Goal: Task Accomplishment & Management: Complete application form

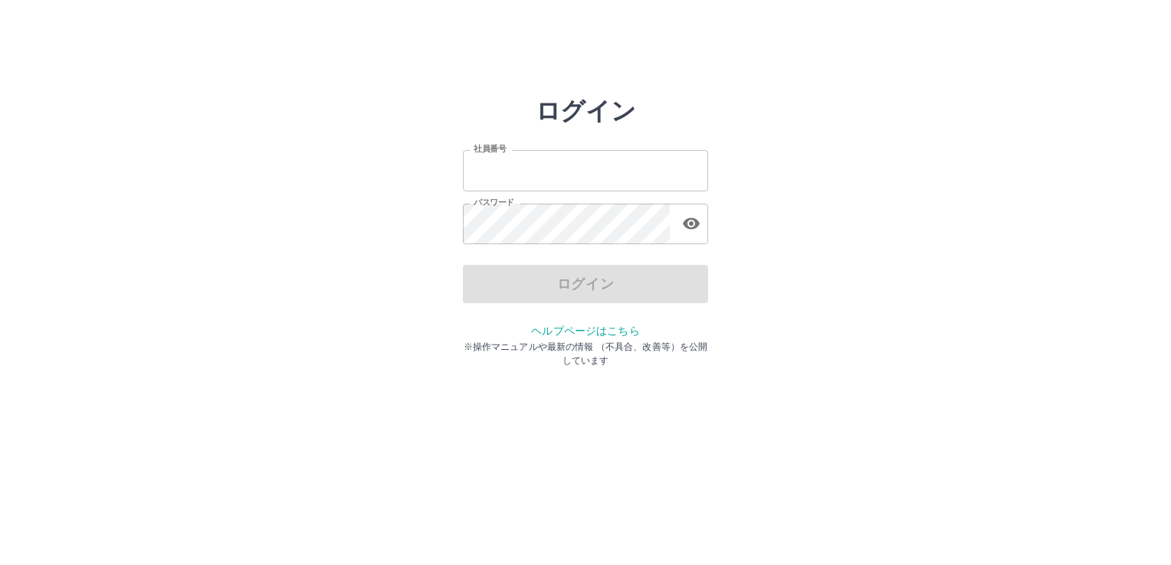
type input "*******"
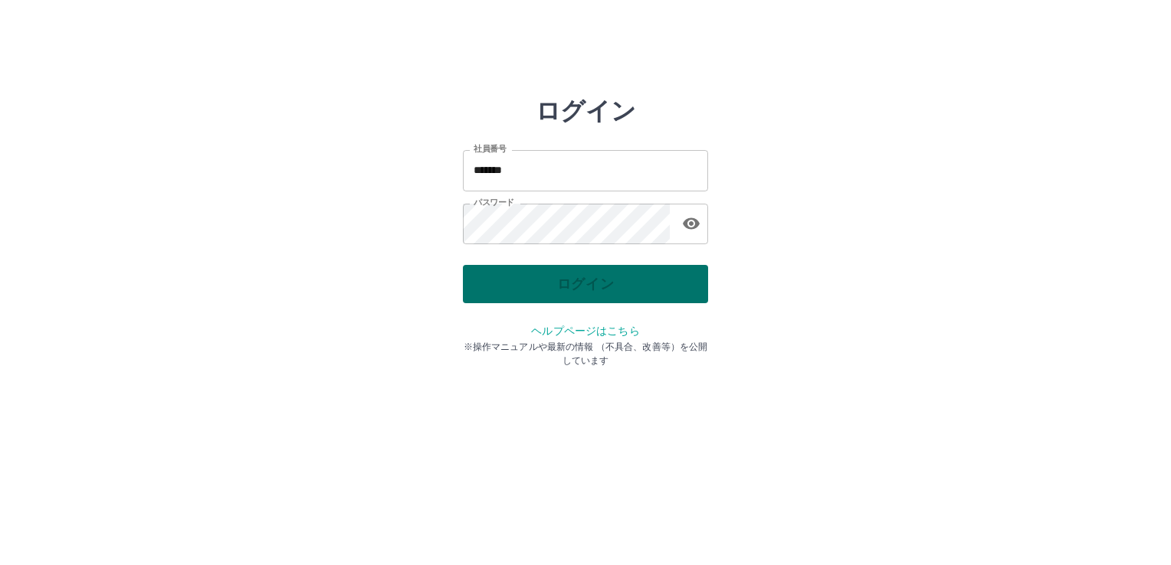
click at [562, 283] on div "ログイン" at bounding box center [585, 284] width 245 height 38
click at [539, 291] on button "ログイン" at bounding box center [585, 284] width 245 height 38
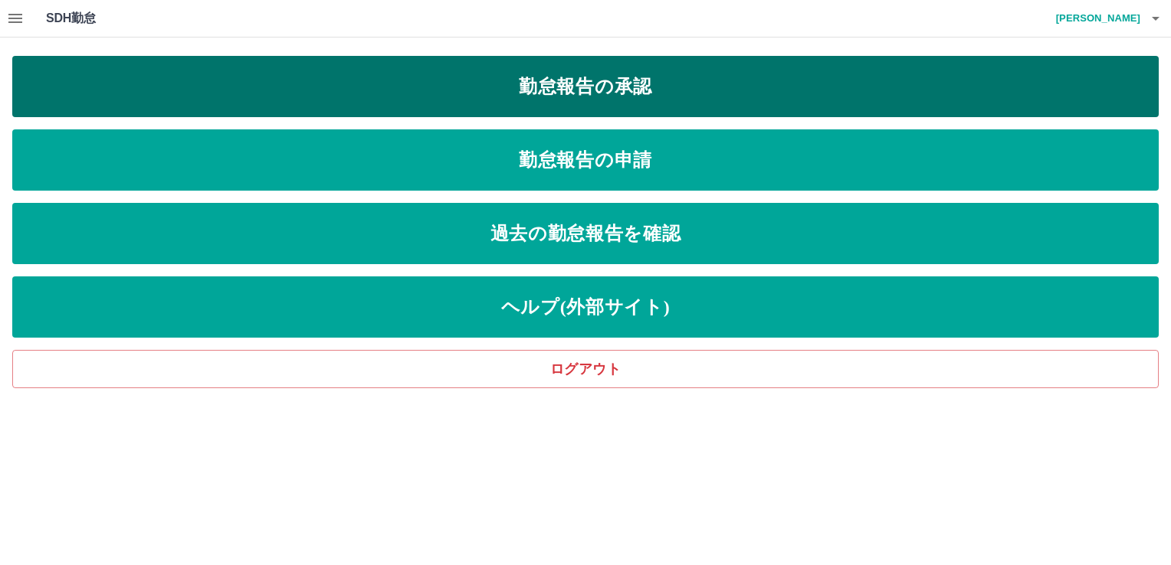
click at [536, 81] on link "勤怠報告の承認" at bounding box center [585, 86] width 1146 height 61
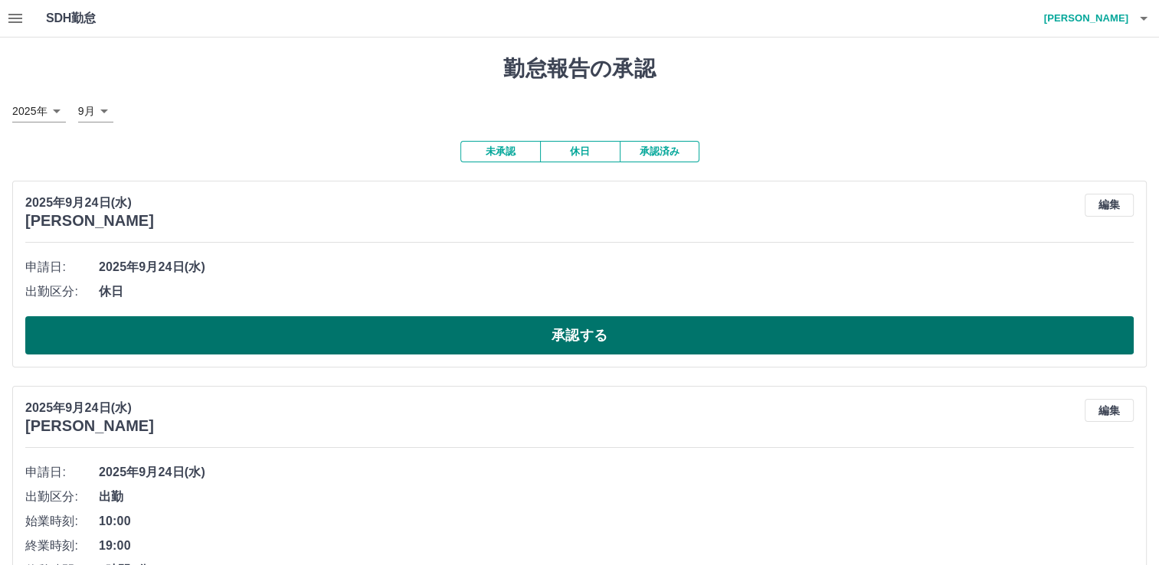
click at [379, 341] on button "承認する" at bounding box center [579, 335] width 1109 height 38
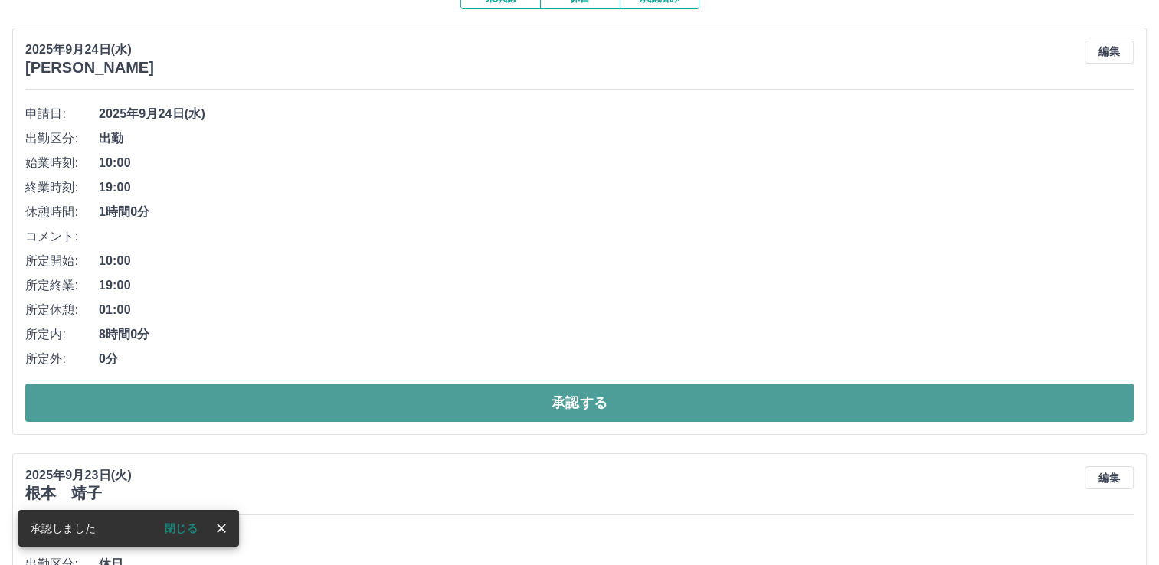
click at [463, 413] on button "承認する" at bounding box center [579, 403] width 1109 height 38
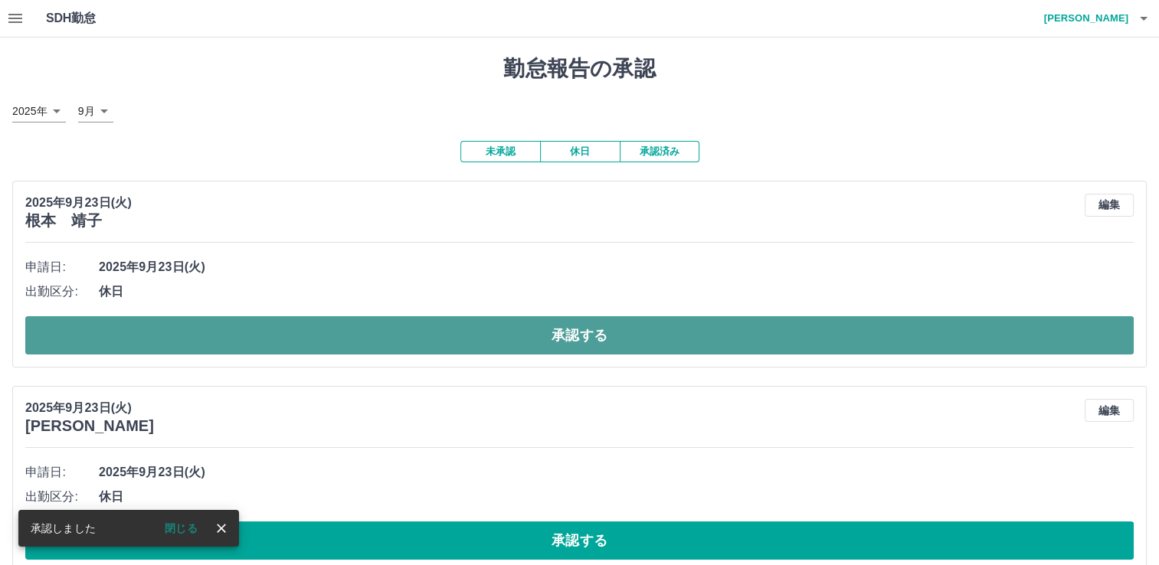
click at [500, 346] on button "承認する" at bounding box center [579, 335] width 1109 height 38
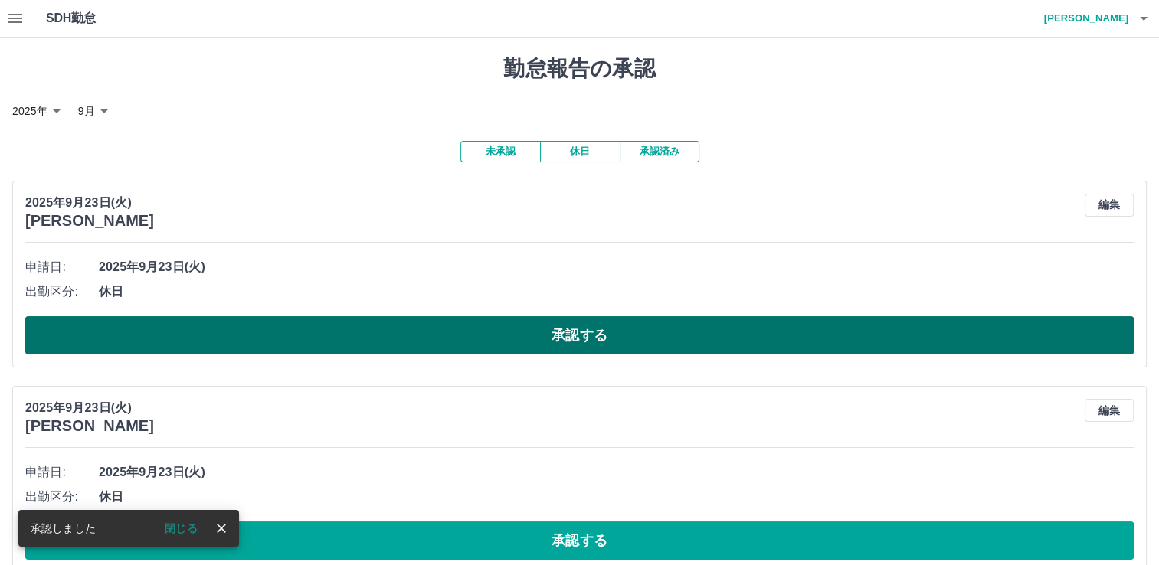
scroll to position [77, 0]
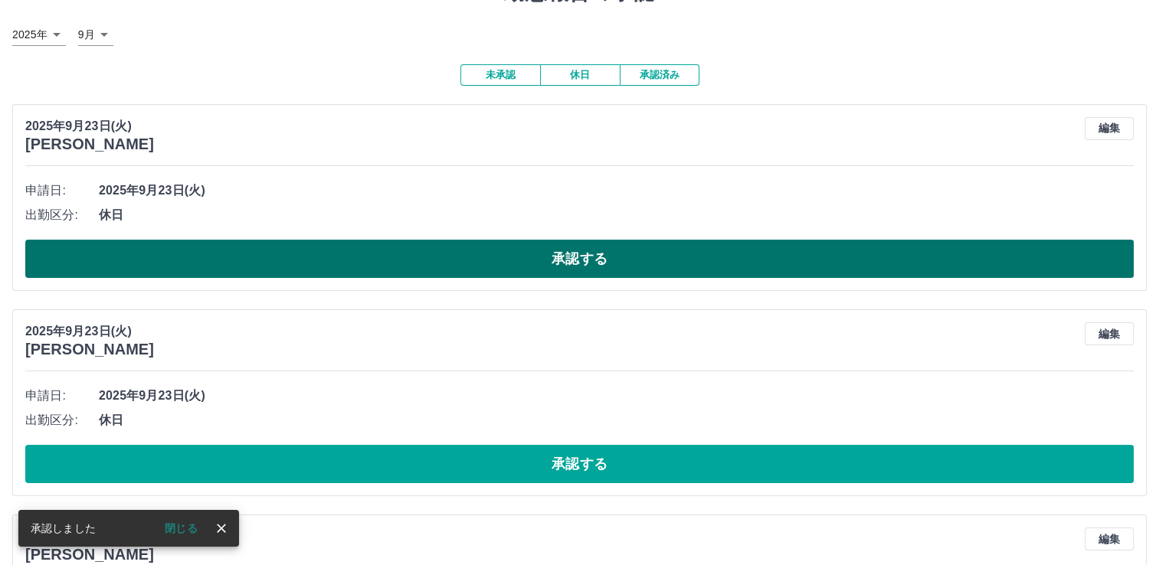
click at [476, 266] on button "承認する" at bounding box center [579, 259] width 1109 height 38
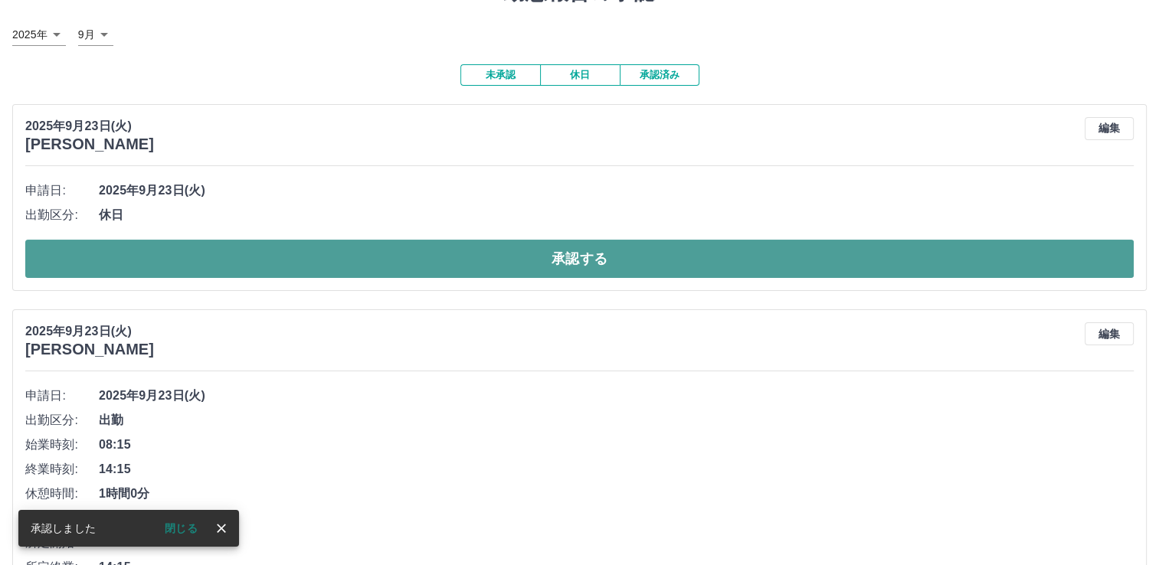
click at [477, 262] on button "承認する" at bounding box center [579, 259] width 1109 height 38
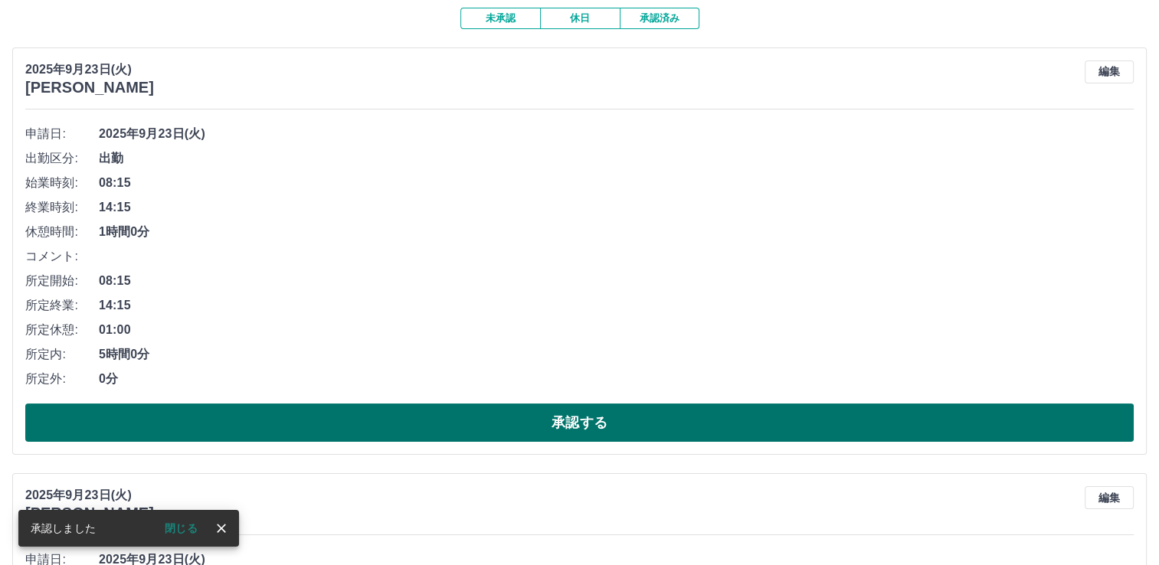
scroll to position [254, 0]
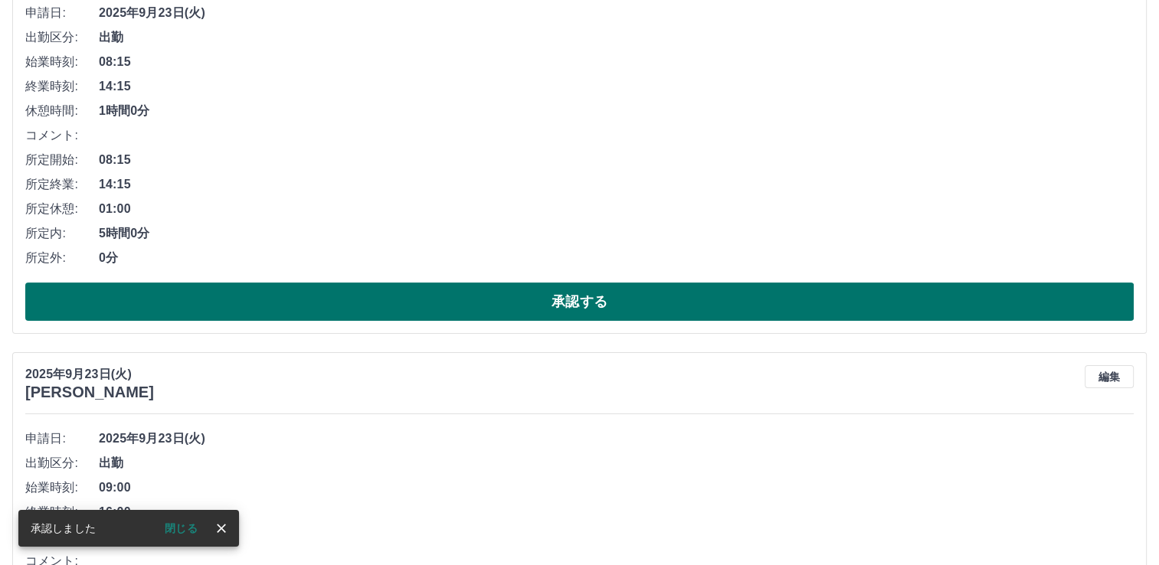
click at [573, 293] on button "承認する" at bounding box center [579, 302] width 1109 height 38
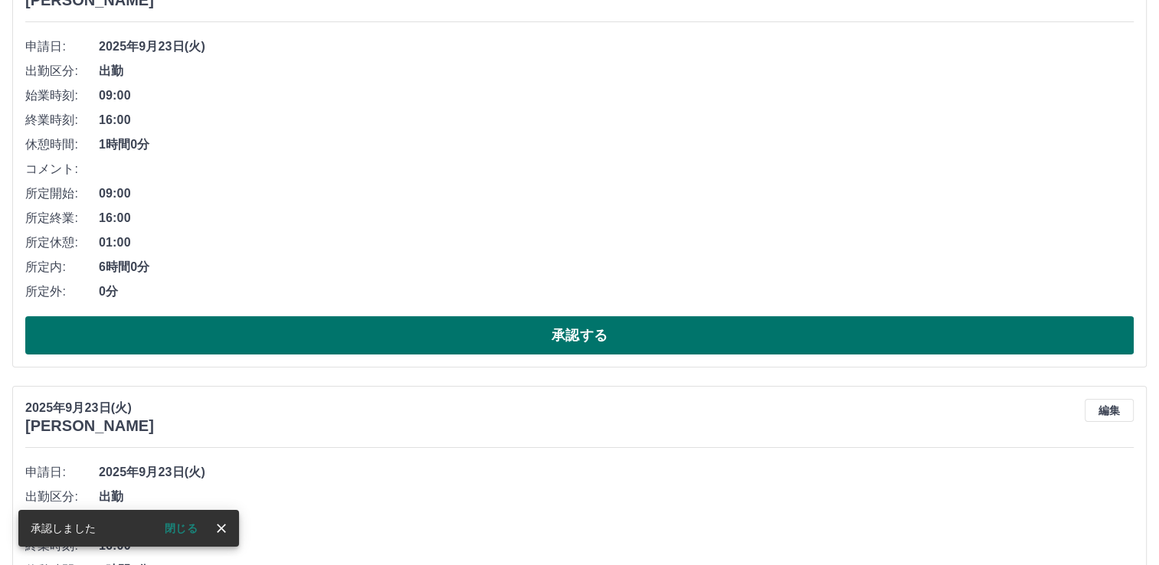
scroll to position [230, 0]
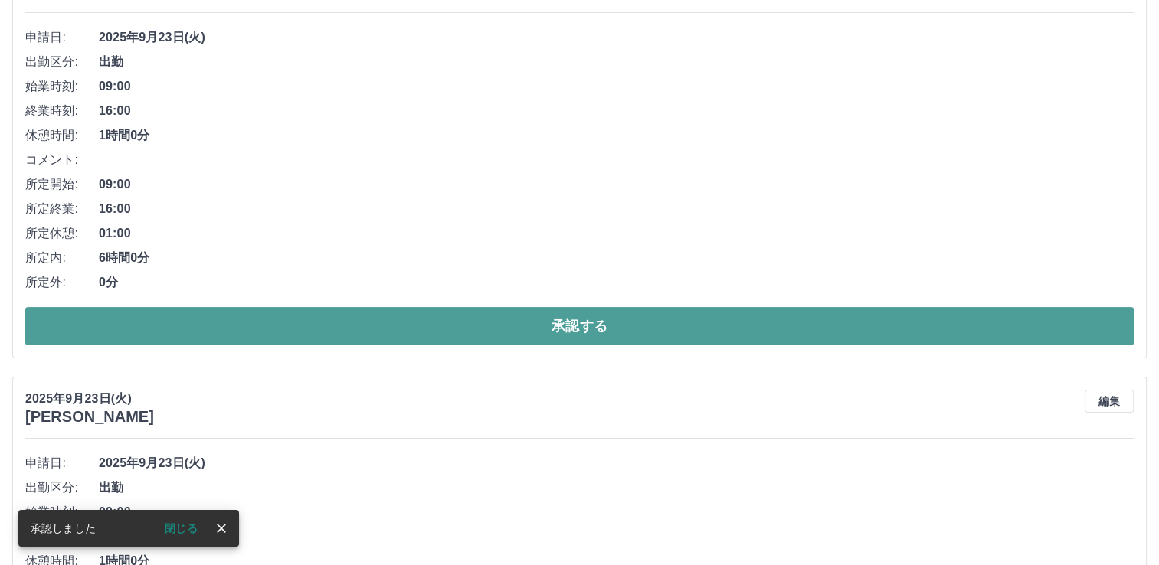
click at [512, 320] on button "承認する" at bounding box center [579, 326] width 1109 height 38
click at [506, 325] on button "承認する" at bounding box center [579, 326] width 1109 height 38
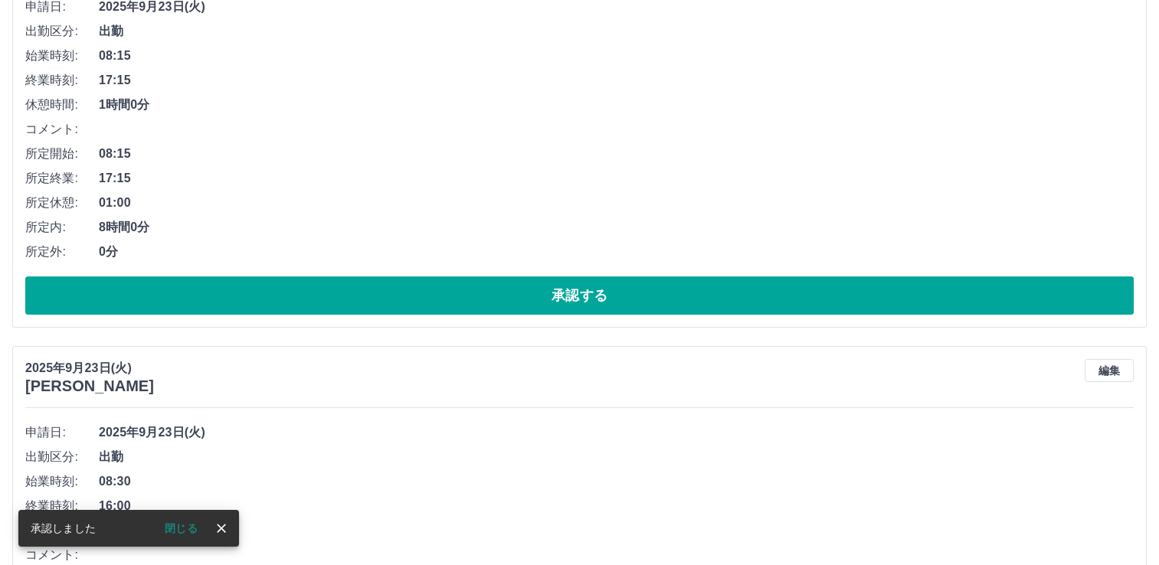
scroll to position [264, 0]
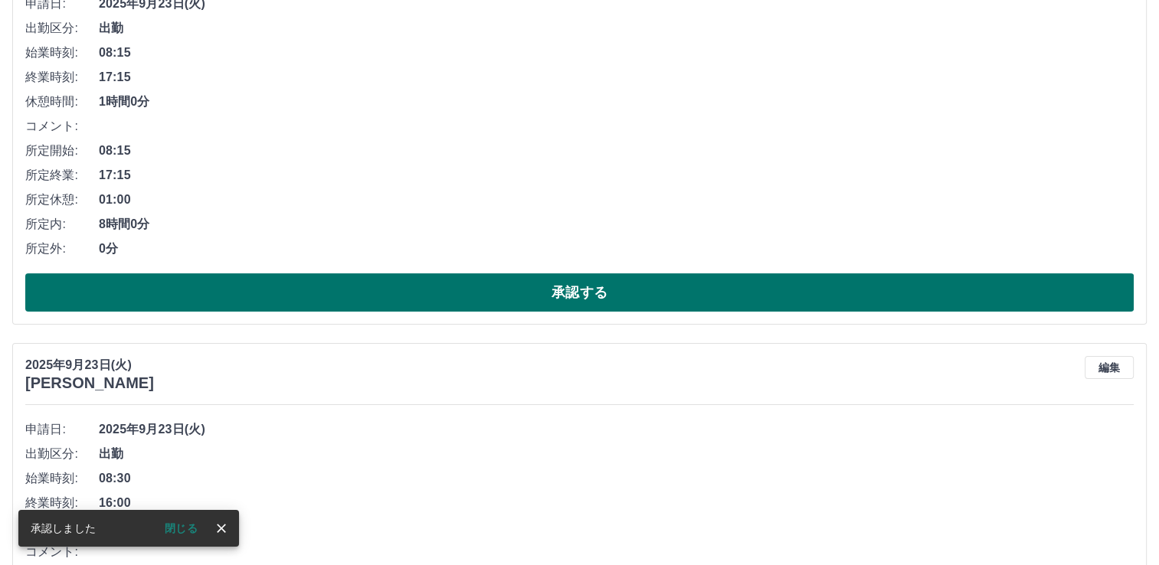
click at [549, 306] on button "承認する" at bounding box center [579, 293] width 1109 height 38
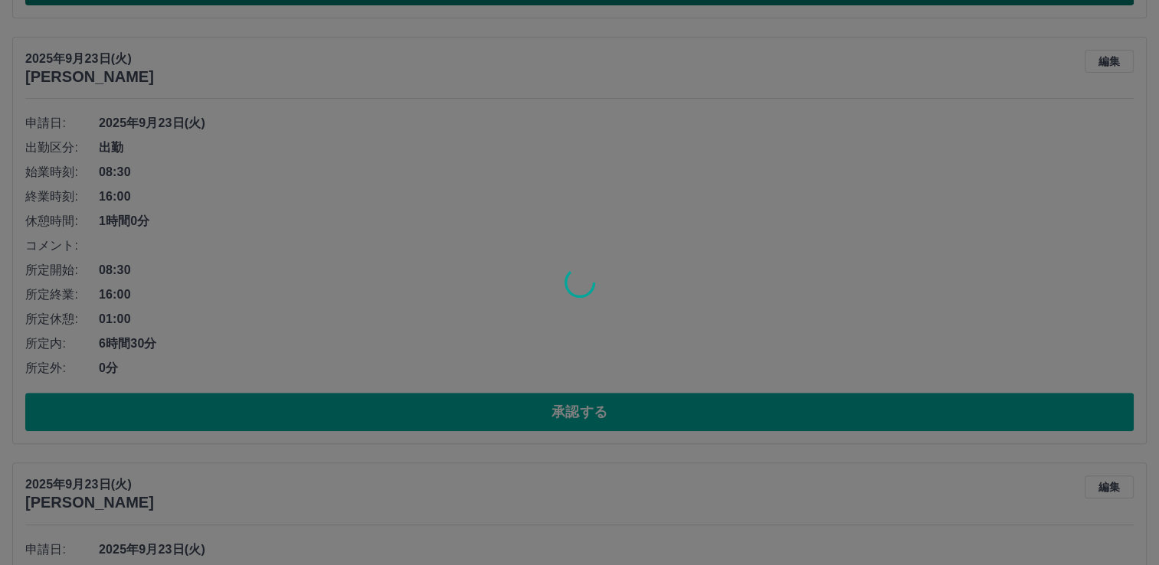
scroll to position [144, 0]
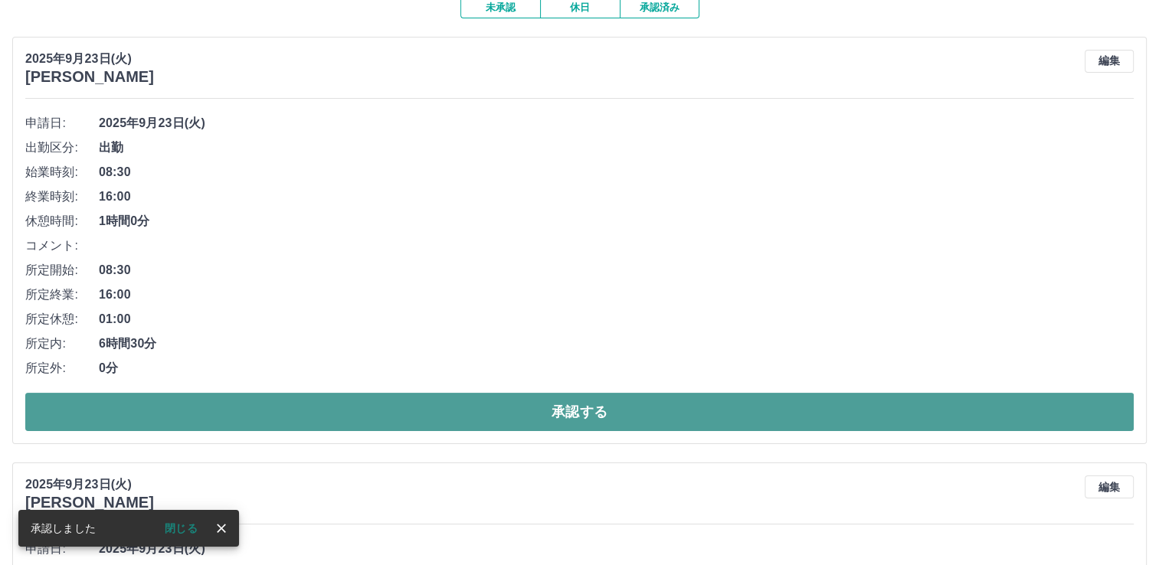
click at [464, 429] on button "承認する" at bounding box center [579, 412] width 1109 height 38
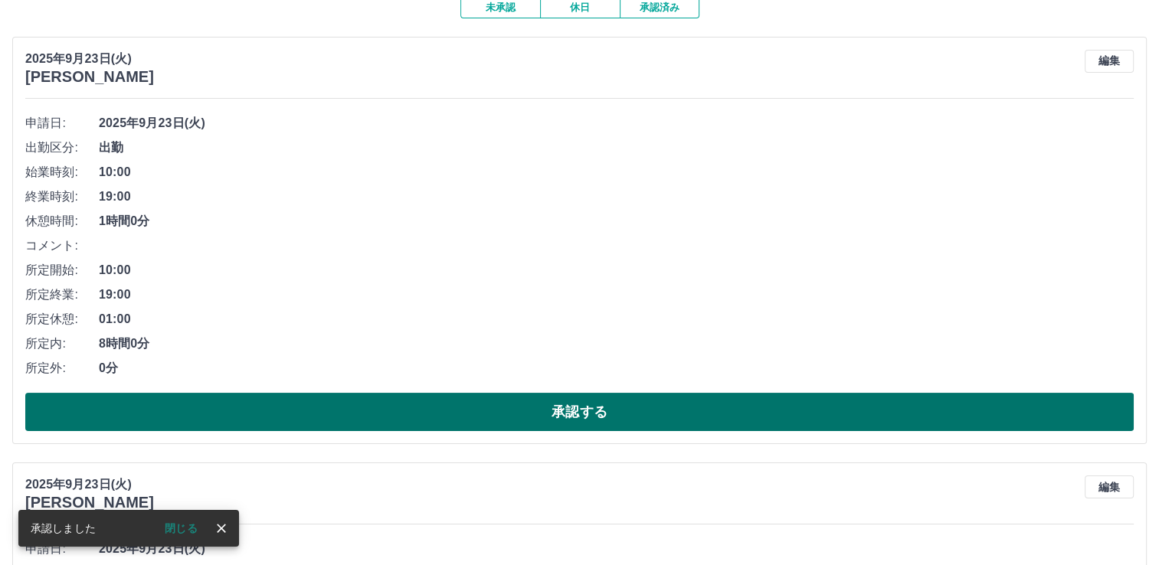
click at [482, 424] on button "承認する" at bounding box center [579, 412] width 1109 height 38
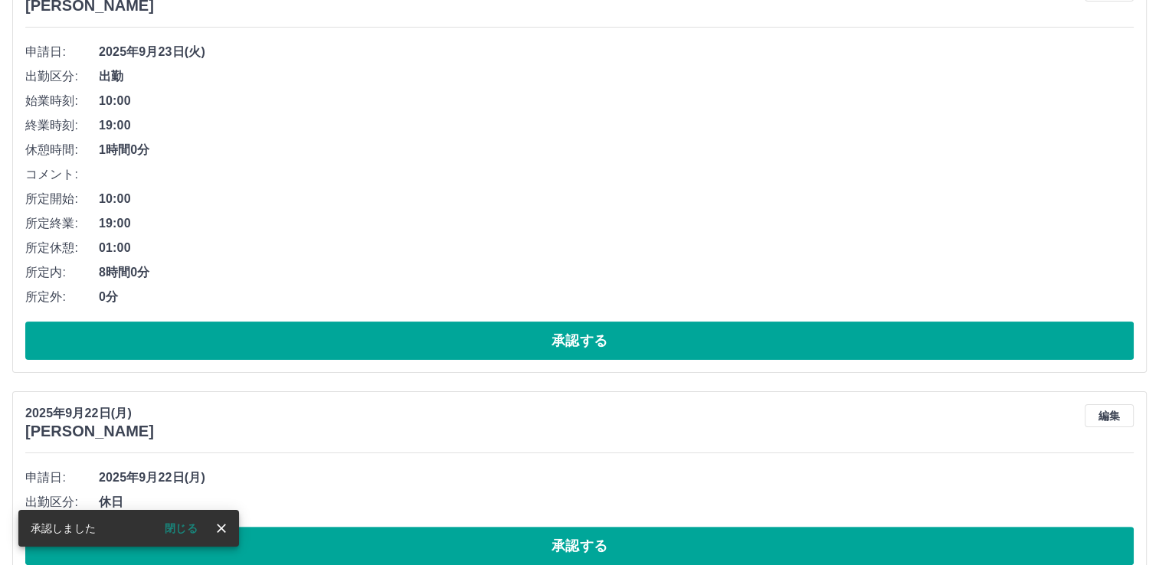
scroll to position [254, 0]
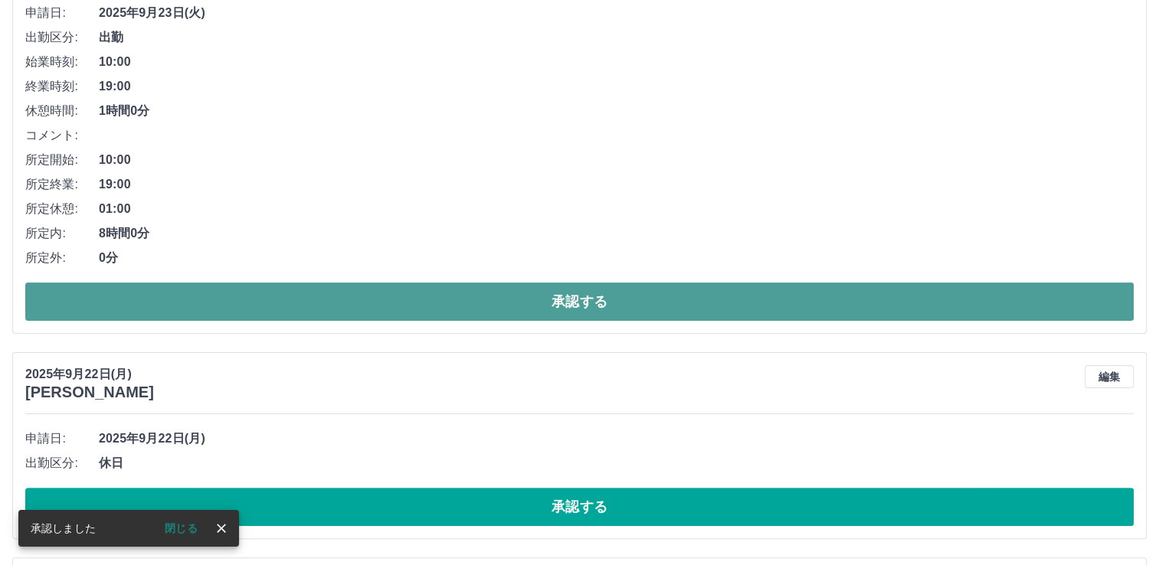
click at [516, 312] on button "承認する" at bounding box center [579, 302] width 1109 height 38
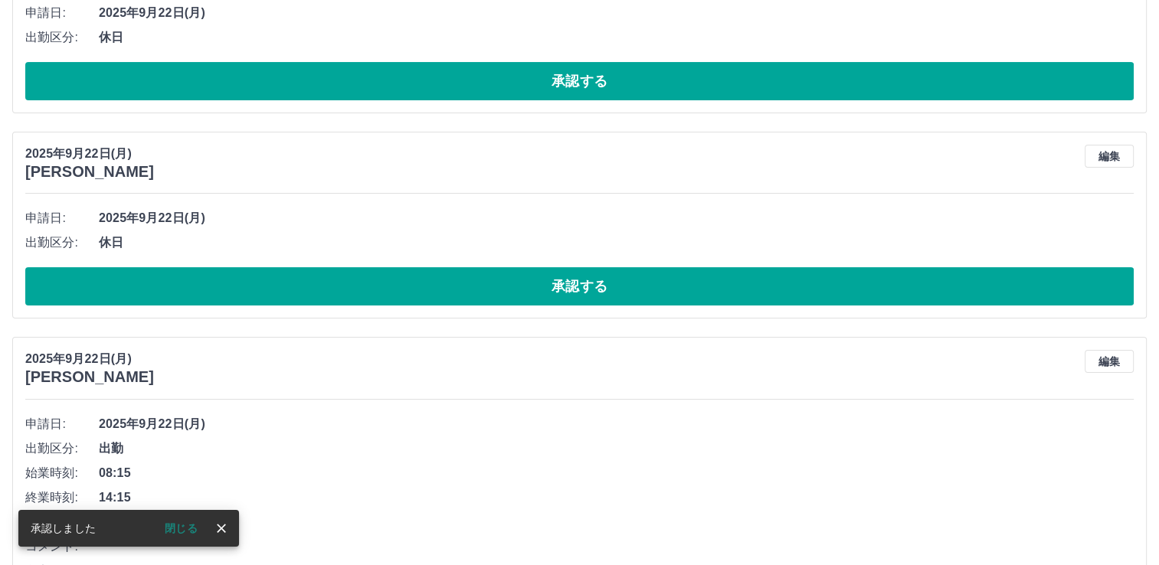
scroll to position [0, 0]
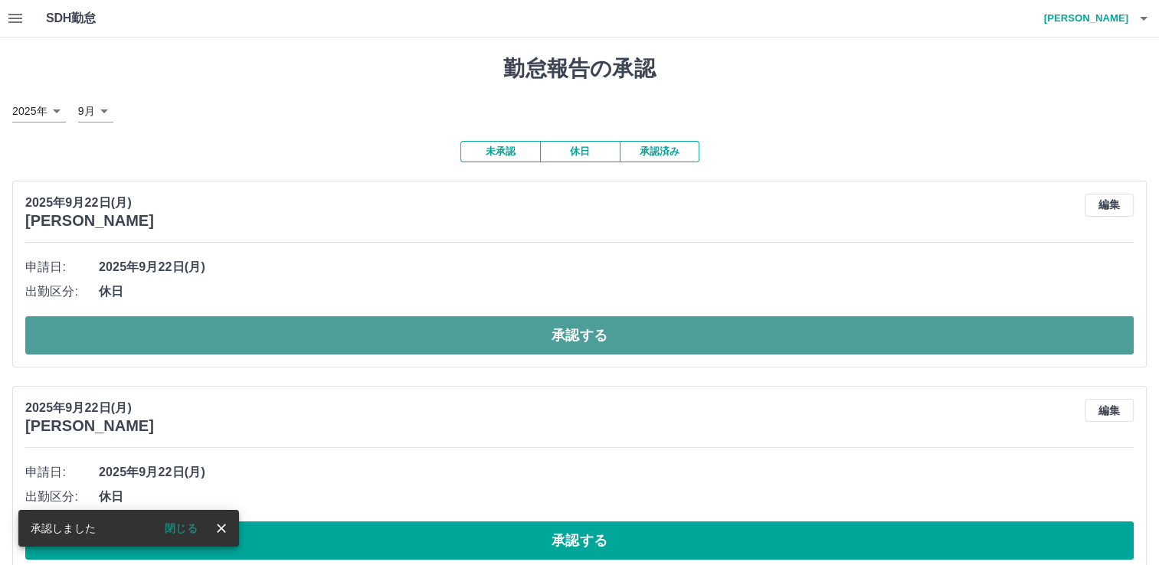
click at [505, 347] on button "承認する" at bounding box center [579, 335] width 1109 height 38
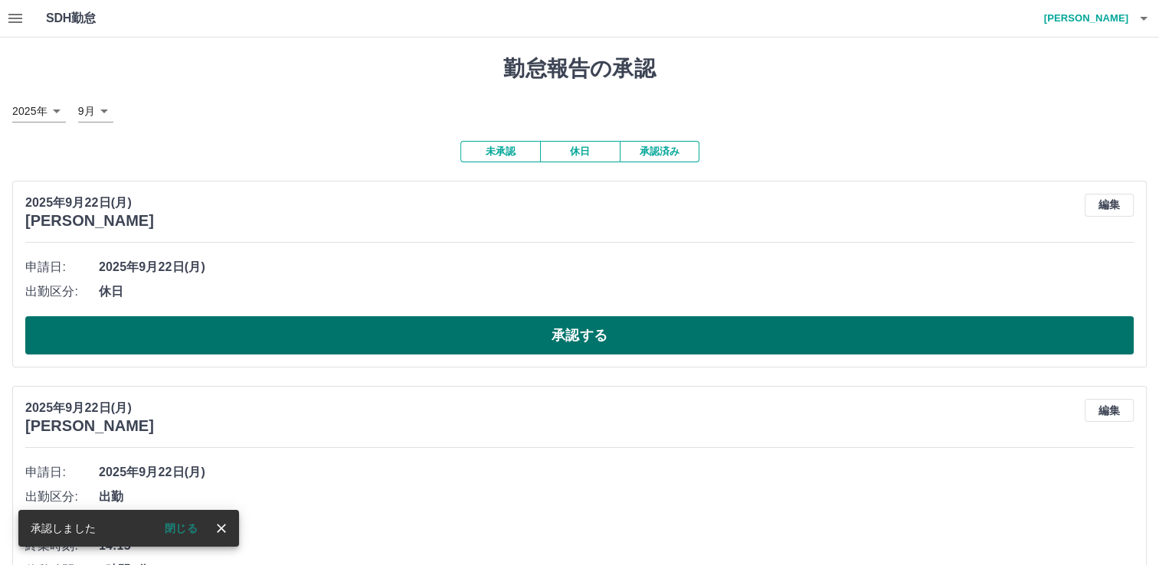
click at [497, 348] on button "承認する" at bounding box center [579, 335] width 1109 height 38
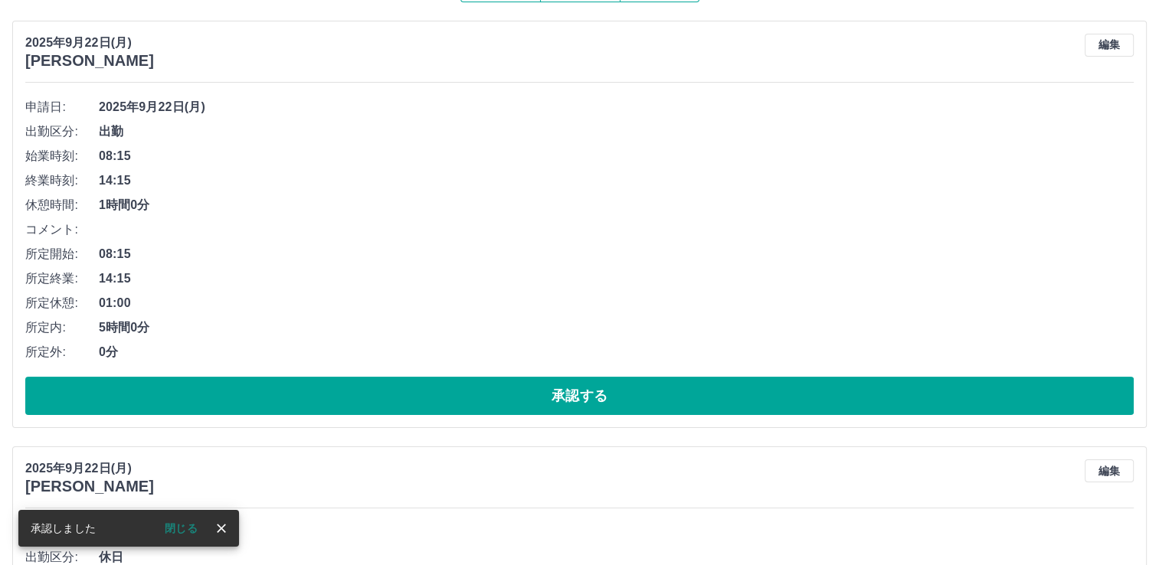
scroll to position [254, 0]
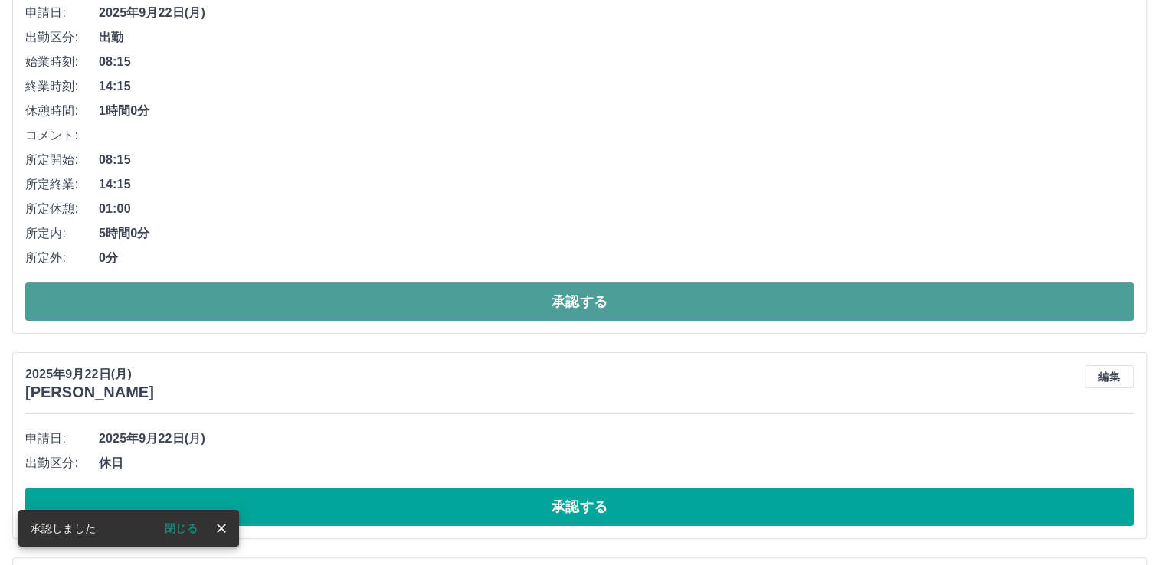
click at [510, 311] on button "承認する" at bounding box center [579, 302] width 1109 height 38
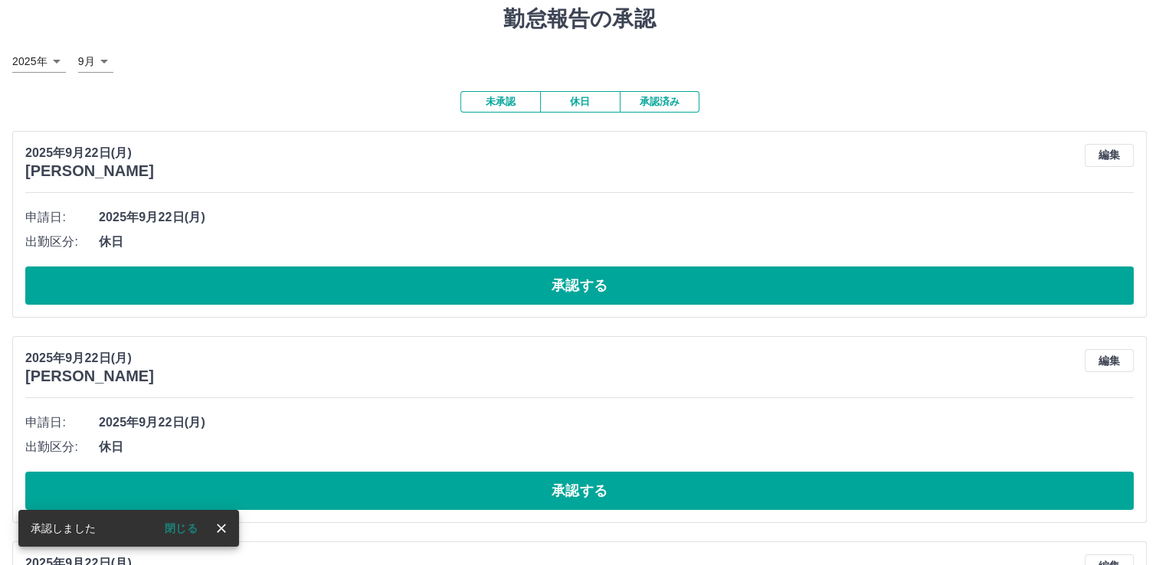
scroll to position [77, 0]
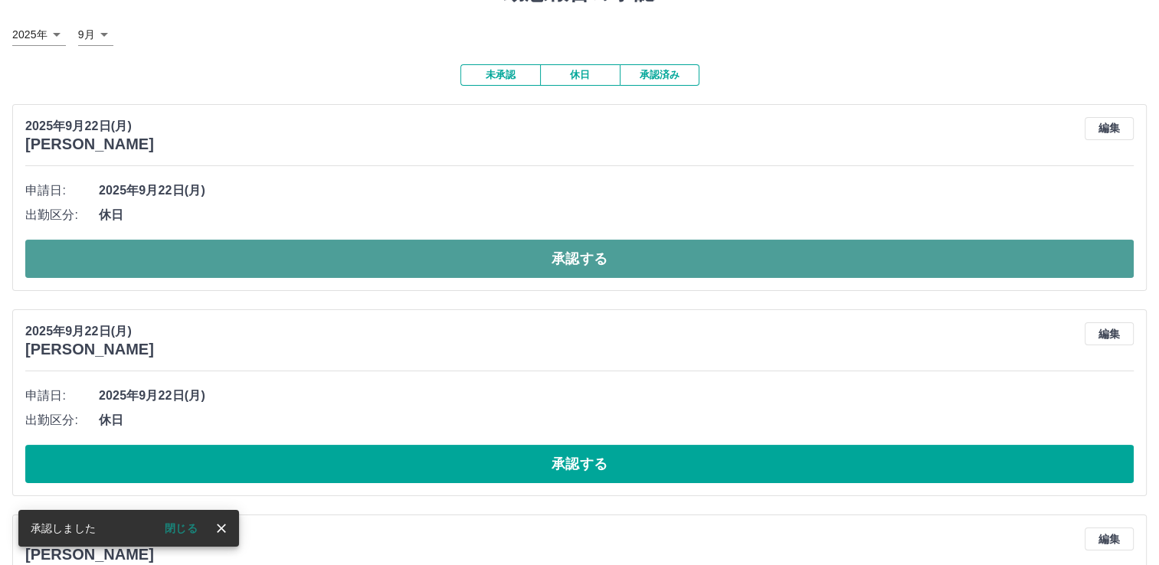
click at [515, 267] on button "承認する" at bounding box center [579, 259] width 1109 height 38
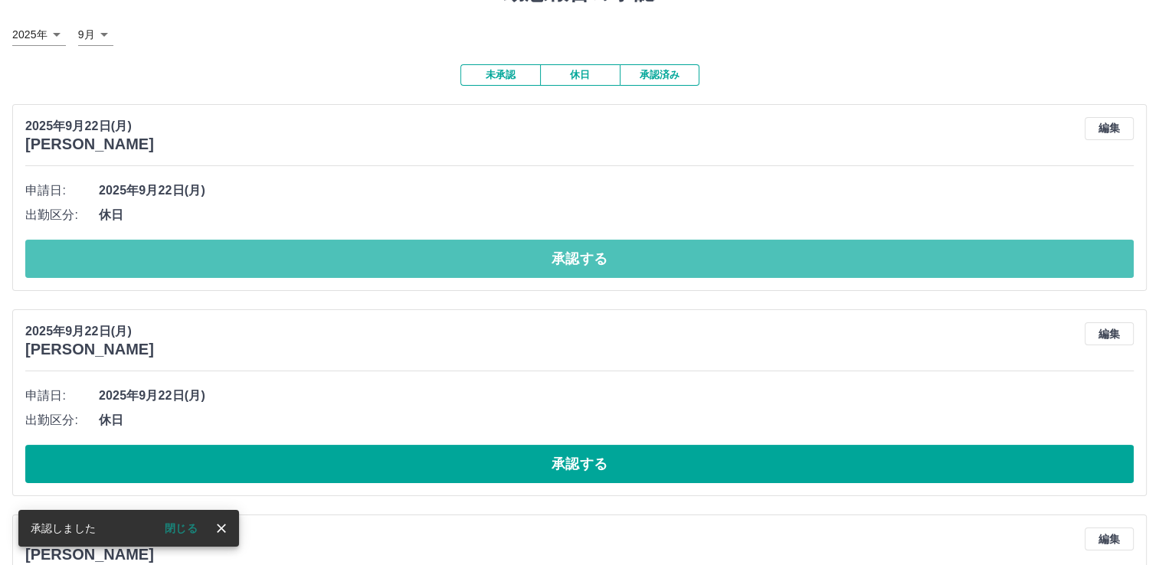
click at [515, 267] on button "承認する" at bounding box center [579, 259] width 1109 height 38
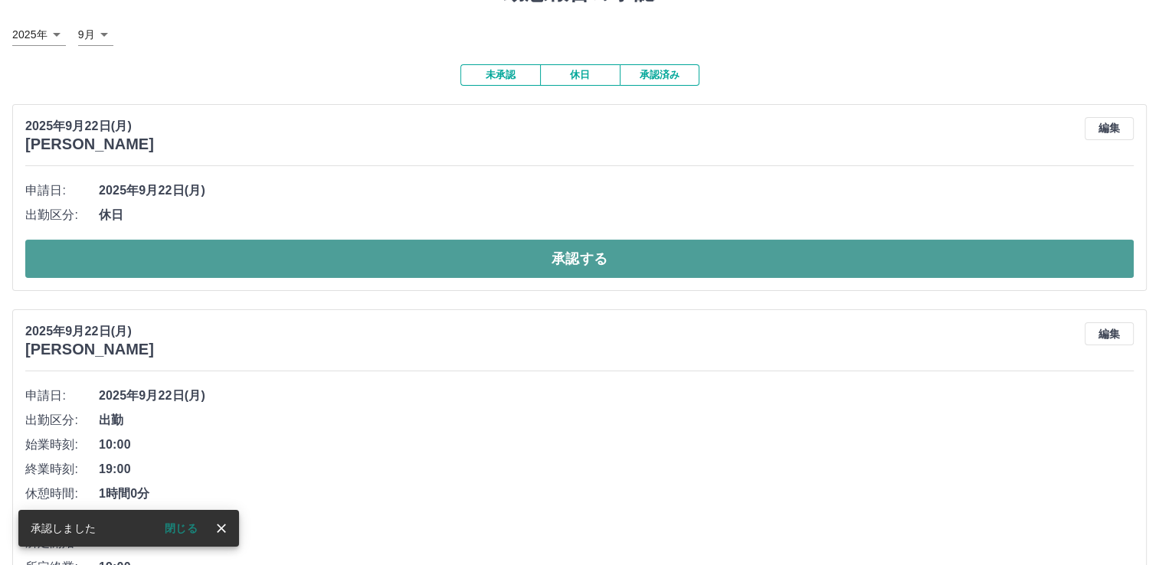
click at [513, 268] on button "承認する" at bounding box center [579, 259] width 1109 height 38
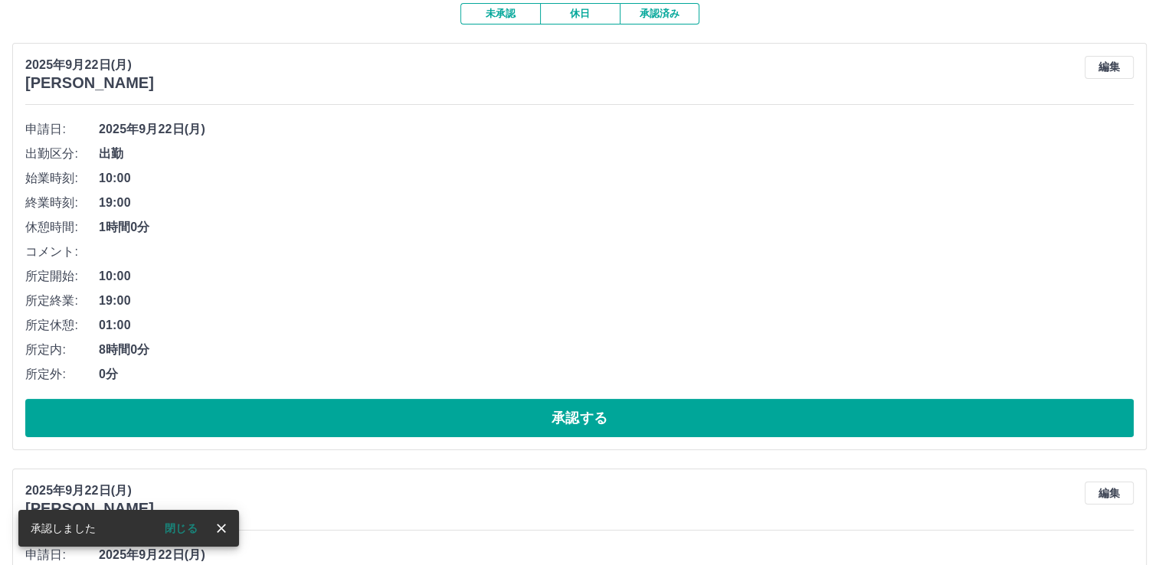
scroll to position [230, 0]
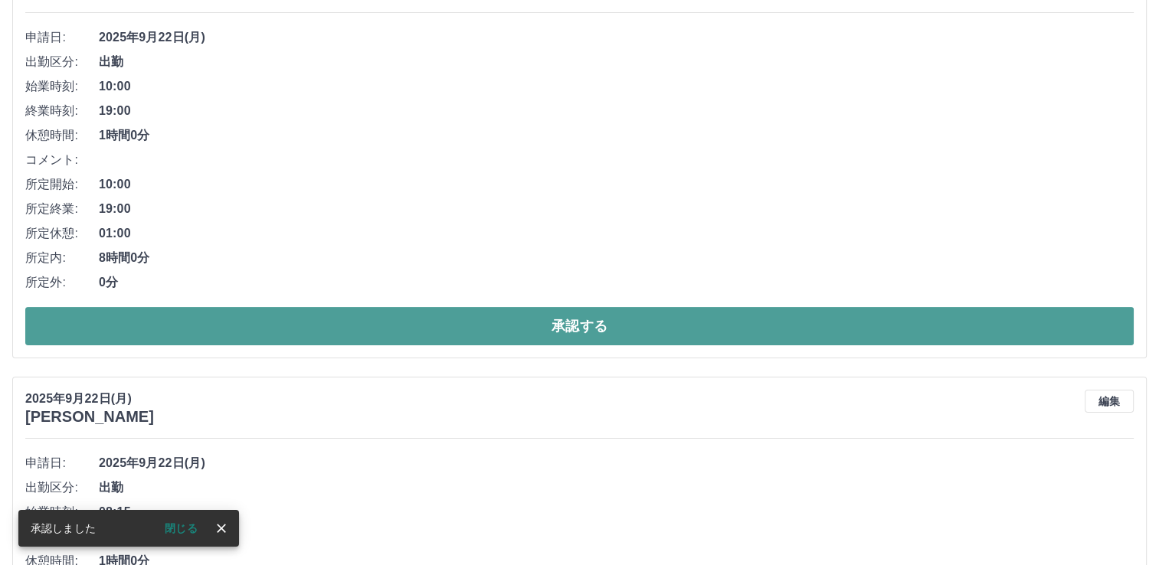
click at [511, 328] on button "承認する" at bounding box center [579, 326] width 1109 height 38
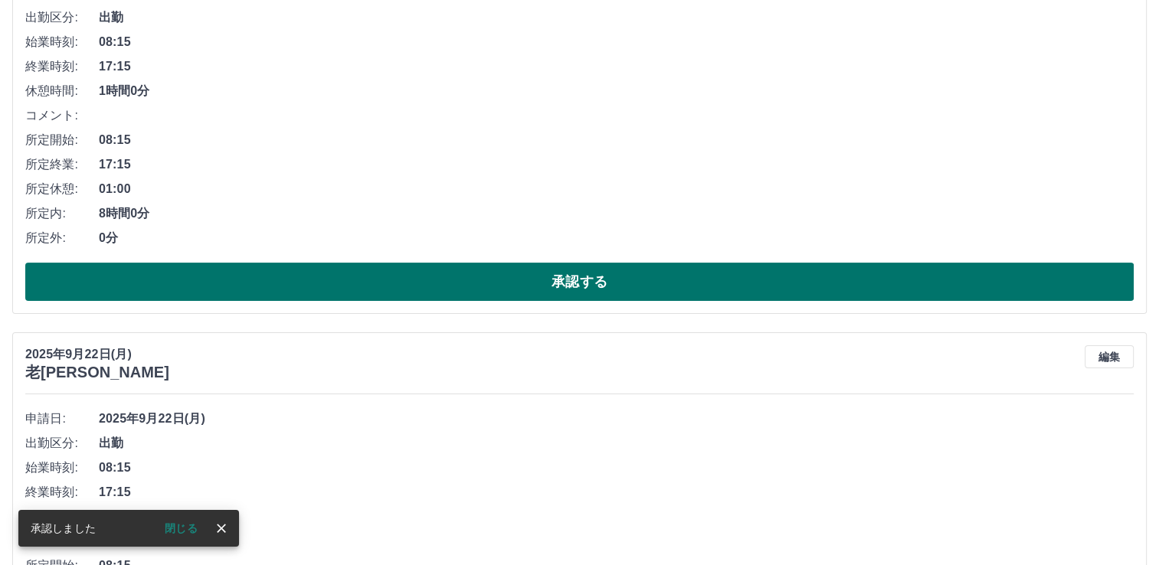
scroll to position [277, 0]
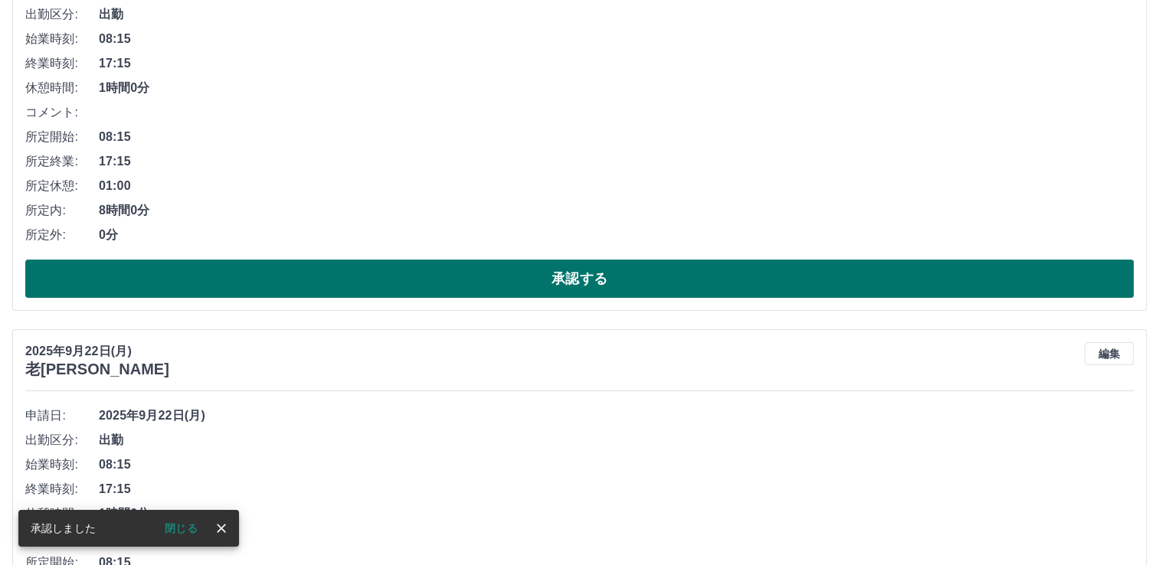
click at [539, 279] on button "承認する" at bounding box center [579, 279] width 1109 height 38
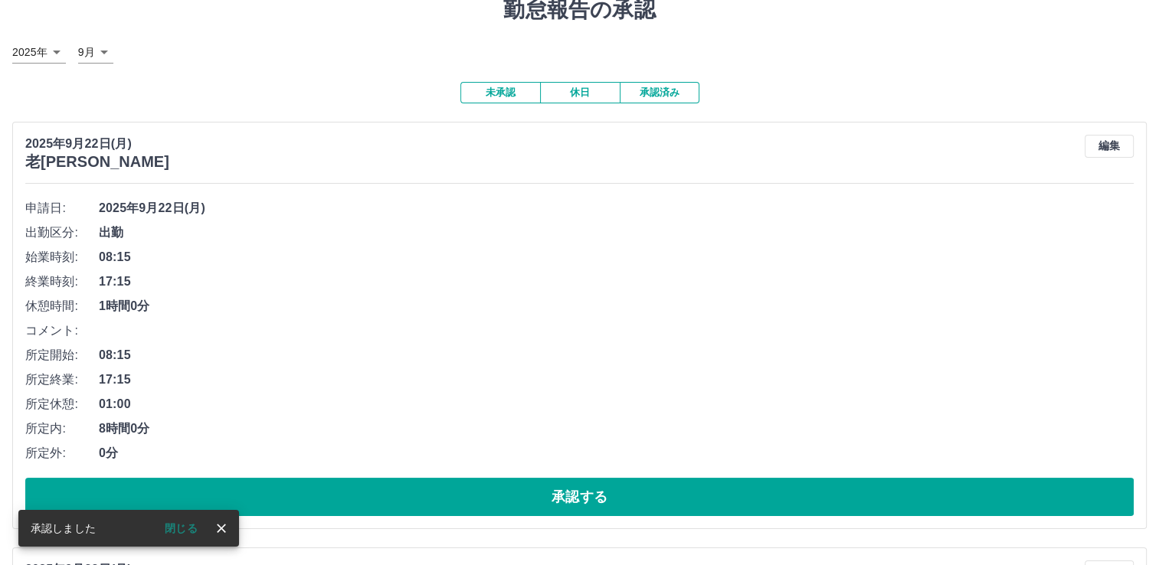
scroll to position [153, 0]
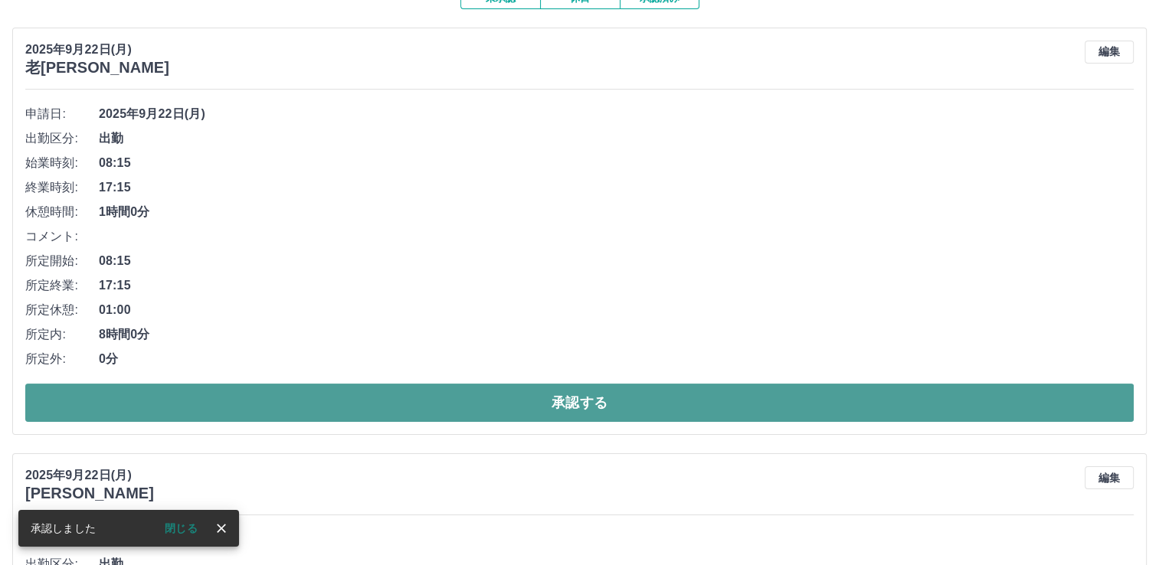
click at [420, 400] on button "承認する" at bounding box center [579, 403] width 1109 height 38
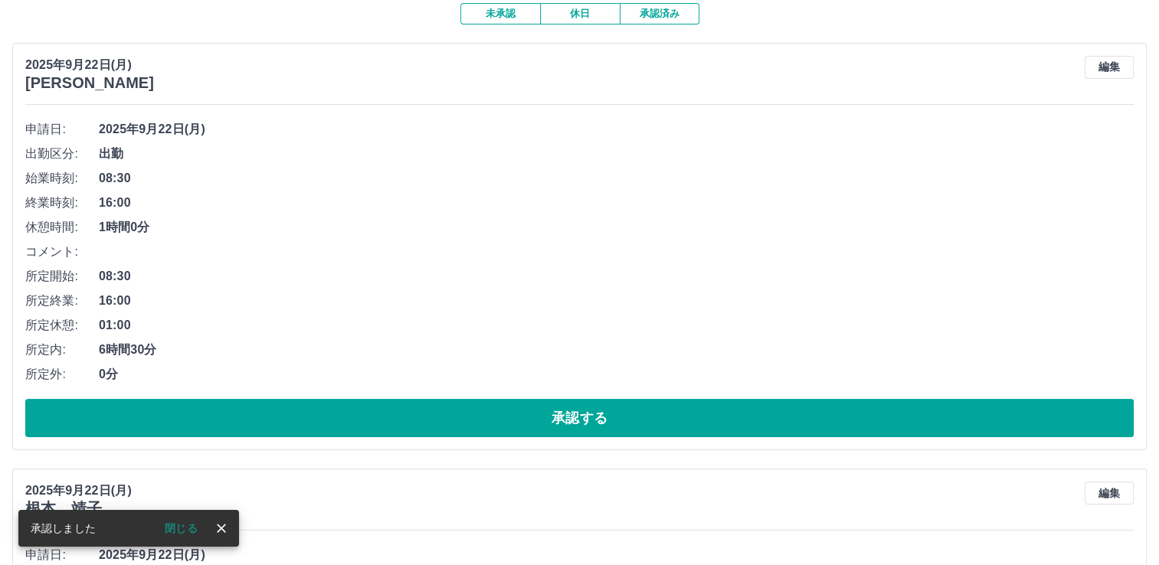
scroll to position [187, 0]
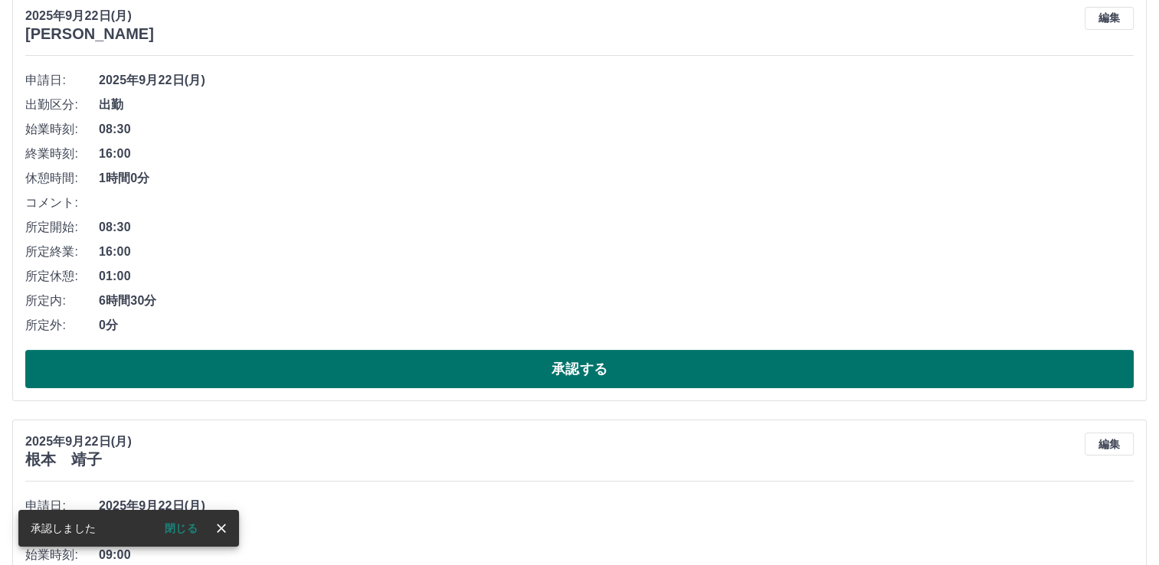
click at [441, 382] on button "承認する" at bounding box center [579, 369] width 1109 height 38
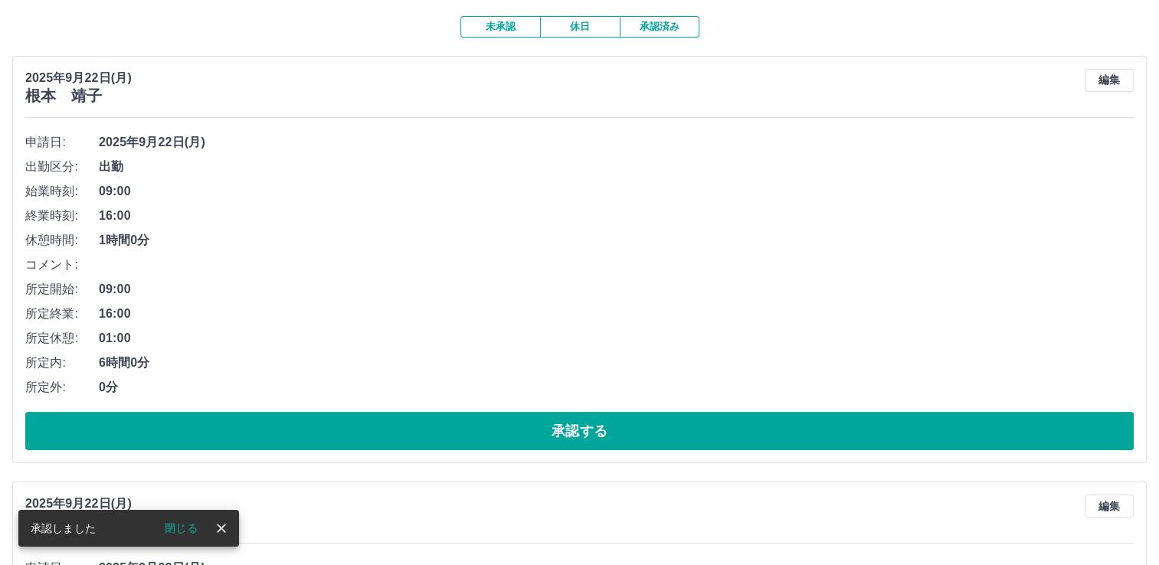
scroll to position [221, 0]
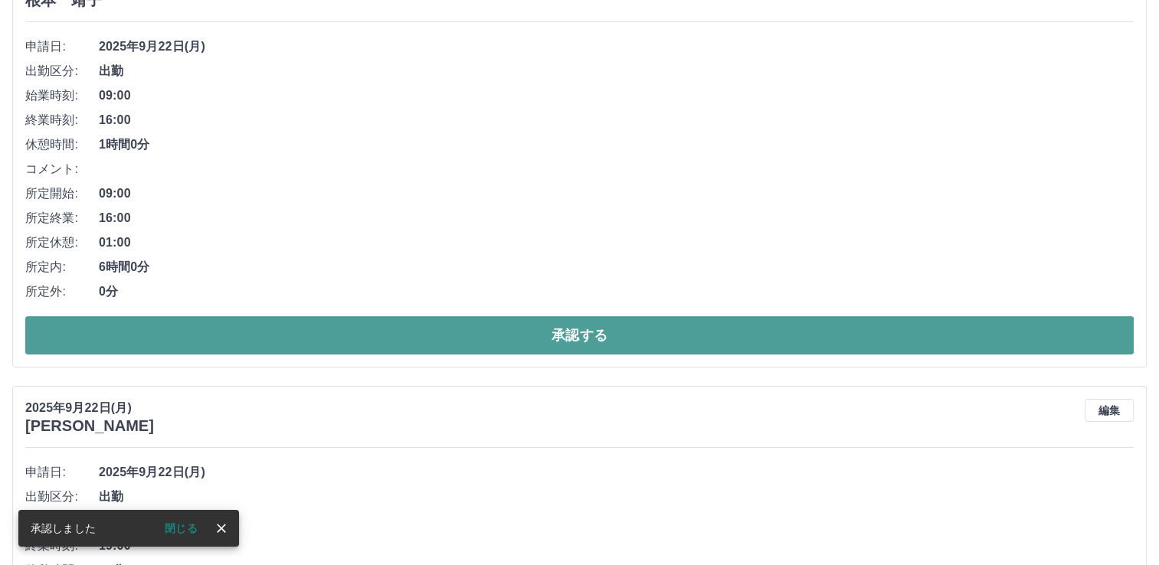
click at [457, 336] on button "承認する" at bounding box center [579, 335] width 1109 height 38
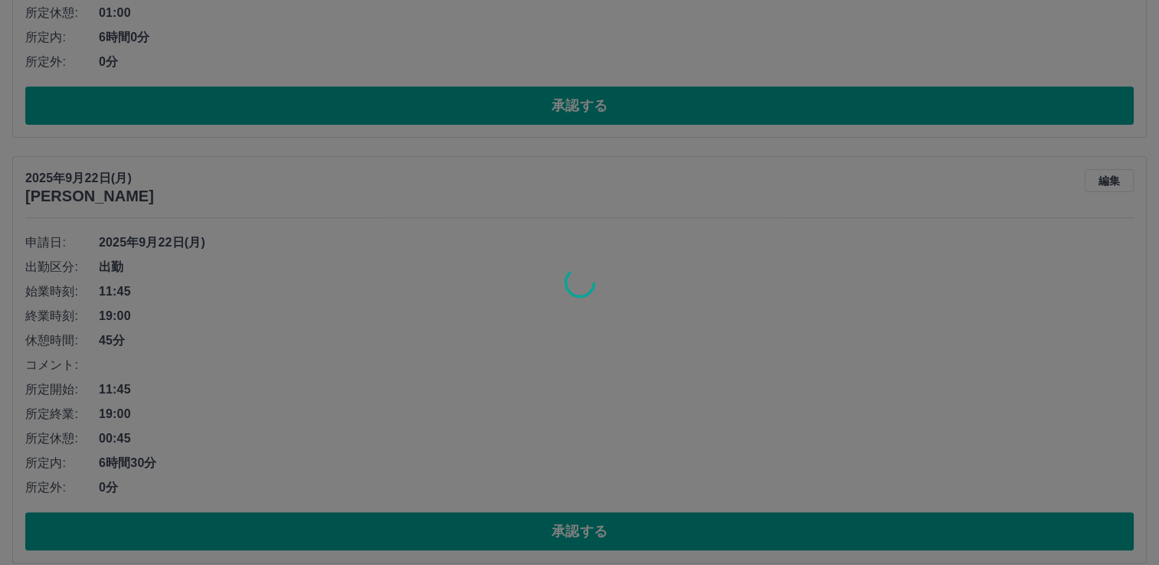
scroll to position [25, 0]
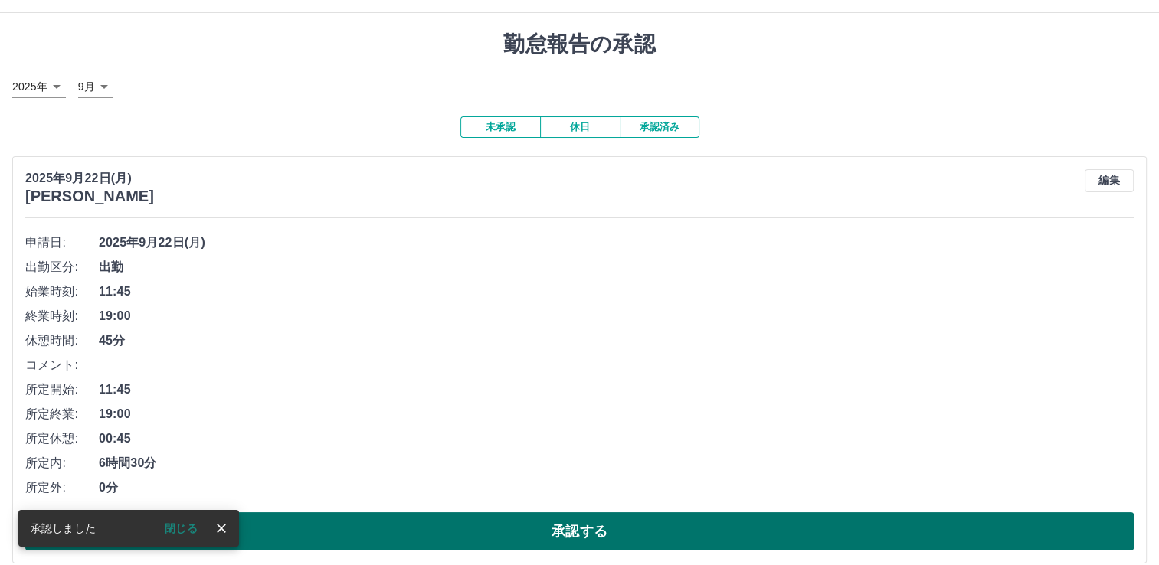
click at [438, 520] on button "承認する" at bounding box center [579, 532] width 1109 height 38
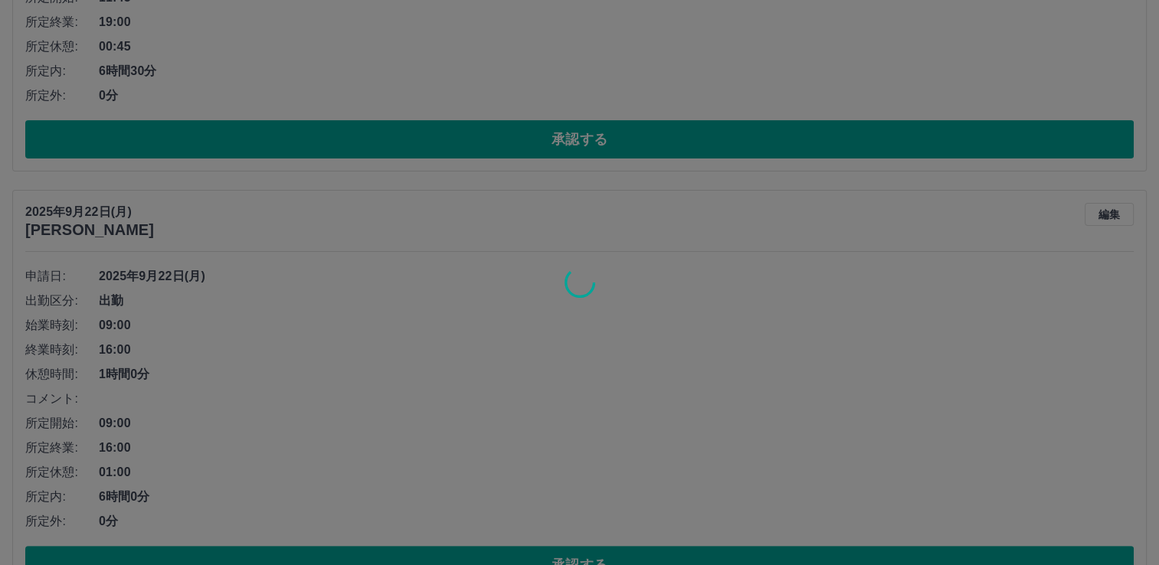
scroll to position [484, 0]
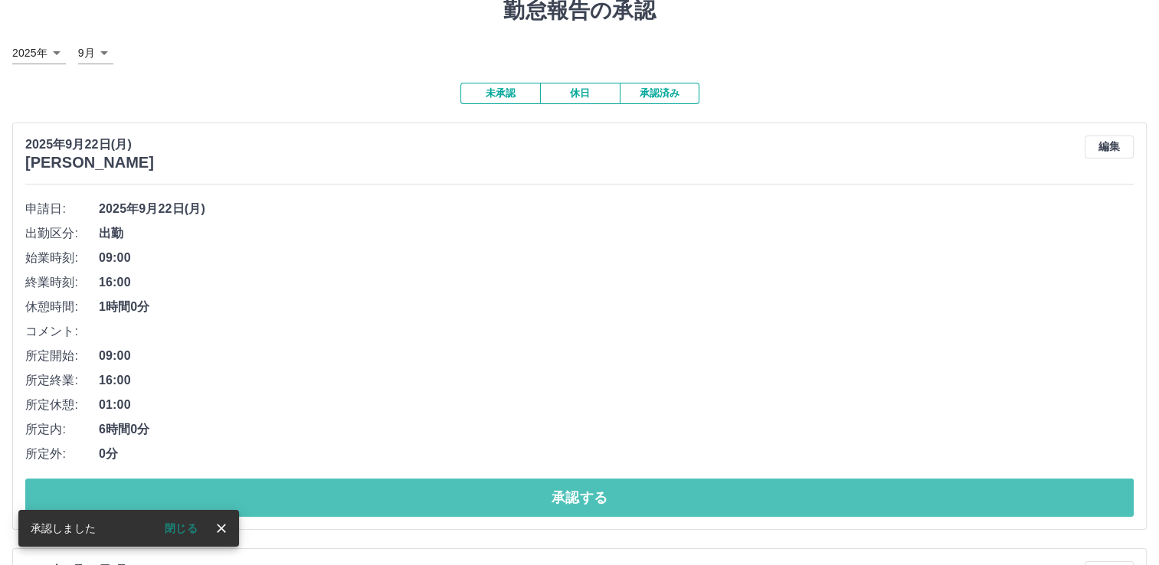
click at [444, 490] on button "承認する" at bounding box center [579, 498] width 1109 height 38
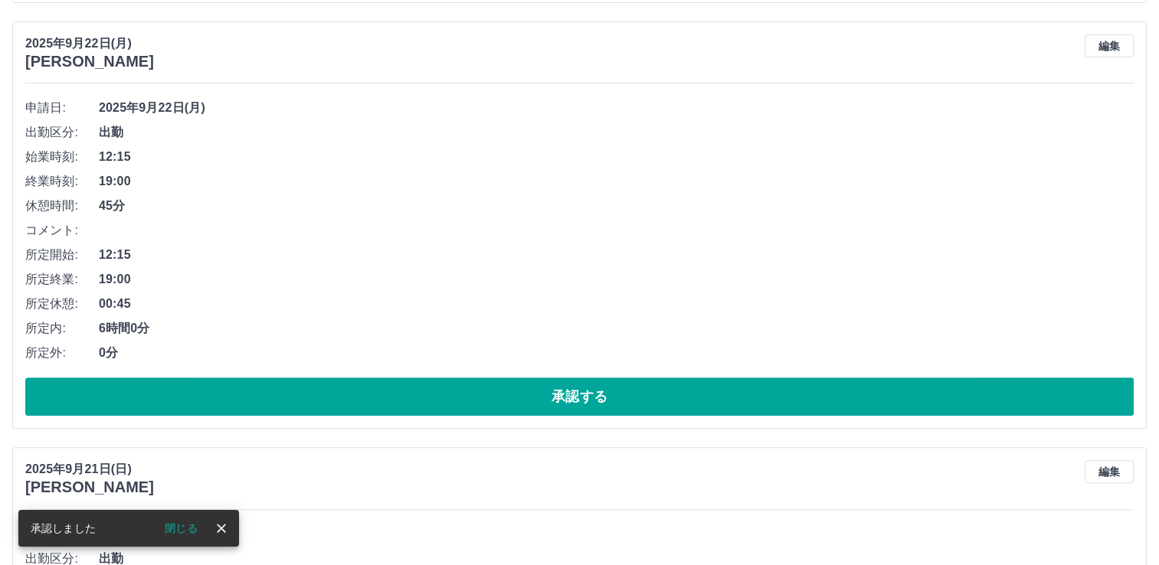
scroll to position [0, 0]
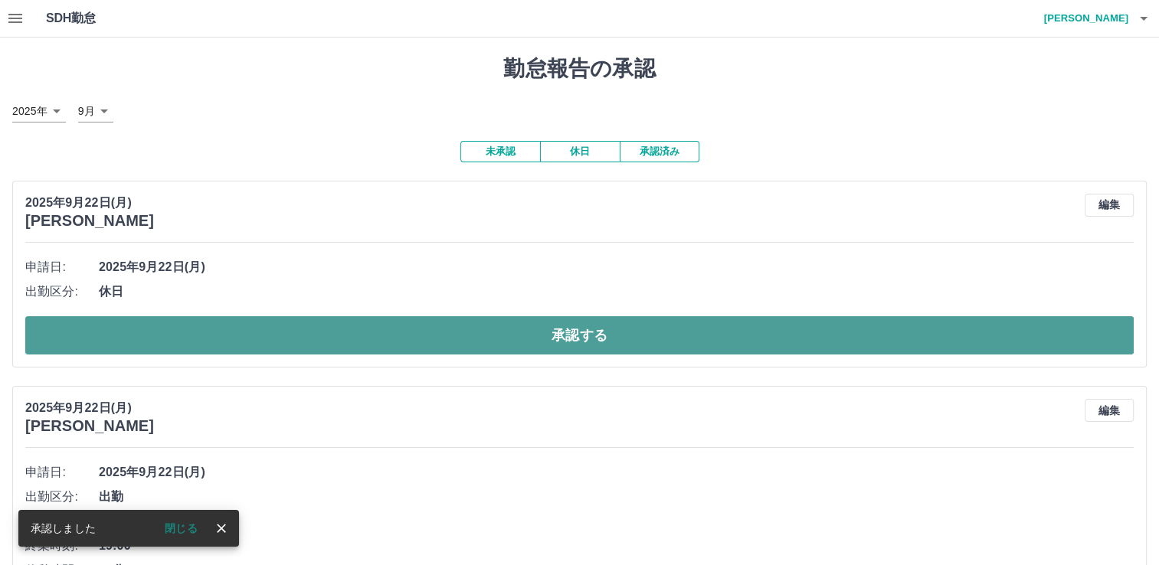
click at [454, 350] on button "承認する" at bounding box center [579, 335] width 1109 height 38
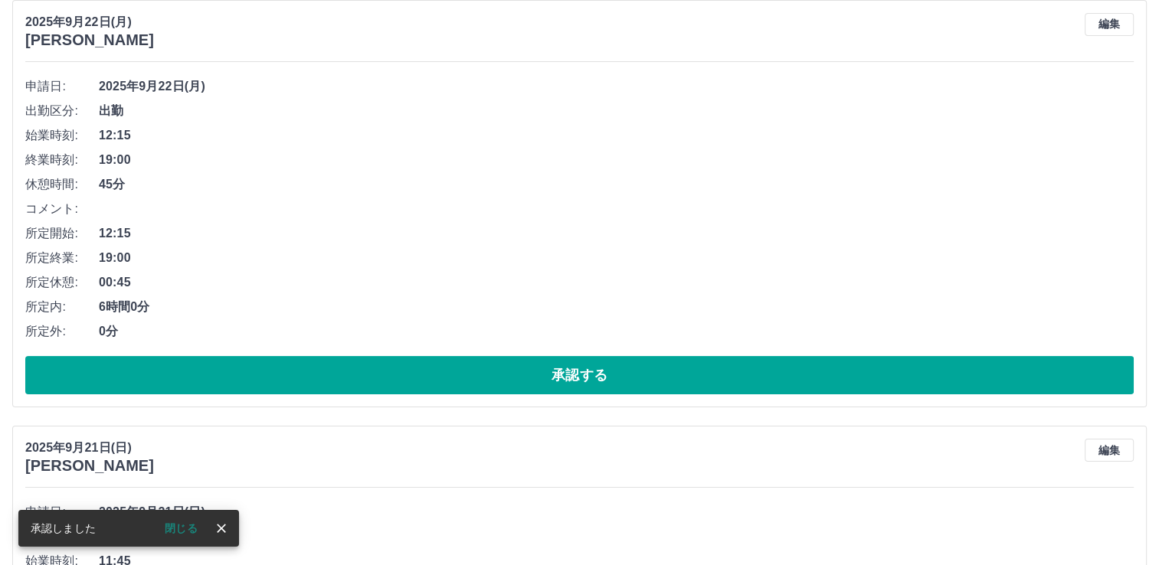
scroll to position [153, 0]
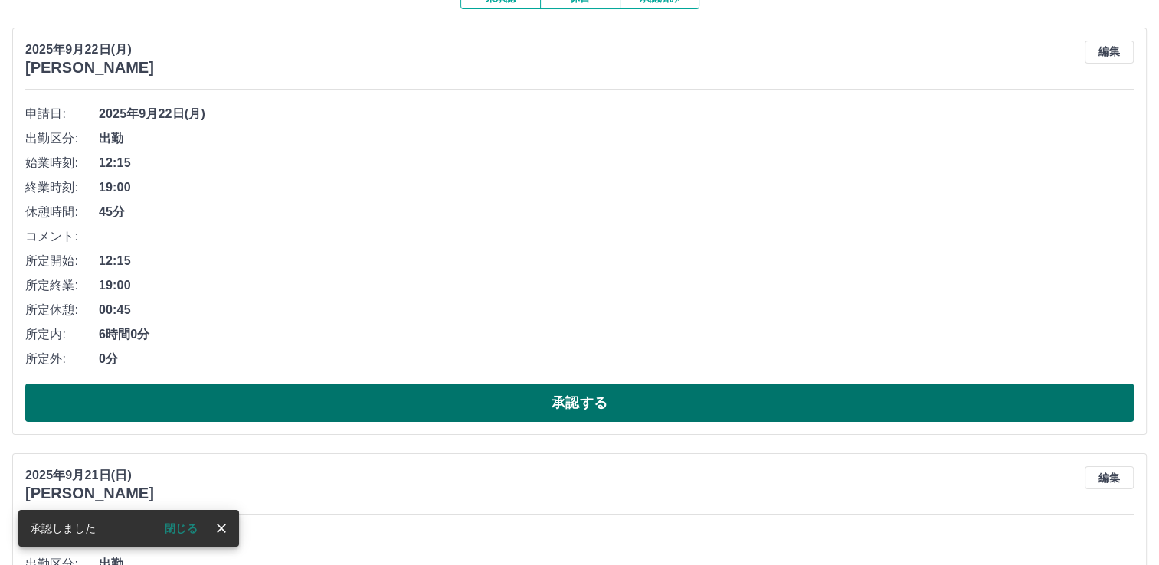
click at [499, 403] on button "承認する" at bounding box center [579, 403] width 1109 height 38
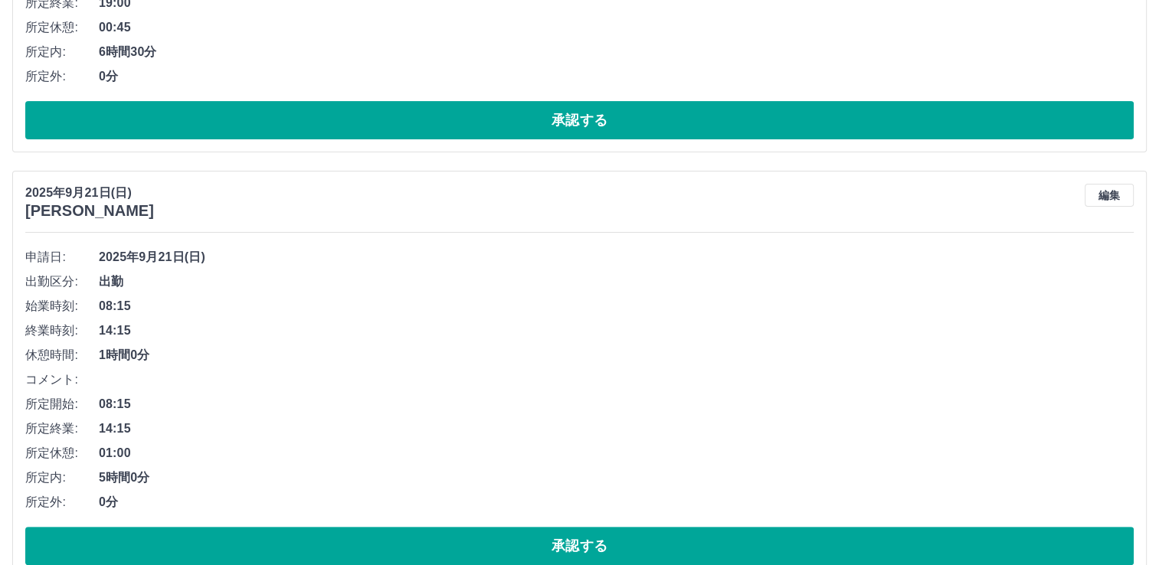
scroll to position [570, 0]
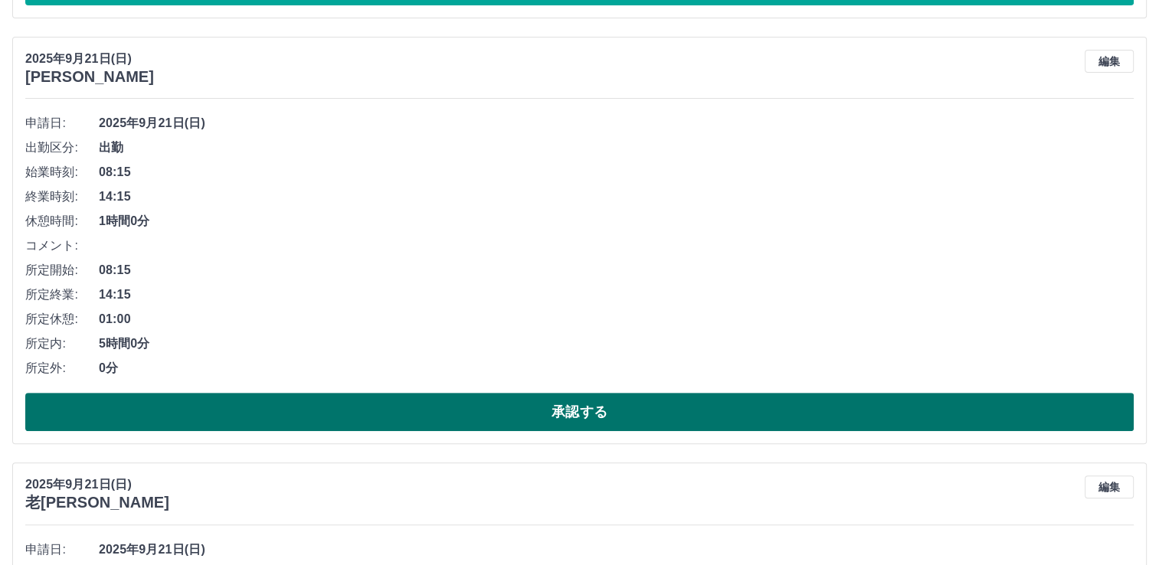
click at [490, 415] on button "承認する" at bounding box center [579, 412] width 1109 height 38
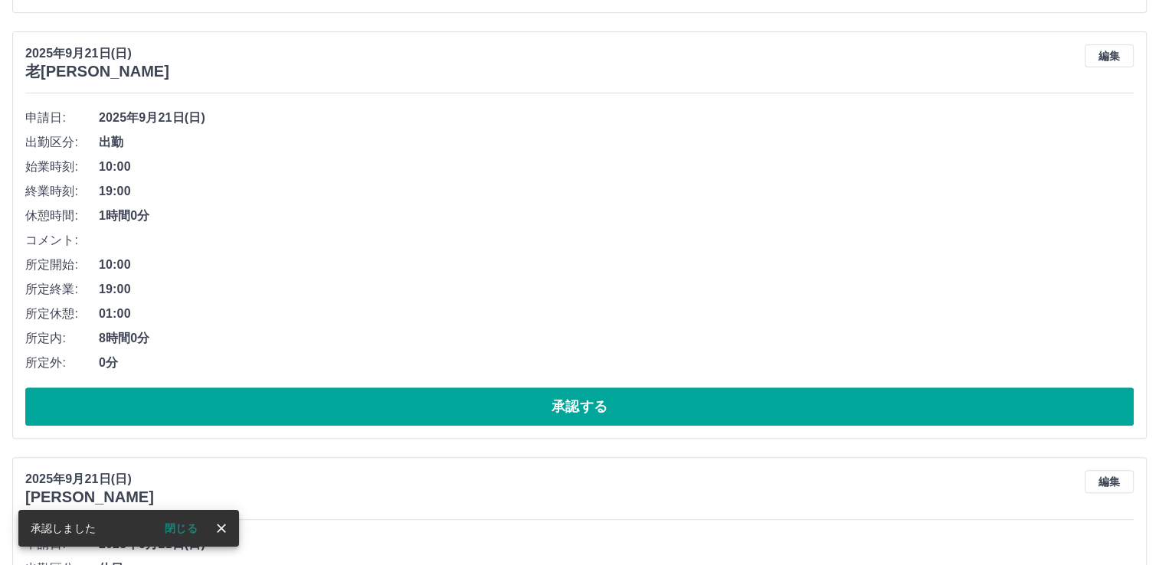
scroll to position [604, 0]
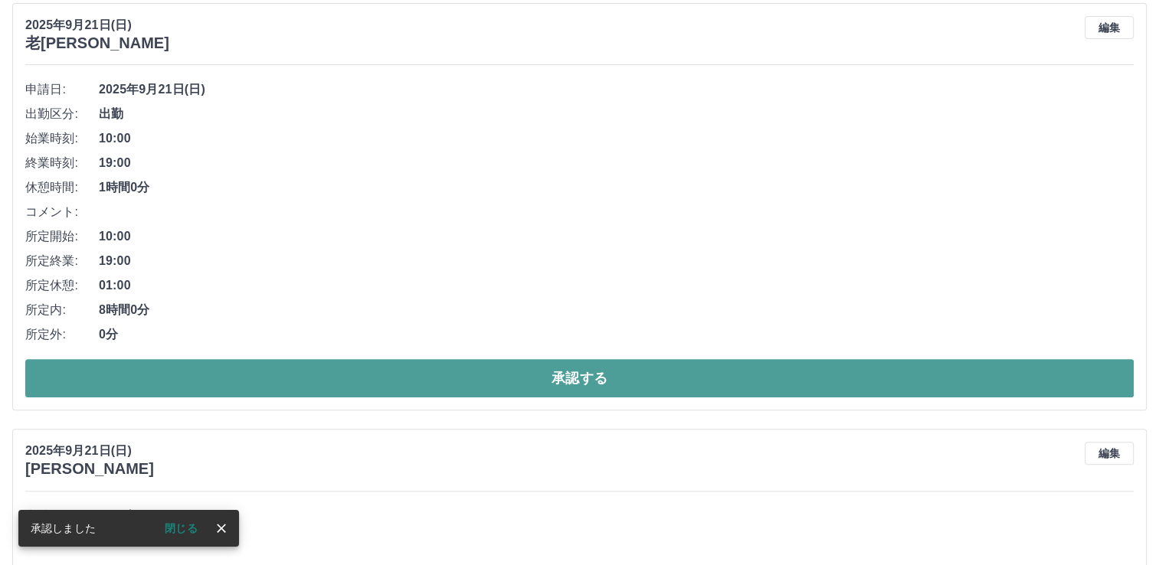
click at [503, 397] on button "承認する" at bounding box center [579, 378] width 1109 height 38
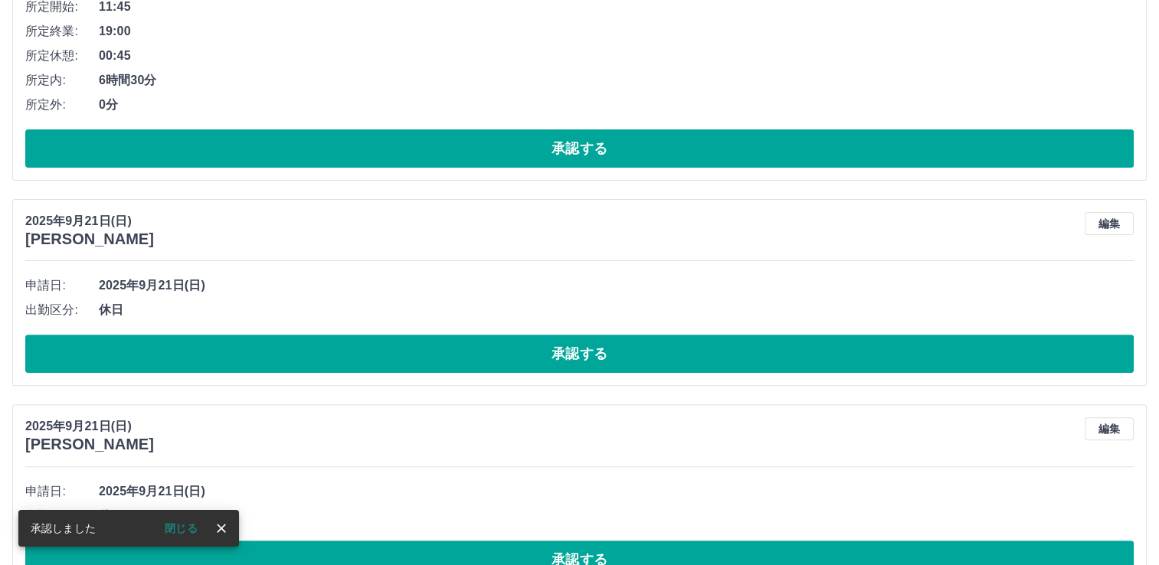
scroll to position [484, 0]
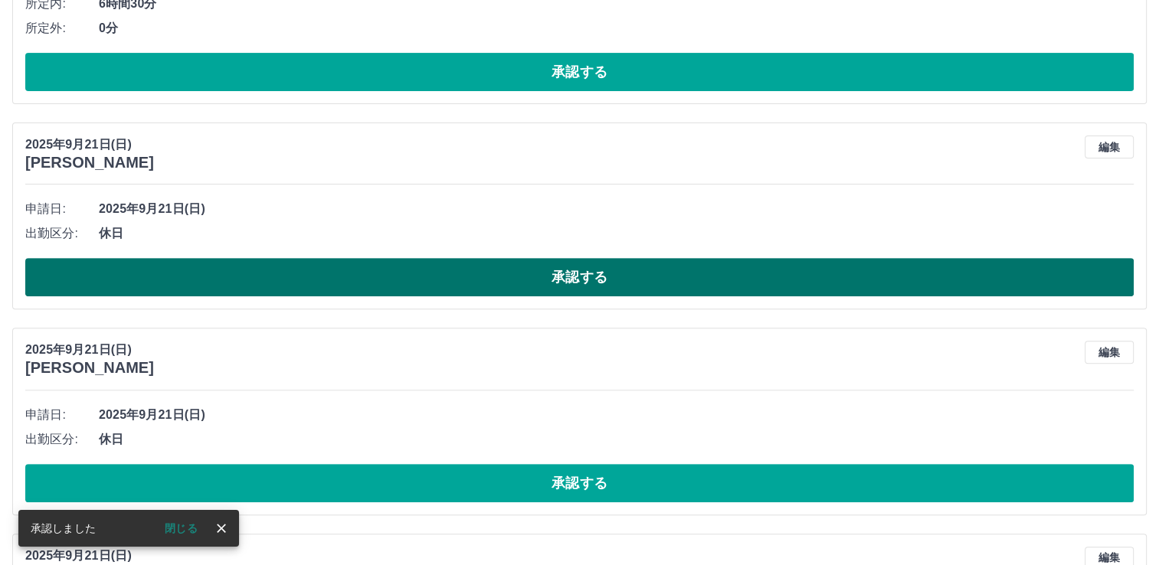
click at [481, 277] on button "承認する" at bounding box center [579, 277] width 1109 height 38
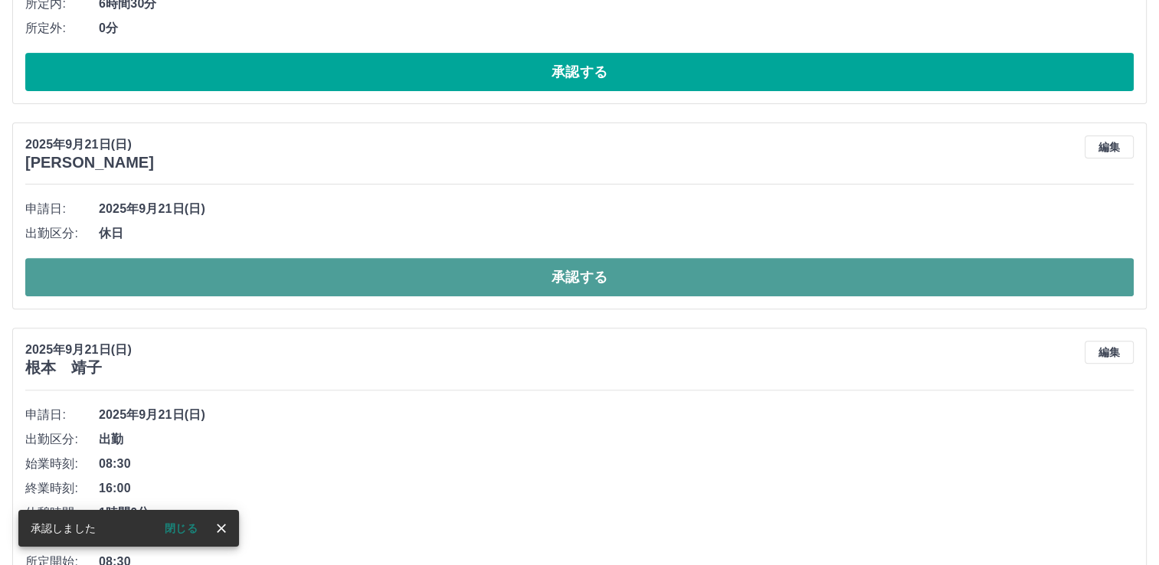
click at [454, 274] on button "承認する" at bounding box center [579, 277] width 1109 height 38
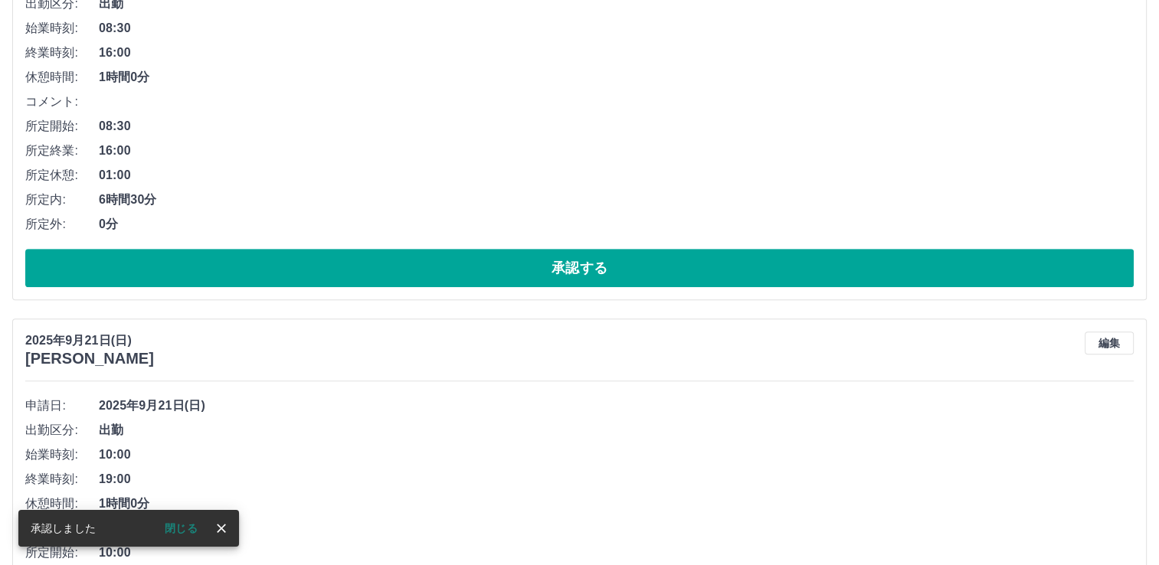
scroll to position [509, 0]
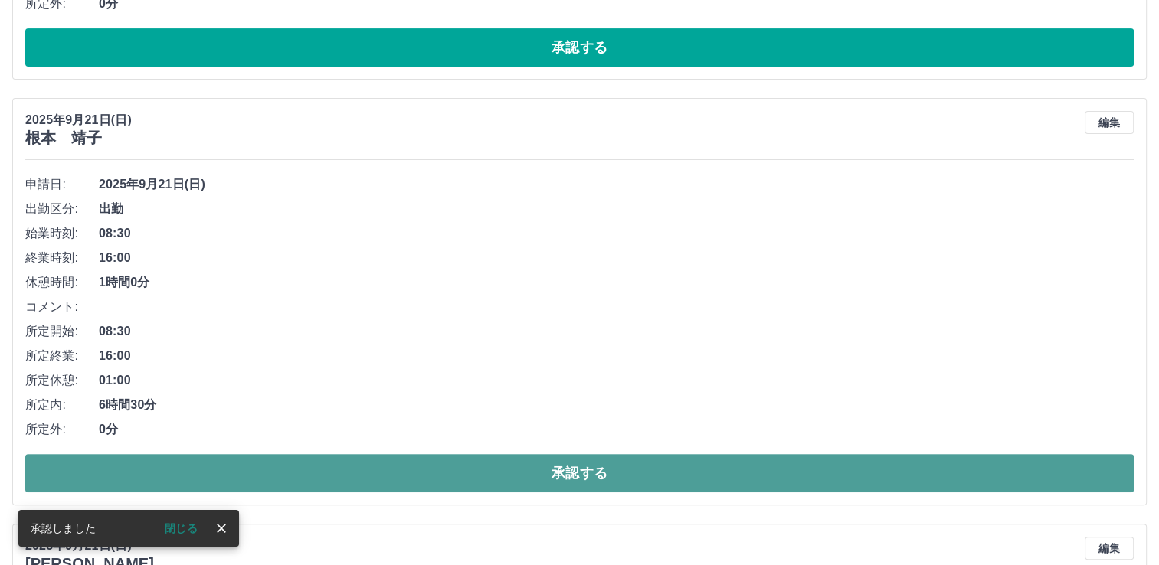
click at [478, 486] on button "承認する" at bounding box center [579, 473] width 1109 height 38
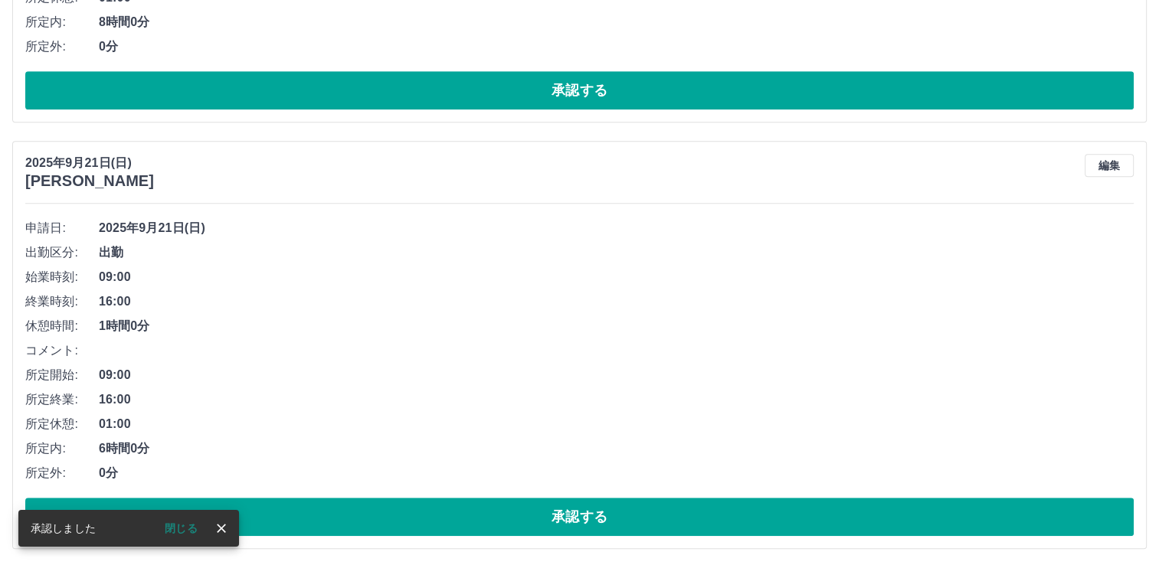
scroll to position [466, 0]
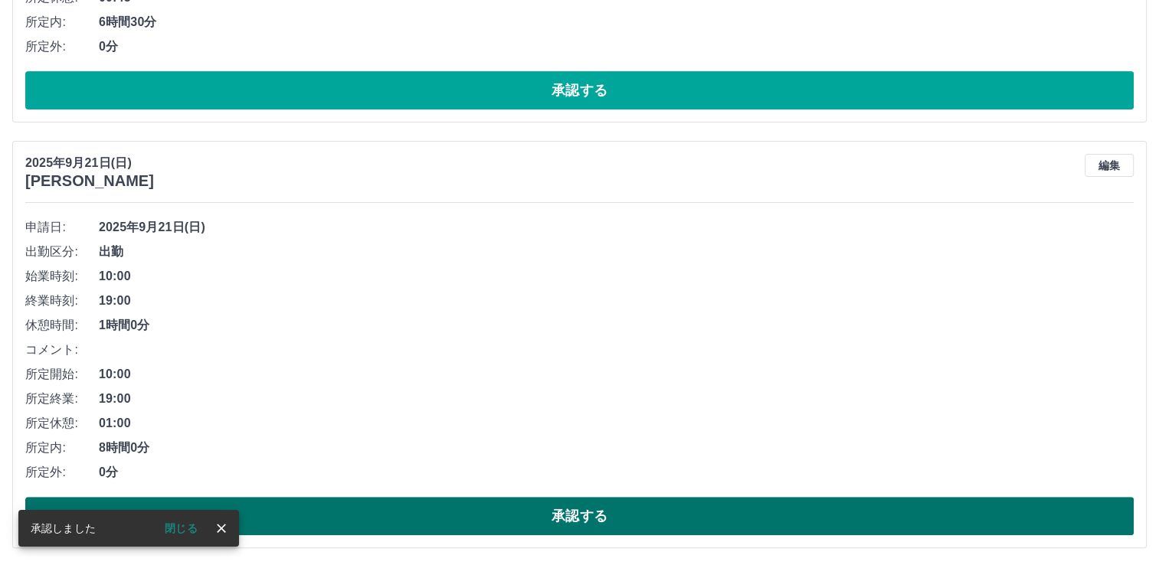
click at [466, 523] on button "承認する" at bounding box center [579, 516] width 1109 height 38
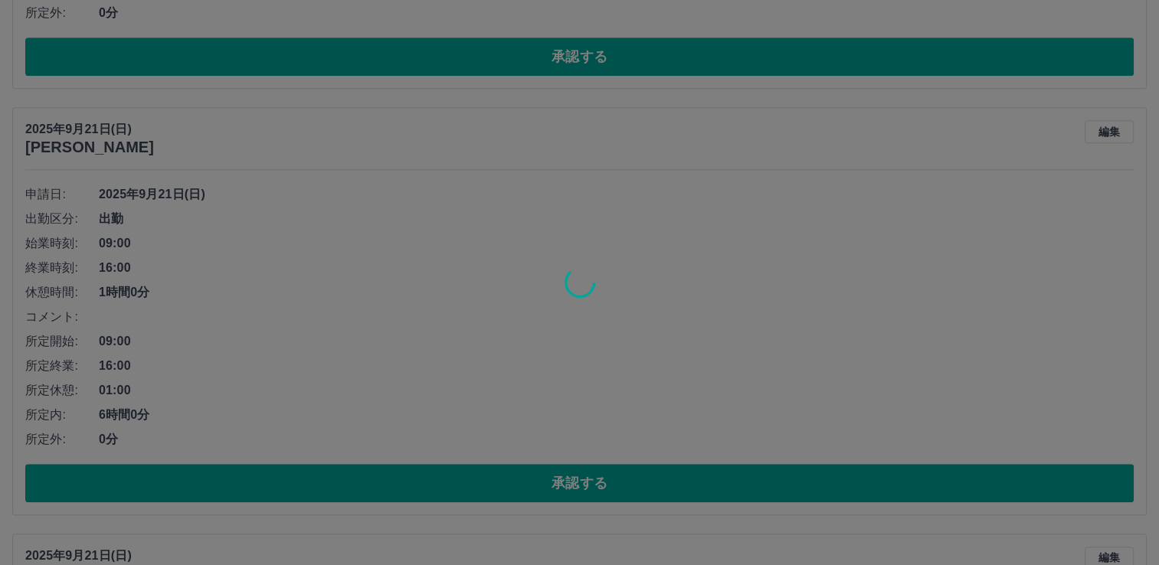
scroll to position [500, 0]
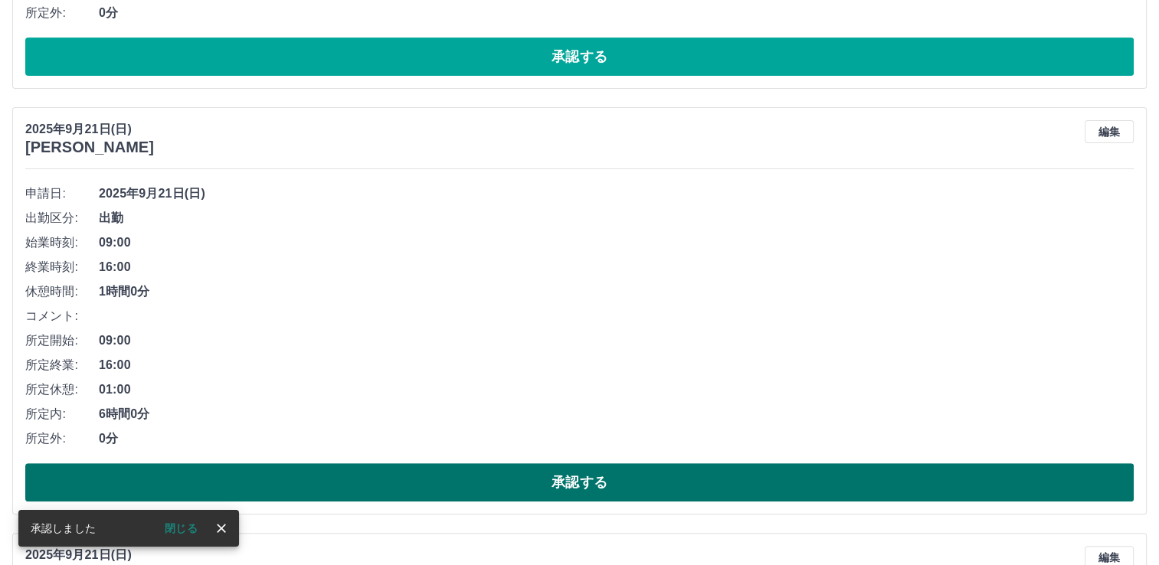
click at [490, 477] on button "承認する" at bounding box center [579, 483] width 1109 height 38
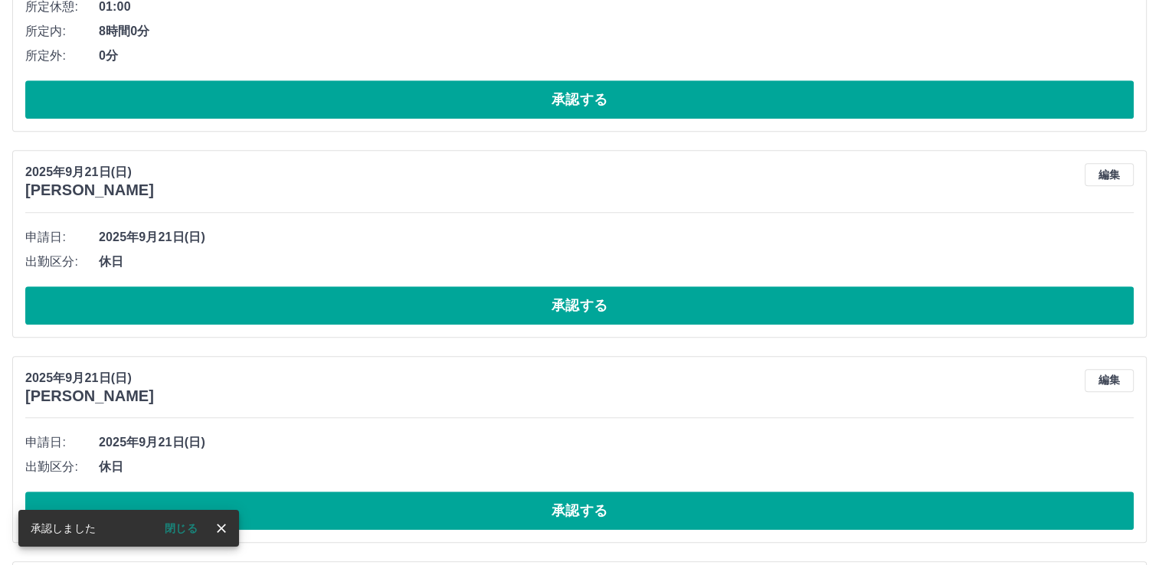
scroll to position [457, 0]
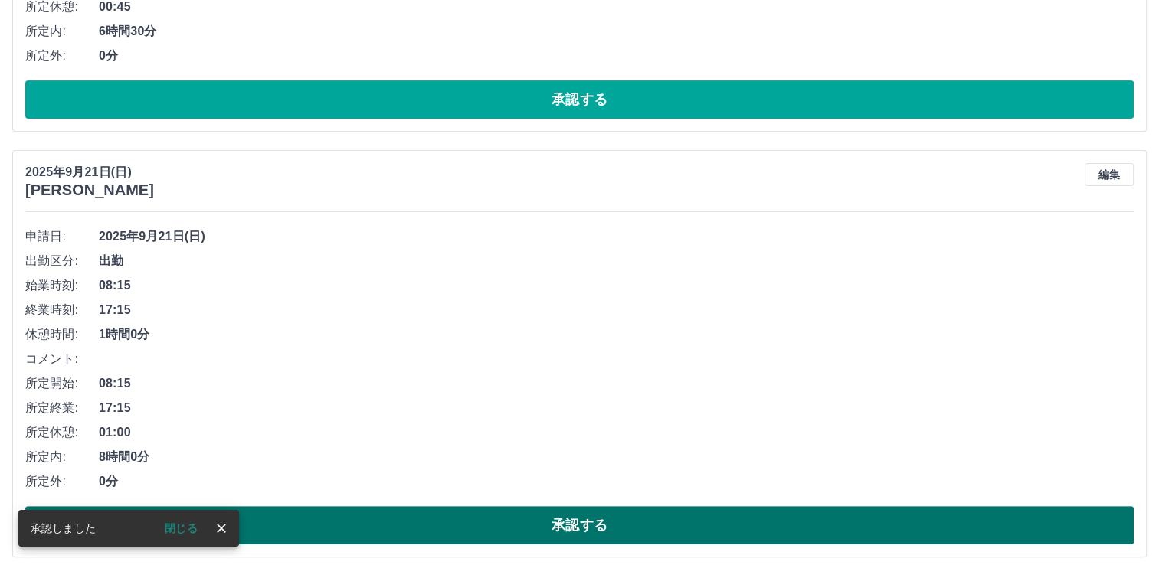
click at [470, 524] on button "承認する" at bounding box center [579, 525] width 1109 height 38
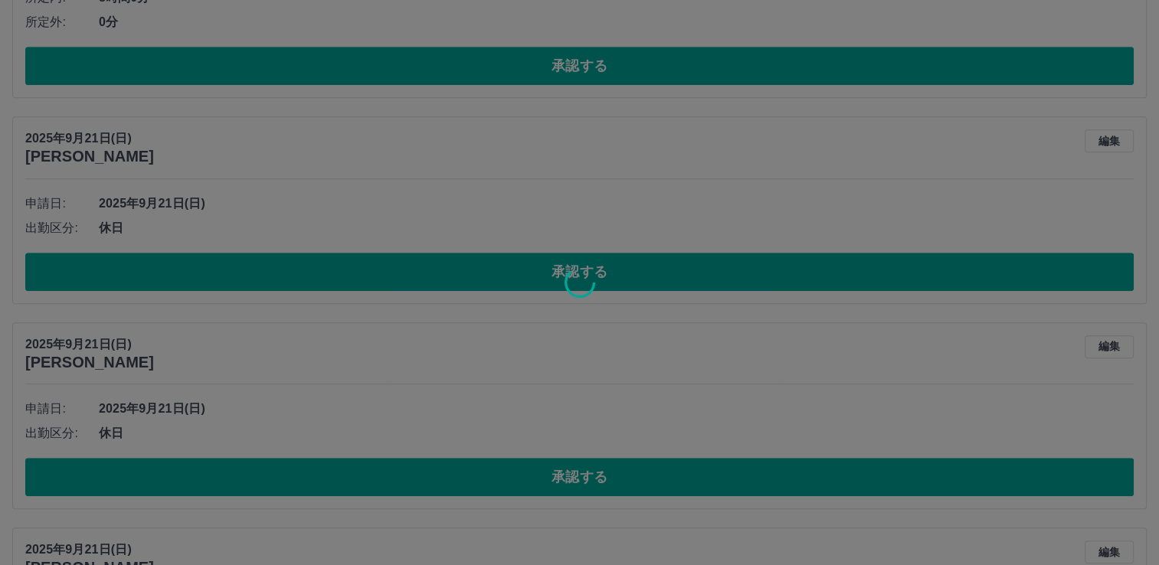
scroll to position [490, 0]
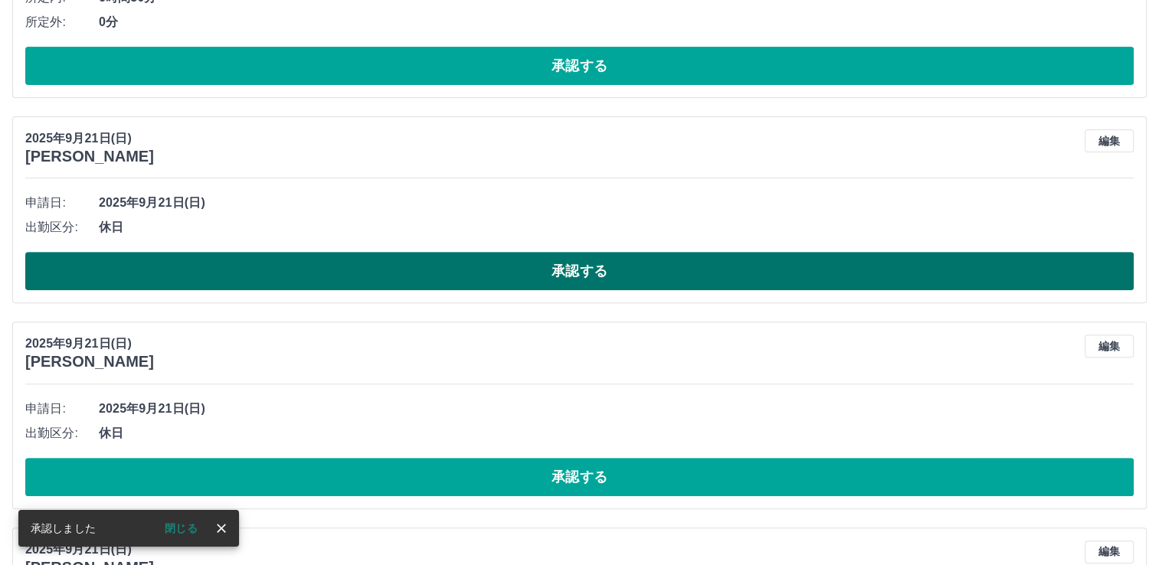
click at [520, 290] on button "承認する" at bounding box center [579, 271] width 1109 height 38
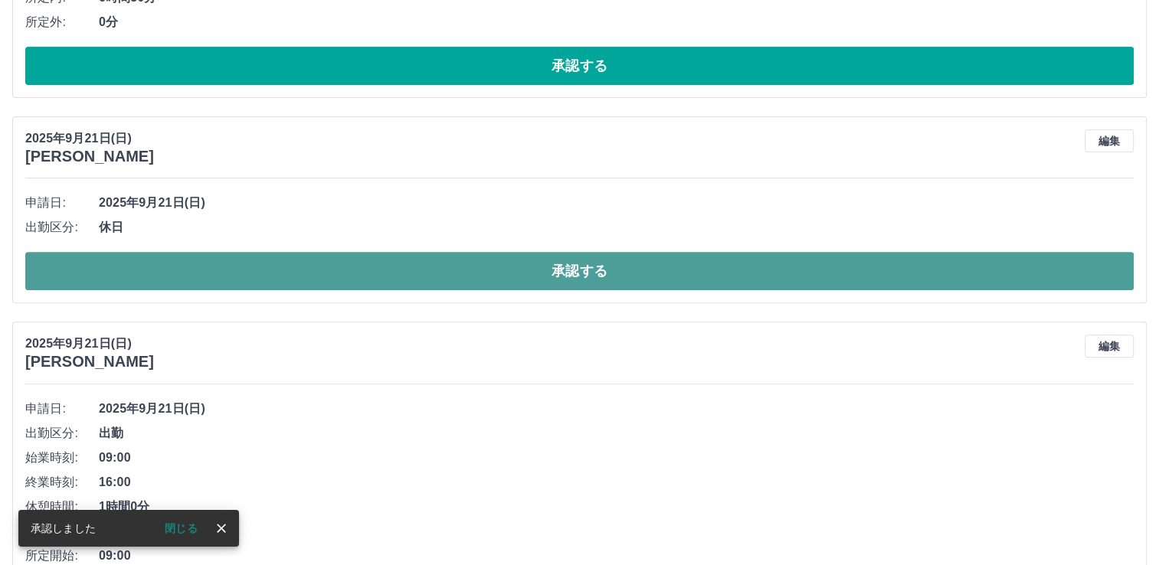
click at [461, 277] on button "承認する" at bounding box center [579, 271] width 1109 height 38
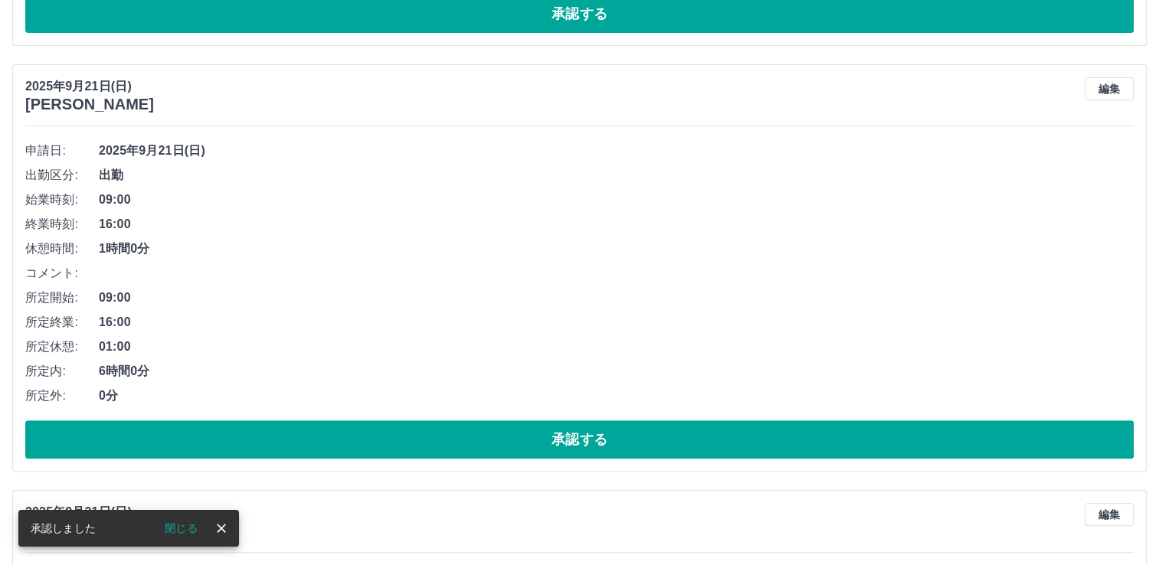
scroll to position [567, 0]
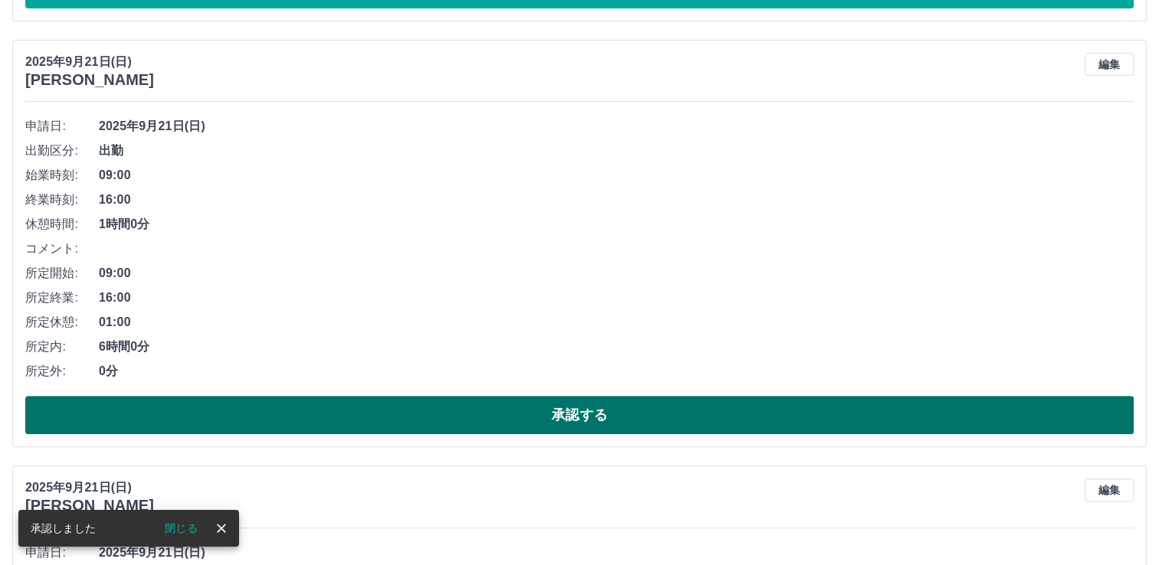
click at [469, 418] on button "承認する" at bounding box center [579, 415] width 1109 height 38
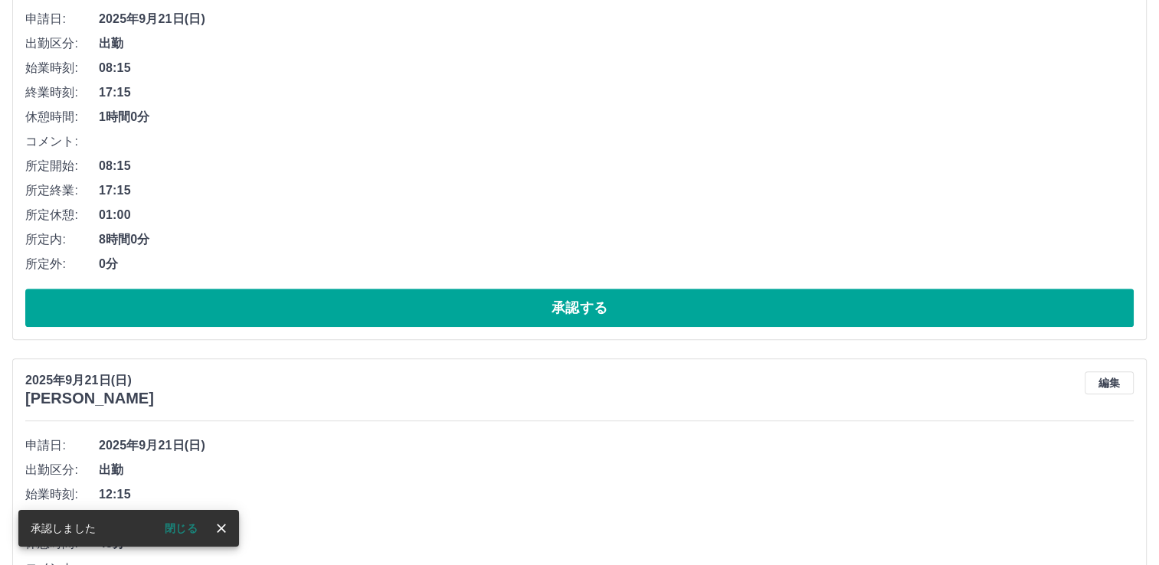
scroll to position [677, 0]
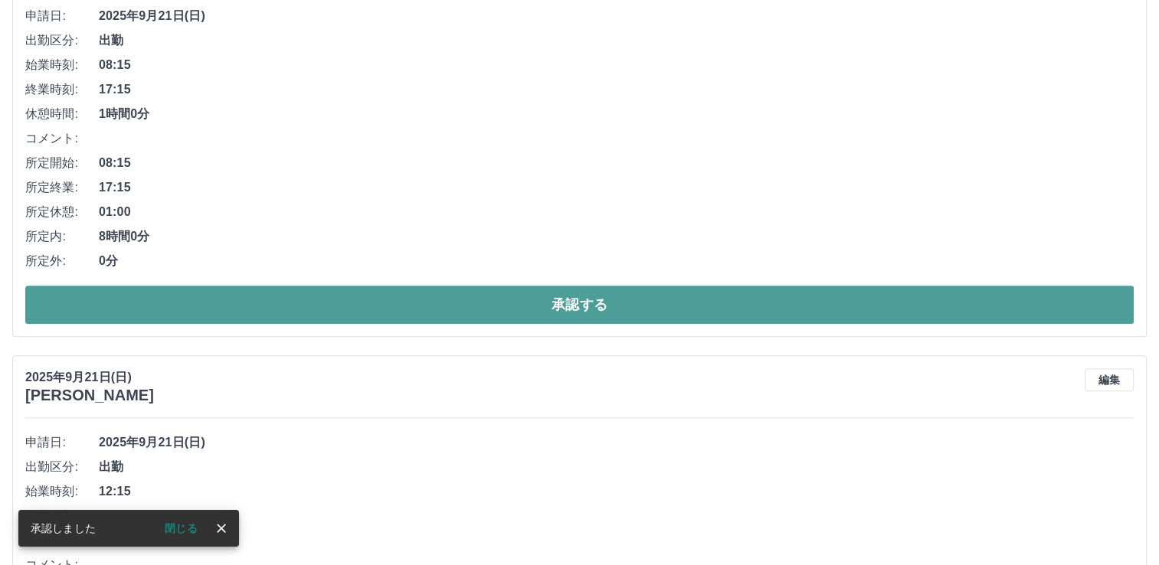
click at [483, 302] on button "承認する" at bounding box center [579, 305] width 1109 height 38
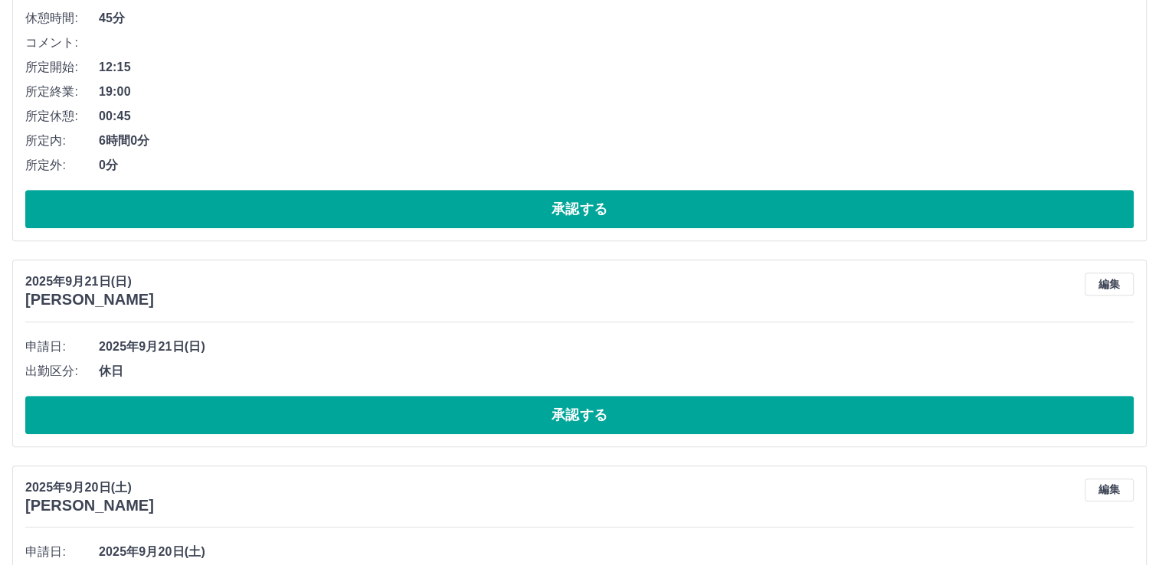
scroll to position [864, 0]
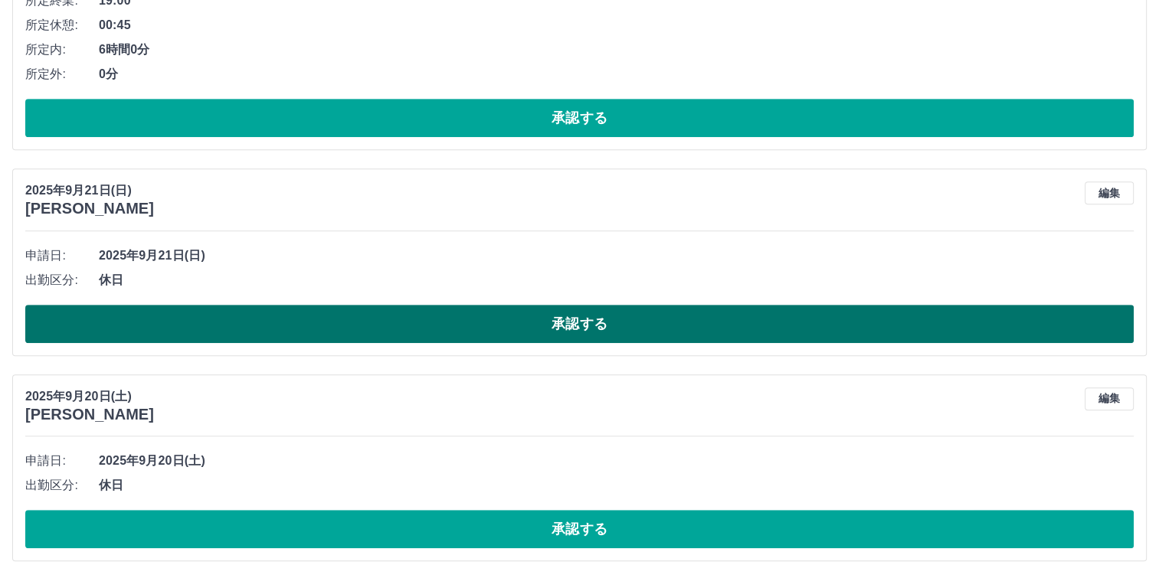
click at [461, 328] on button "承認する" at bounding box center [579, 324] width 1109 height 38
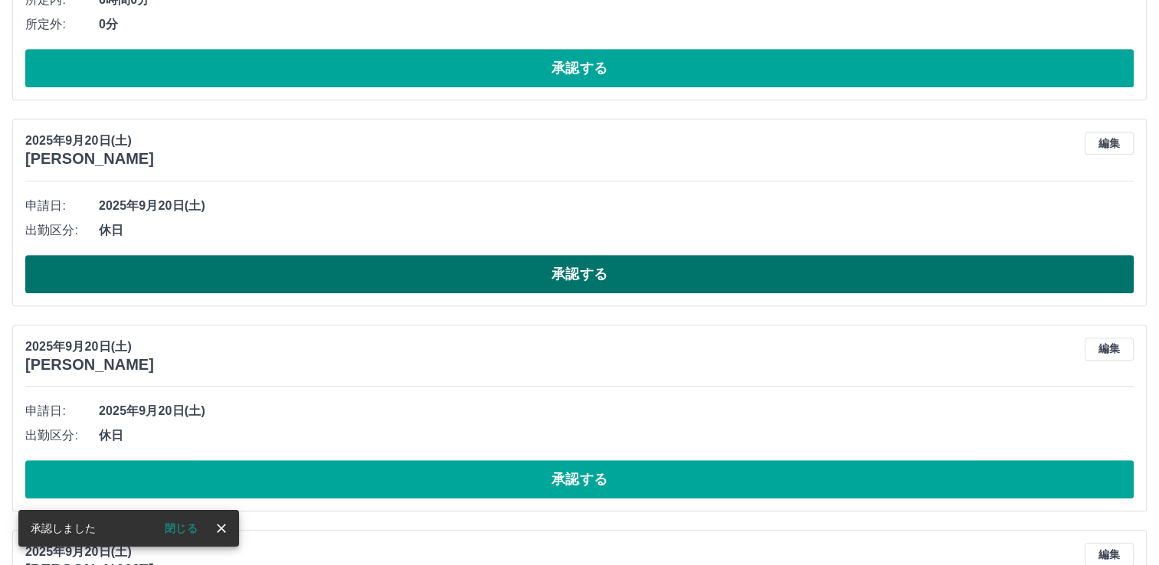
scroll to position [941, 0]
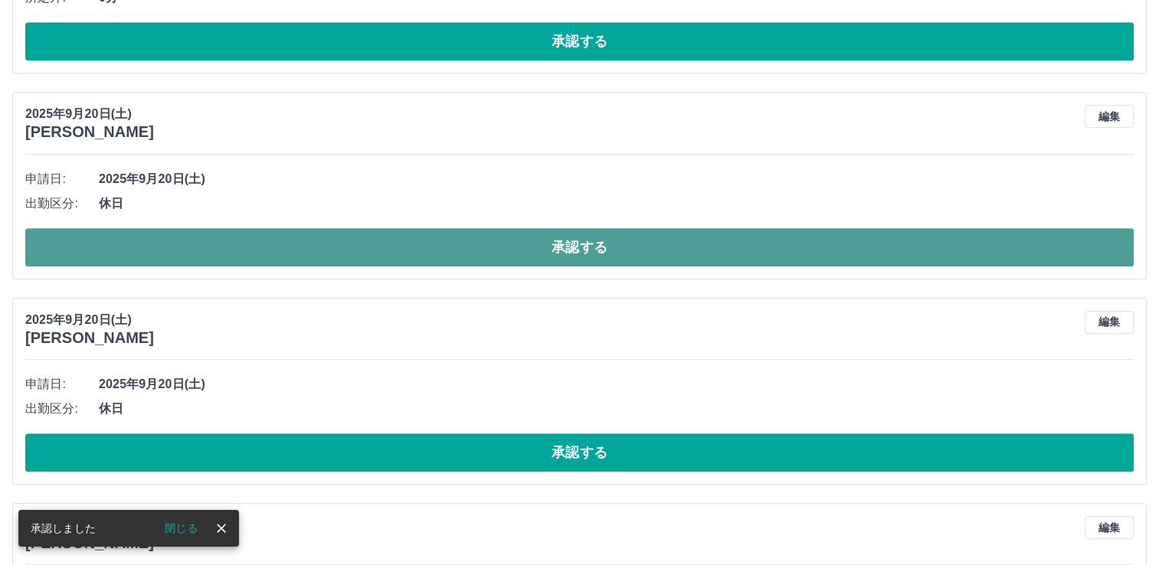
click at [460, 246] on button "承認する" at bounding box center [579, 247] width 1109 height 38
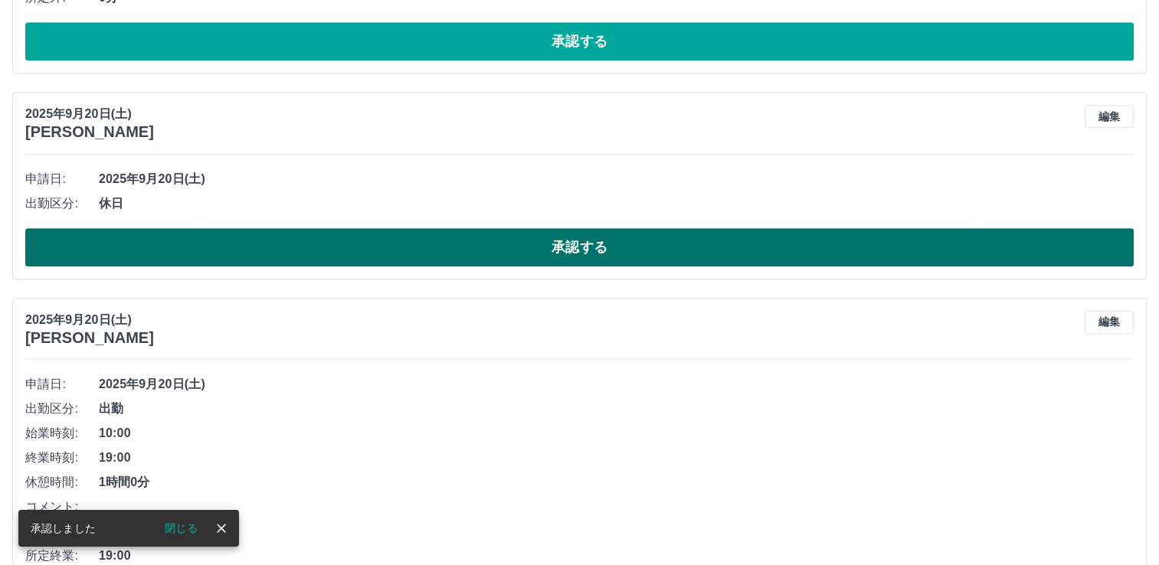
click at [456, 256] on button "承認する" at bounding box center [579, 247] width 1109 height 38
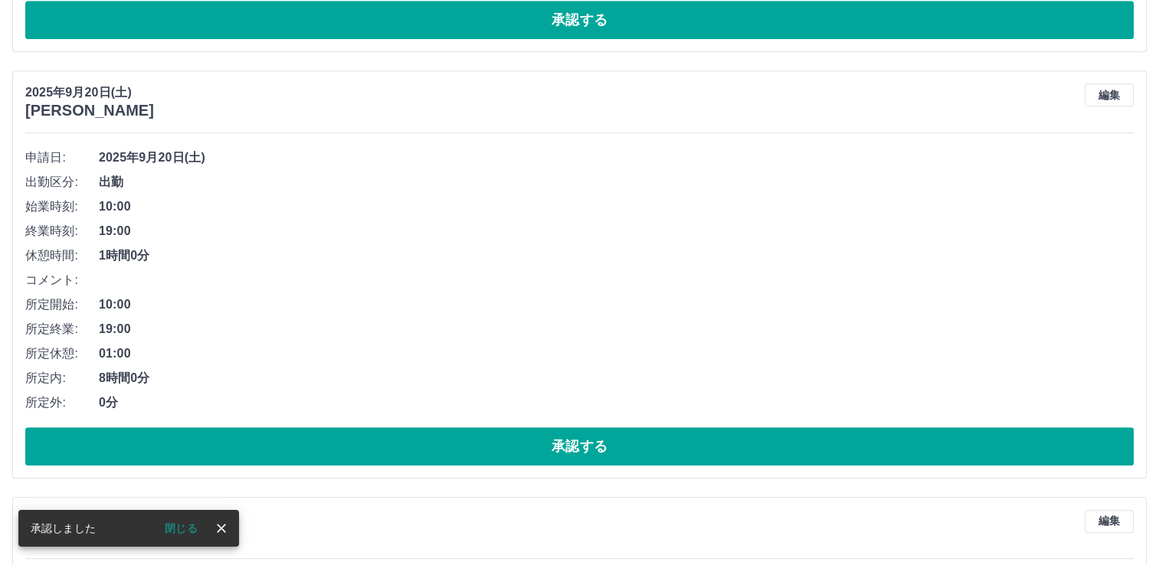
scroll to position [965, 0]
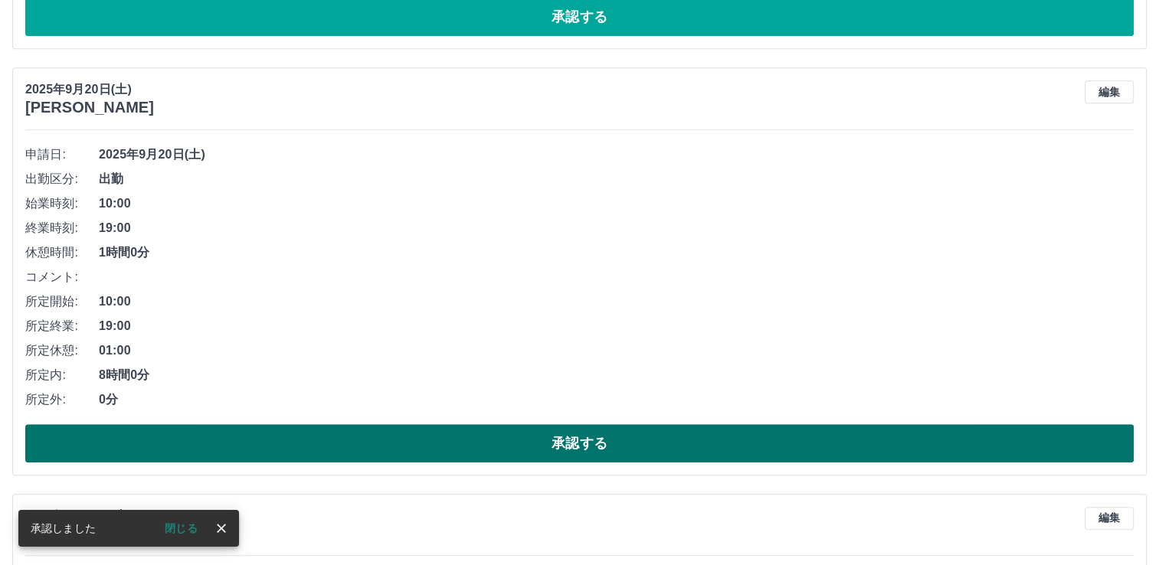
click at [397, 434] on button "承認する" at bounding box center [579, 443] width 1109 height 38
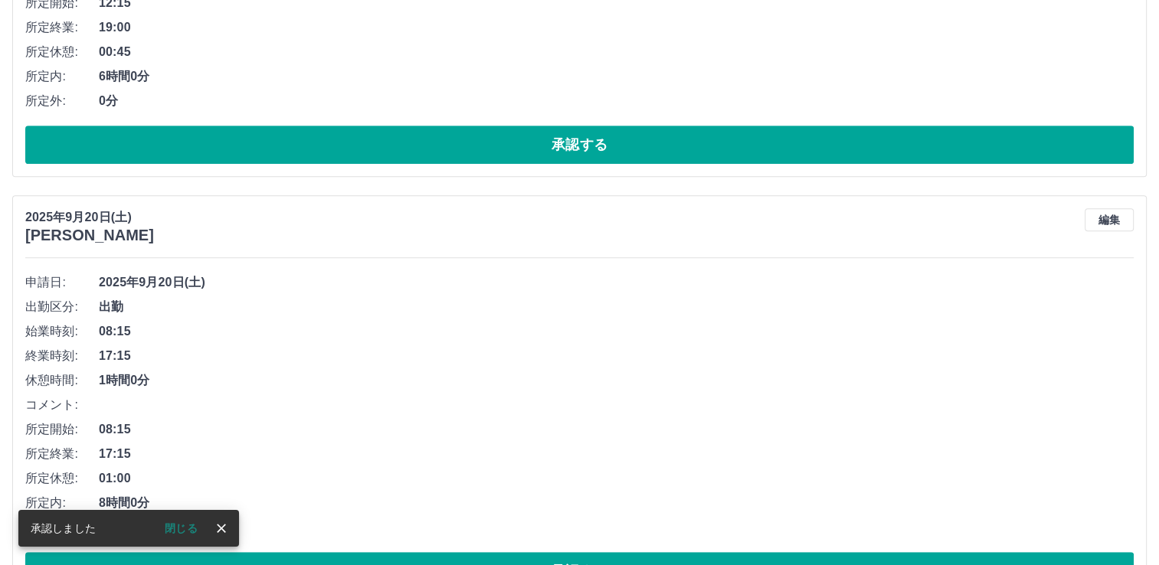
scroll to position [923, 0]
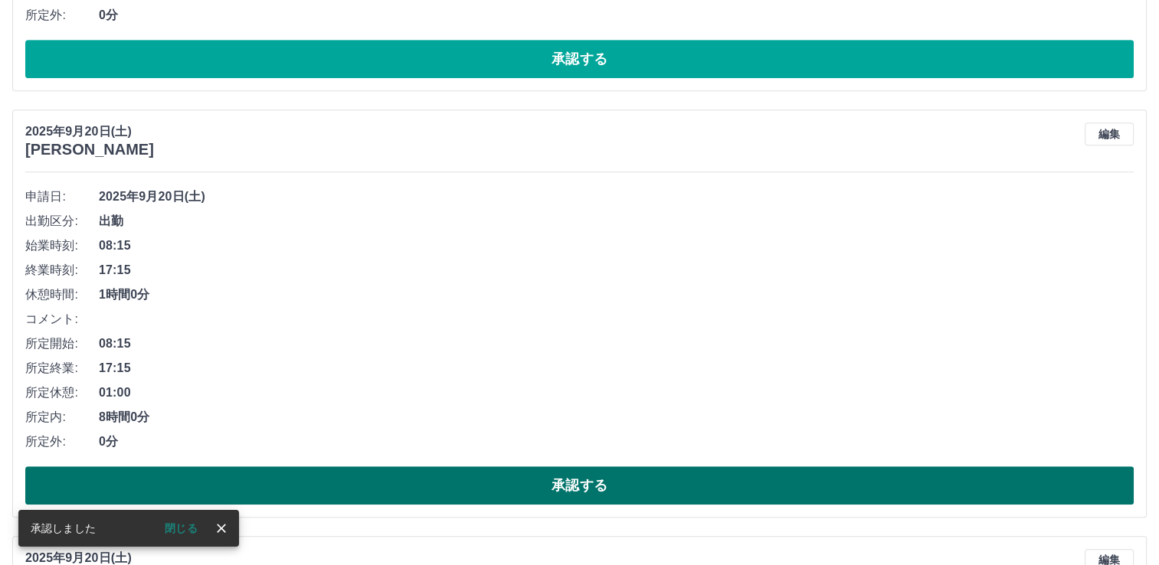
click at [428, 474] on button "承認する" at bounding box center [579, 486] width 1109 height 38
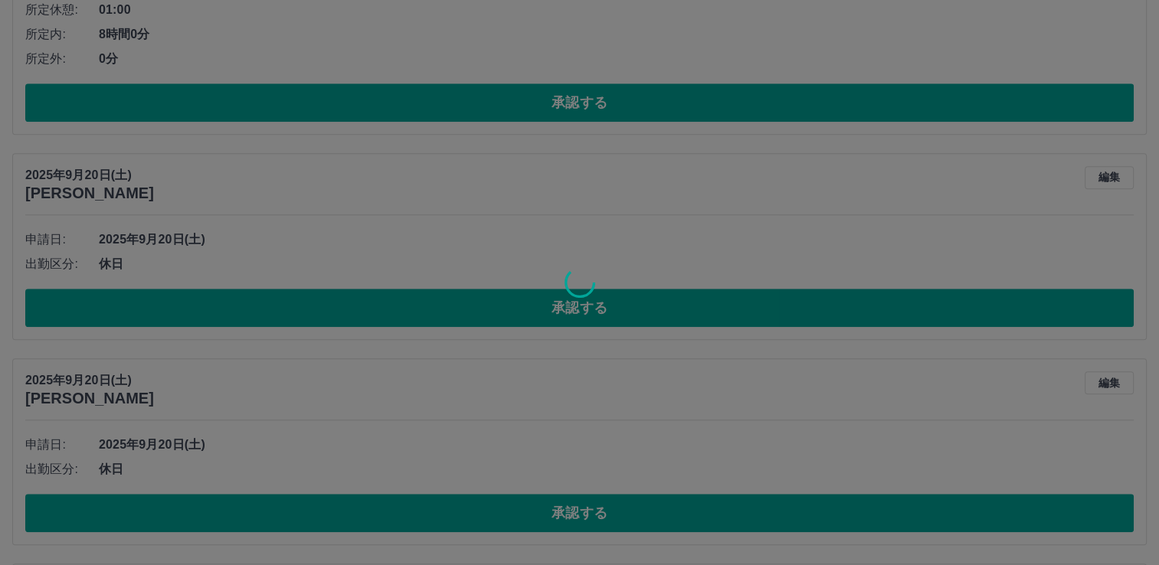
scroll to position [881, 0]
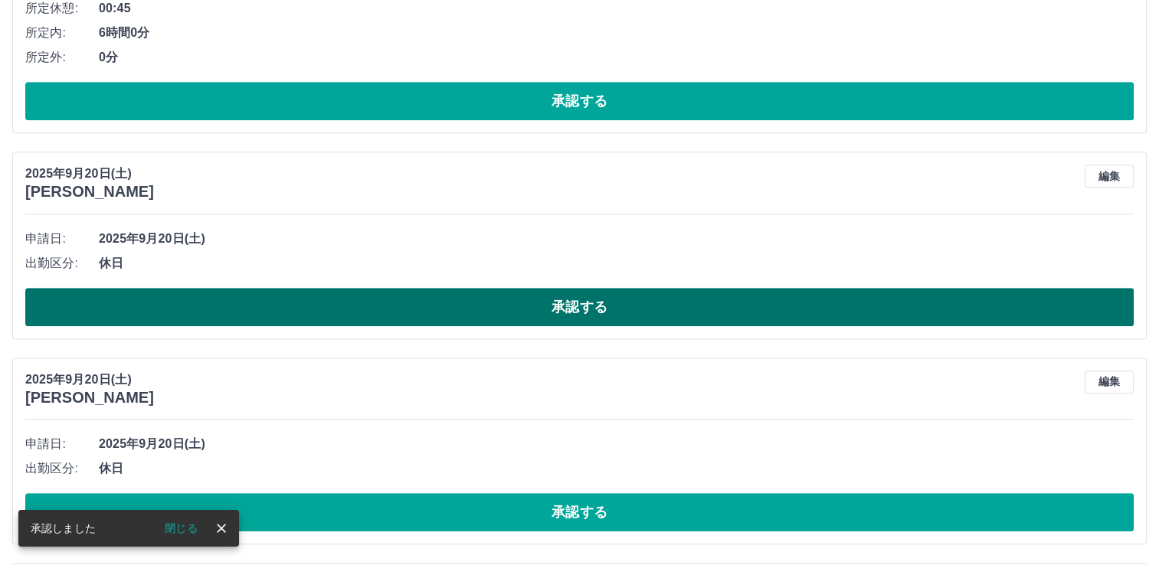
click at [472, 315] on button "承認する" at bounding box center [579, 307] width 1109 height 38
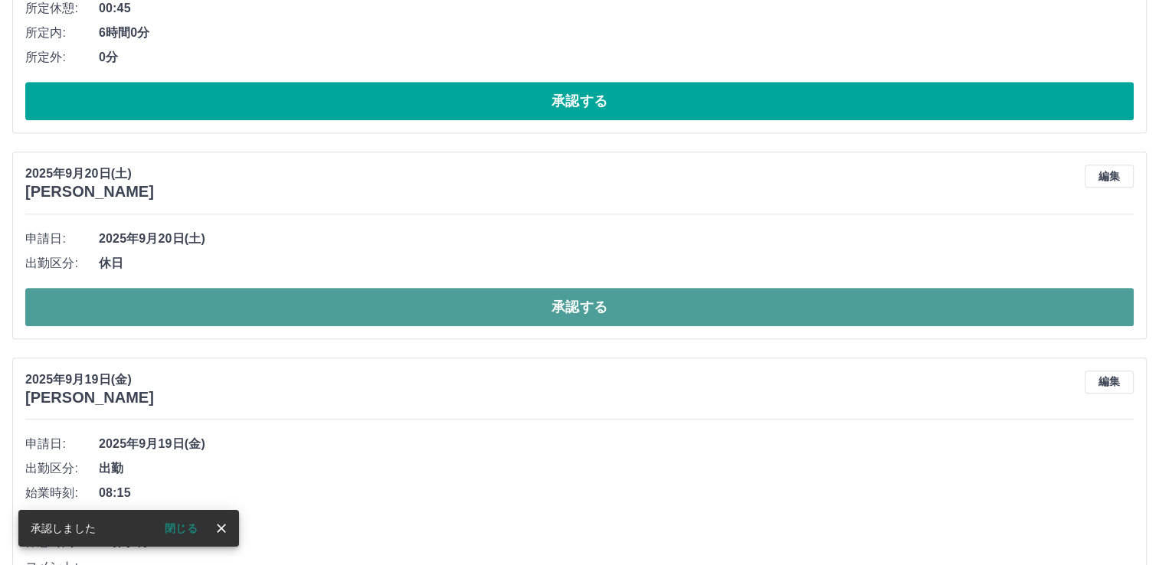
click at [467, 314] on button "承認する" at bounding box center [579, 307] width 1109 height 38
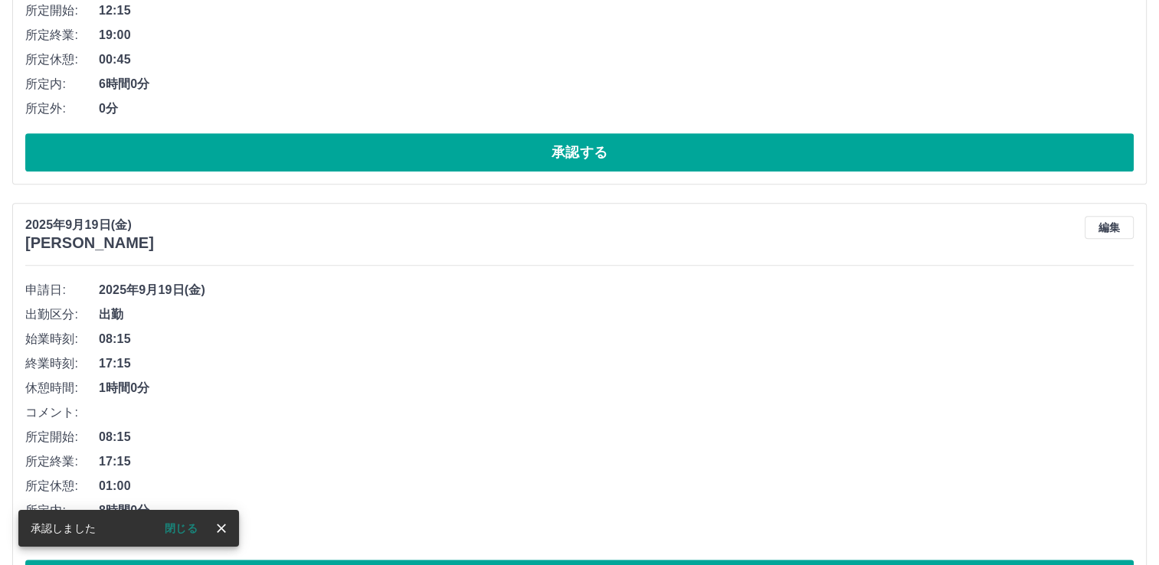
scroll to position [906, 0]
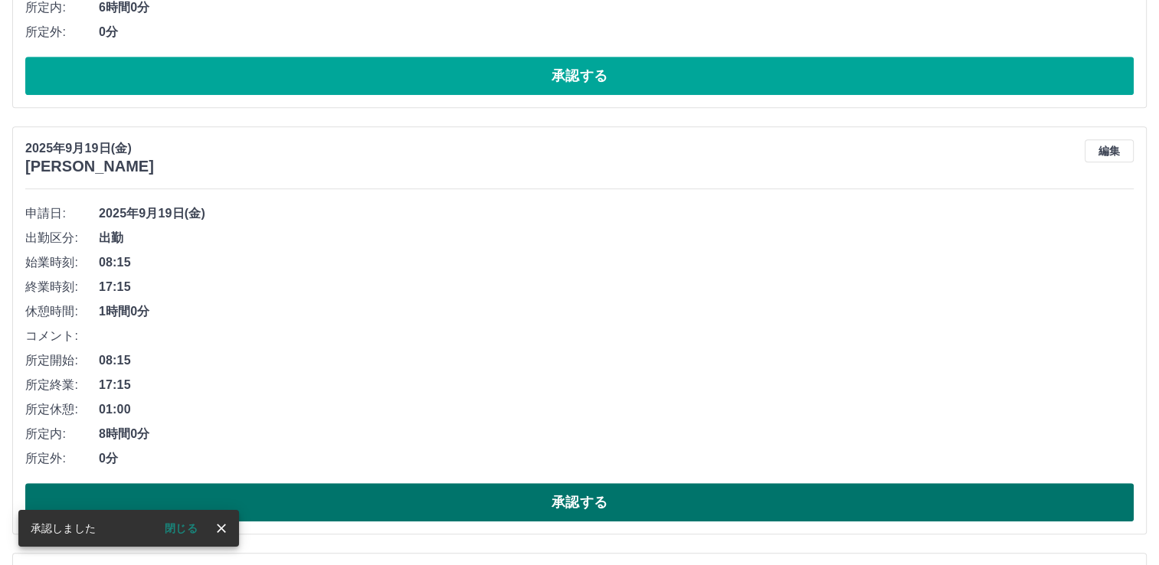
click at [398, 488] on button "承認する" at bounding box center [579, 502] width 1109 height 38
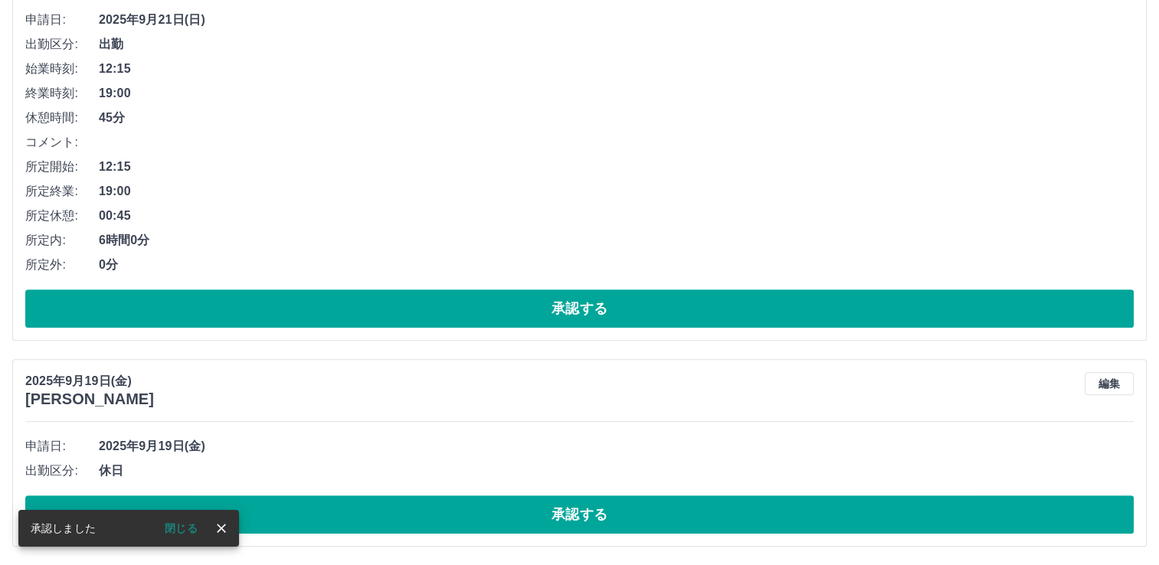
scroll to position [672, 0]
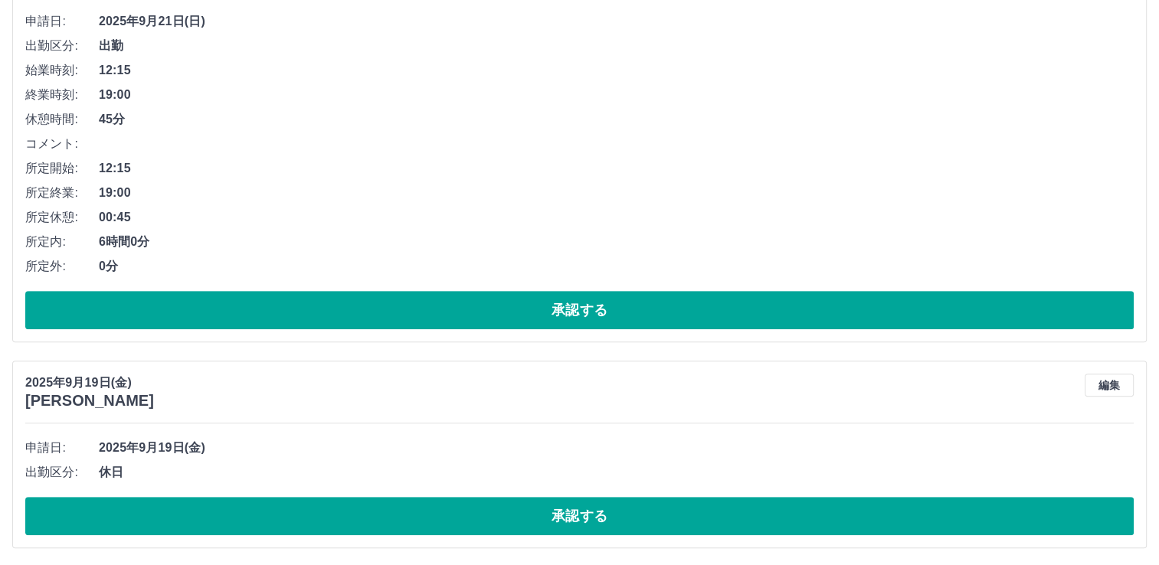
click at [291, 480] on span "休日" at bounding box center [616, 473] width 1035 height 18
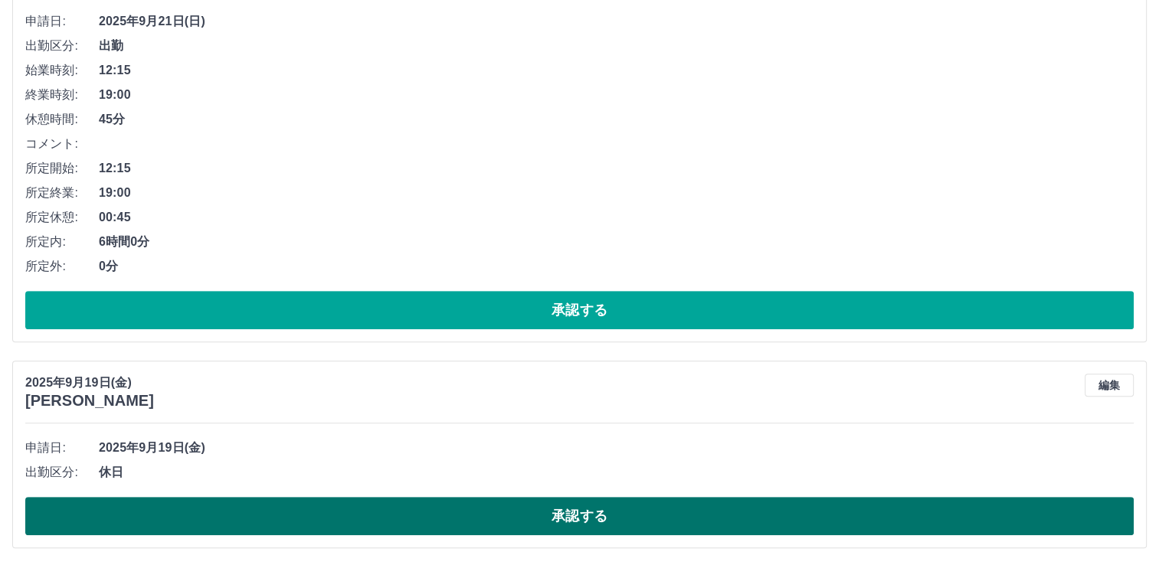
click at [283, 503] on button "承認する" at bounding box center [579, 516] width 1109 height 38
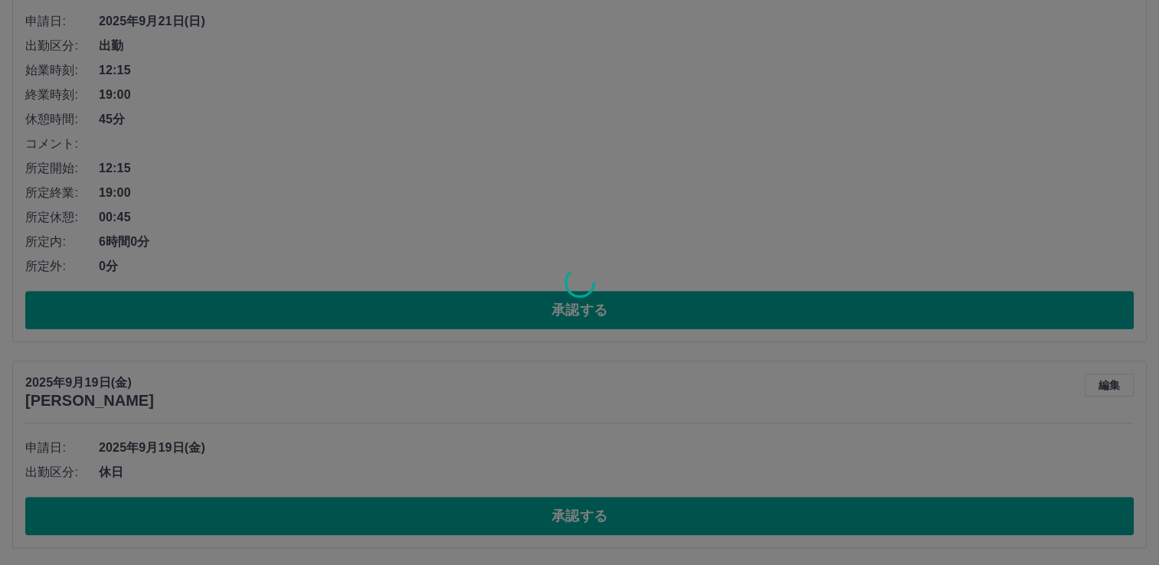
scroll to position [467, 0]
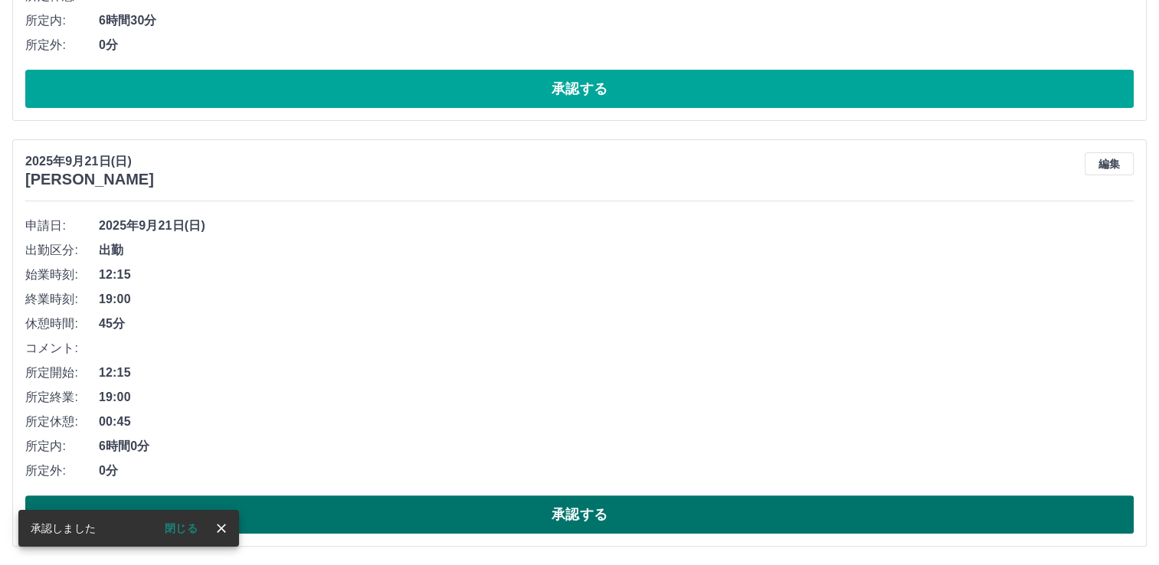
click at [323, 522] on button "承認する" at bounding box center [579, 515] width 1109 height 38
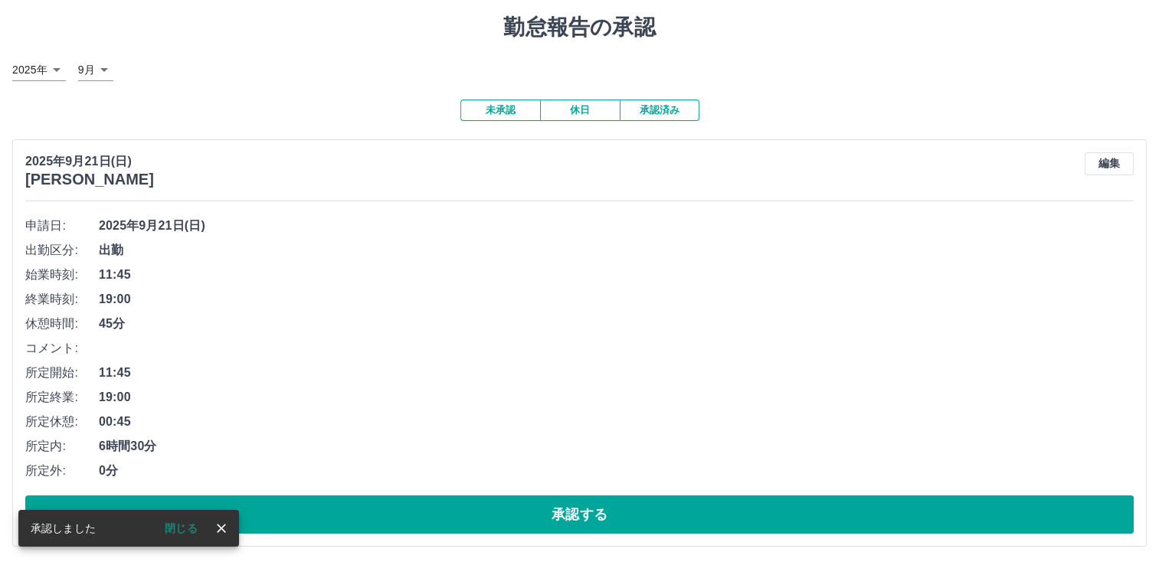
scroll to position [41, 0]
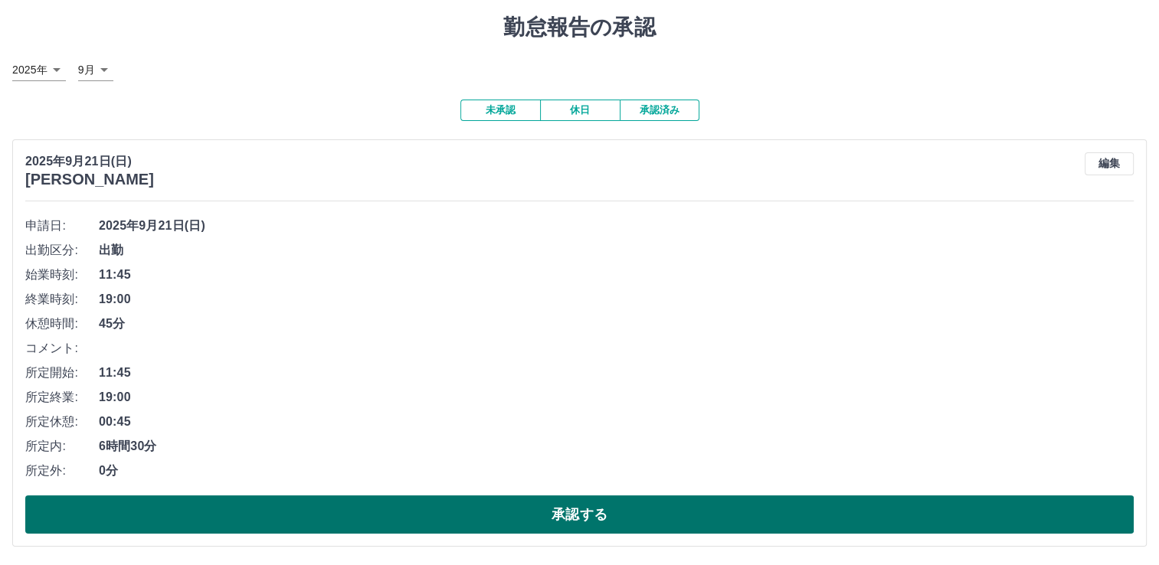
click at [324, 520] on button "承認する" at bounding box center [579, 515] width 1109 height 38
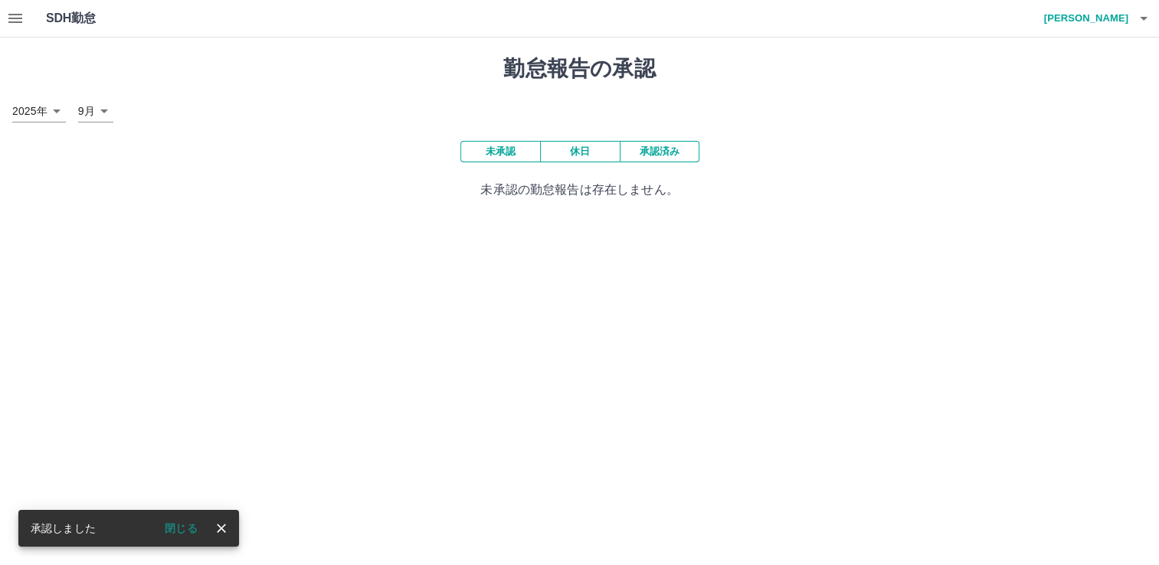
scroll to position [0, 0]
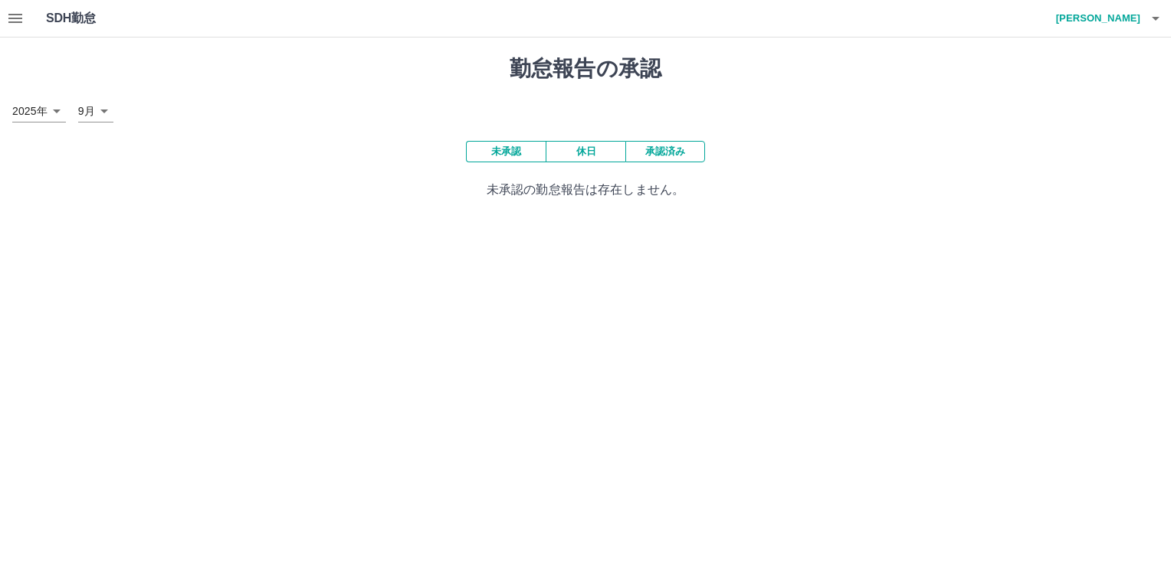
click at [8, 11] on icon "button" at bounding box center [15, 18] width 18 height 18
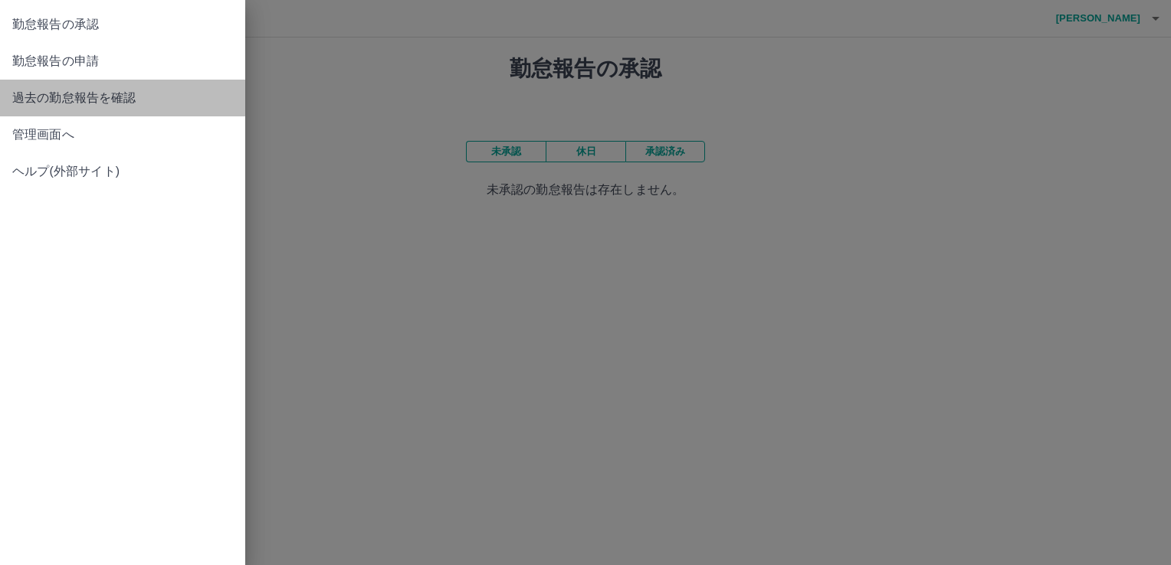
click at [132, 103] on span "過去の勤怠報告を確認" at bounding box center [122, 98] width 221 height 18
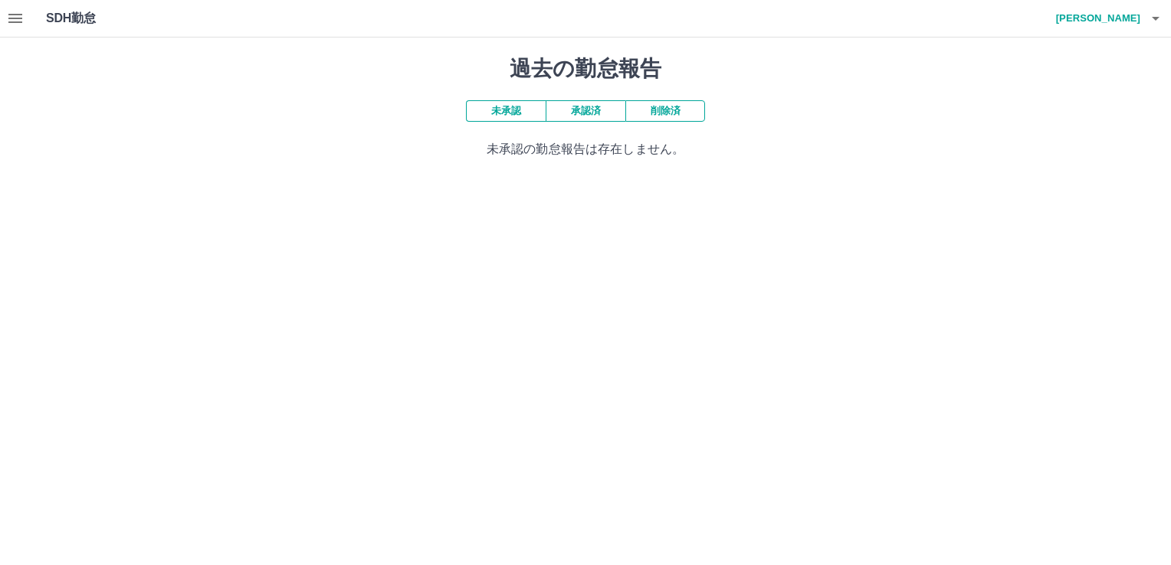
click at [580, 109] on button "承認済" at bounding box center [586, 110] width 80 height 21
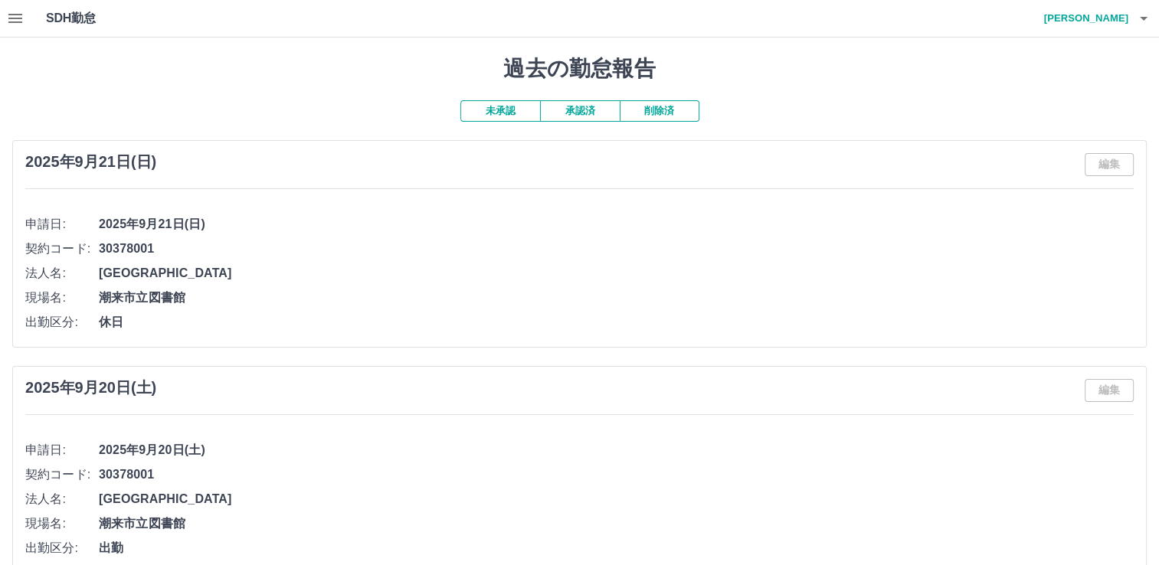
click at [18, 11] on icon "button" at bounding box center [15, 18] width 18 height 18
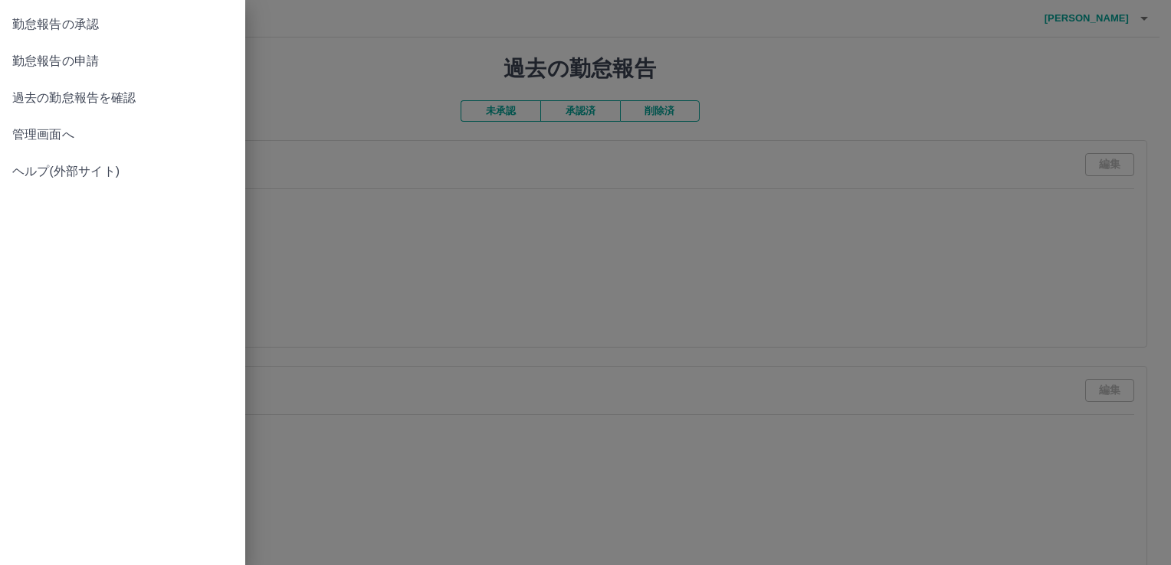
click at [104, 64] on span "勤怠報告の申請" at bounding box center [122, 61] width 221 height 18
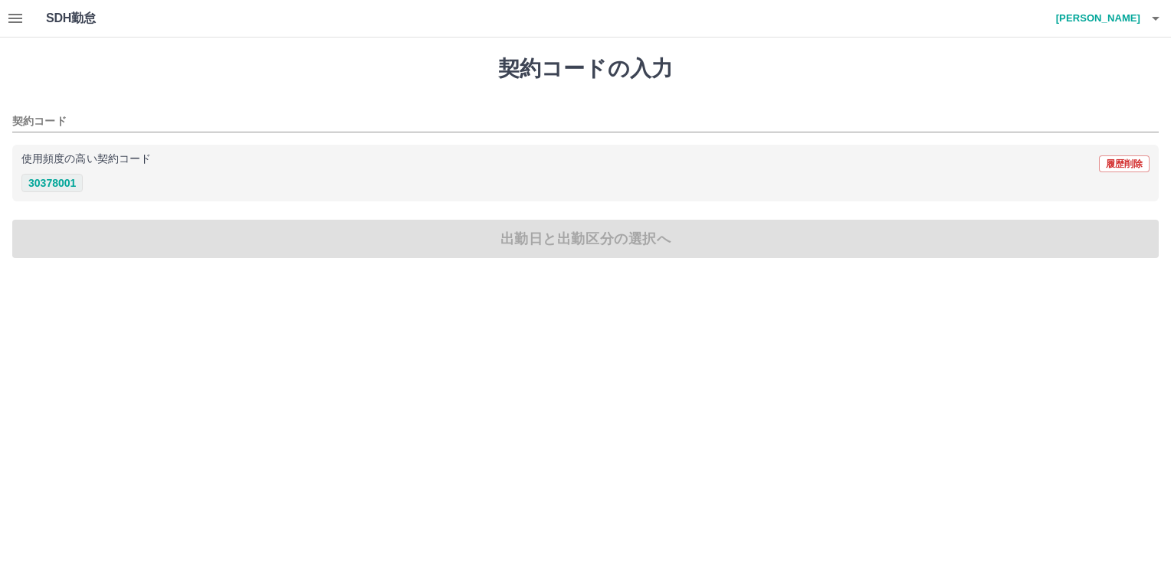
click at [61, 182] on button "30378001" at bounding box center [51, 183] width 61 height 18
type input "********"
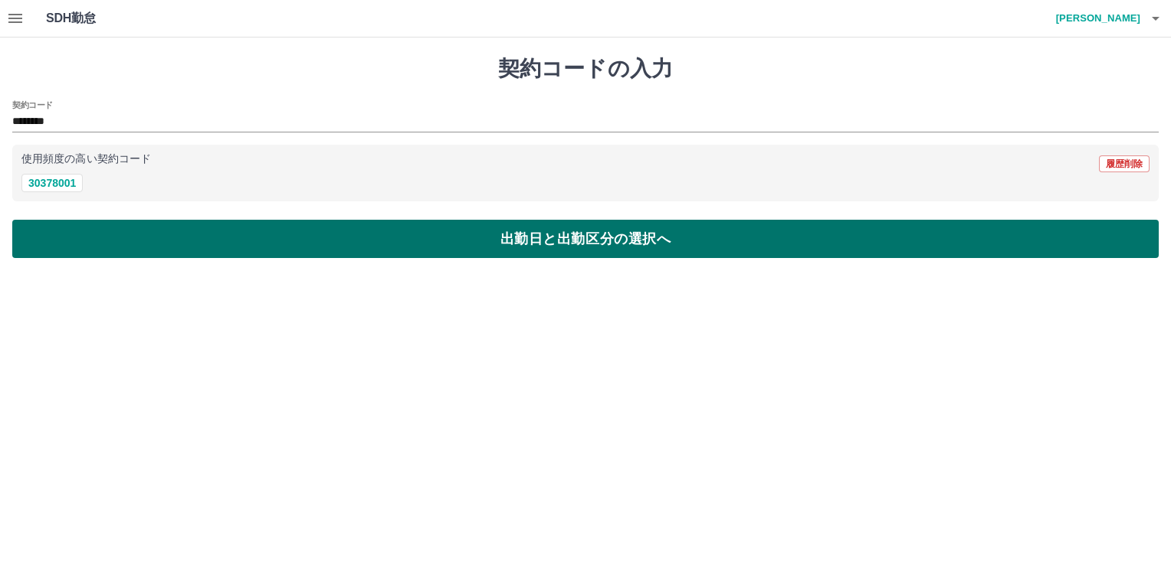
click at [116, 244] on button "出勤日と出勤区分の選択へ" at bounding box center [585, 239] width 1146 height 38
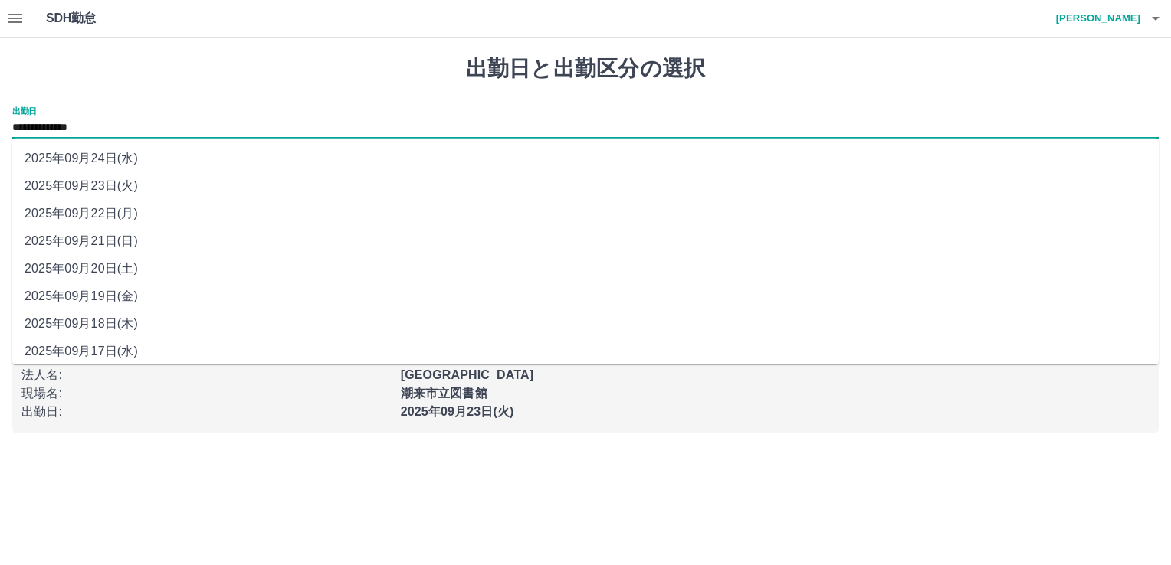
click at [102, 121] on input "**********" at bounding box center [585, 128] width 1146 height 19
drag, startPoint x: 102, startPoint y: 121, endPoint x: 116, endPoint y: 216, distance: 96.0
click at [116, 216] on li "2025年09月22日(月)" at bounding box center [585, 214] width 1146 height 28
type input "**********"
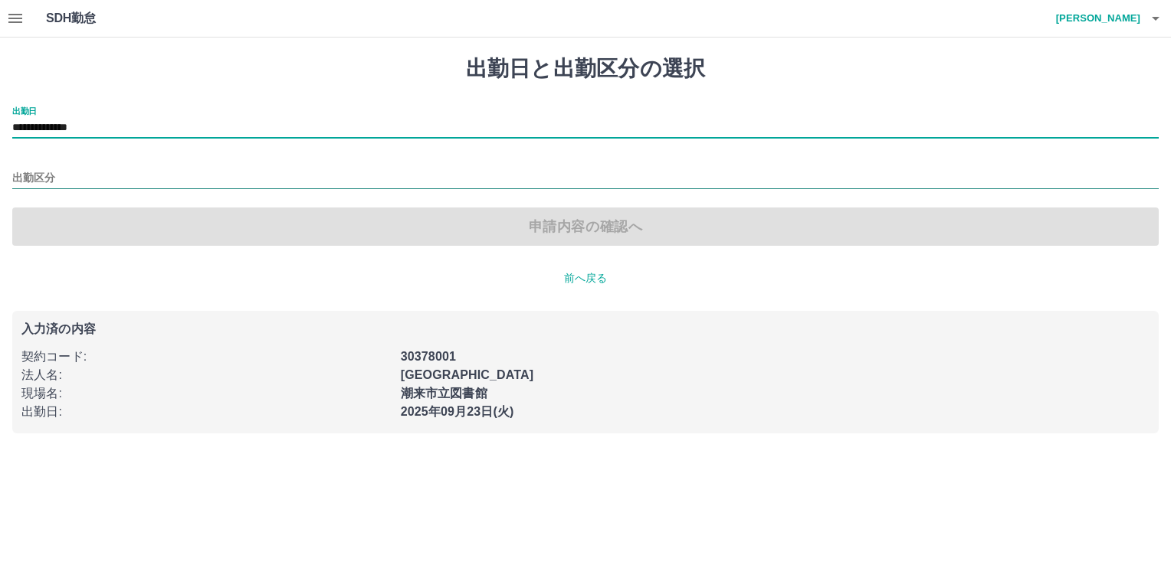
click at [49, 179] on input "出勤区分" at bounding box center [585, 178] width 1146 height 19
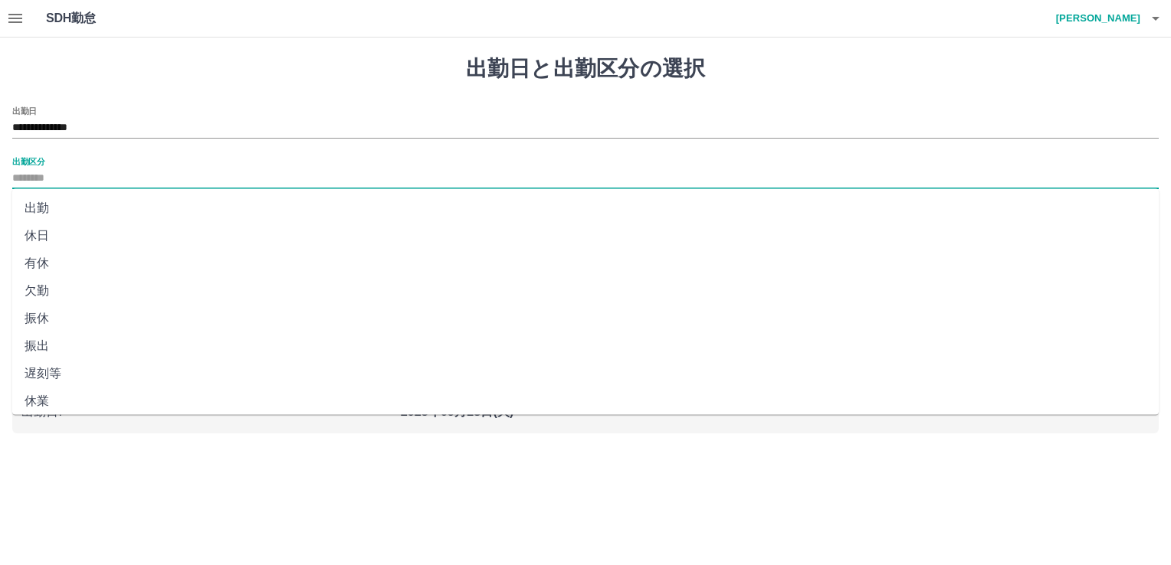
click at [50, 256] on li "有休" at bounding box center [585, 264] width 1146 height 28
type input "**"
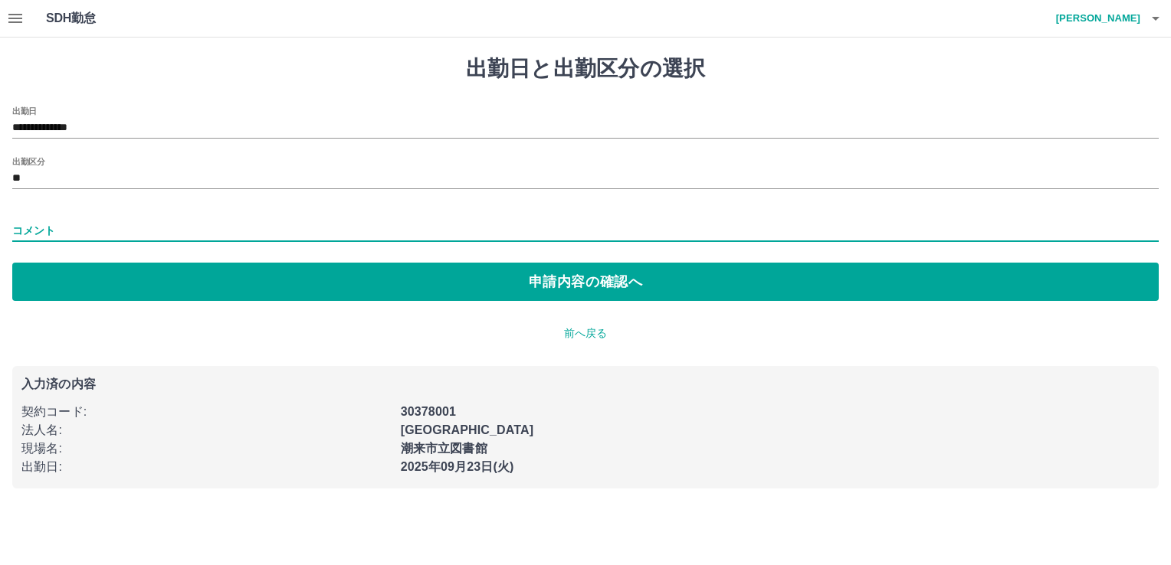
click at [64, 234] on input "コメント" at bounding box center [585, 231] width 1146 height 22
type input "*****"
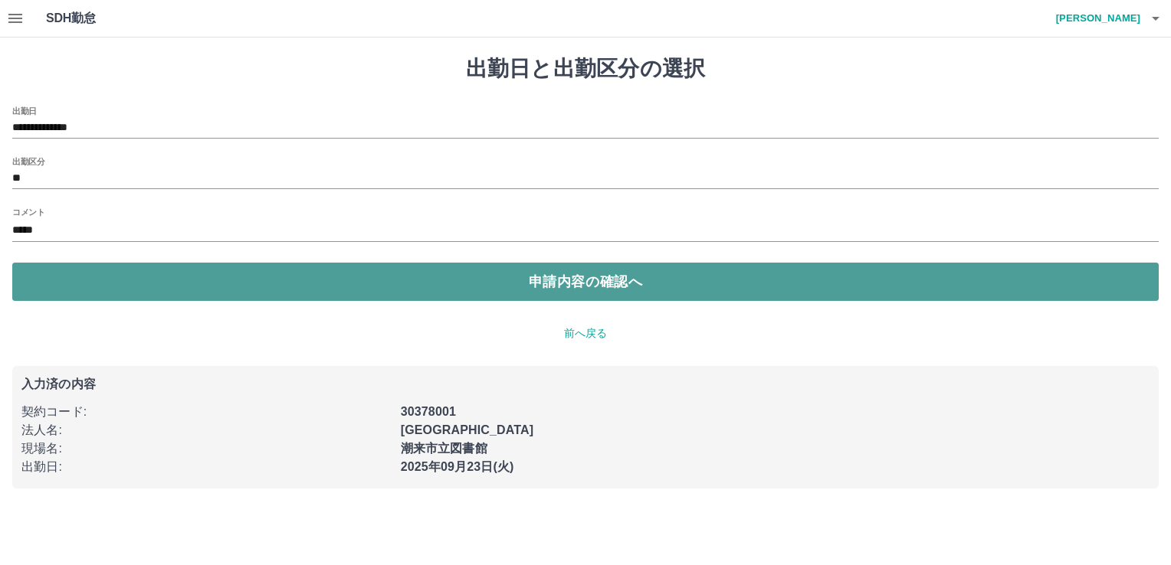
click at [293, 289] on button "申請内容の確認へ" at bounding box center [585, 282] width 1146 height 38
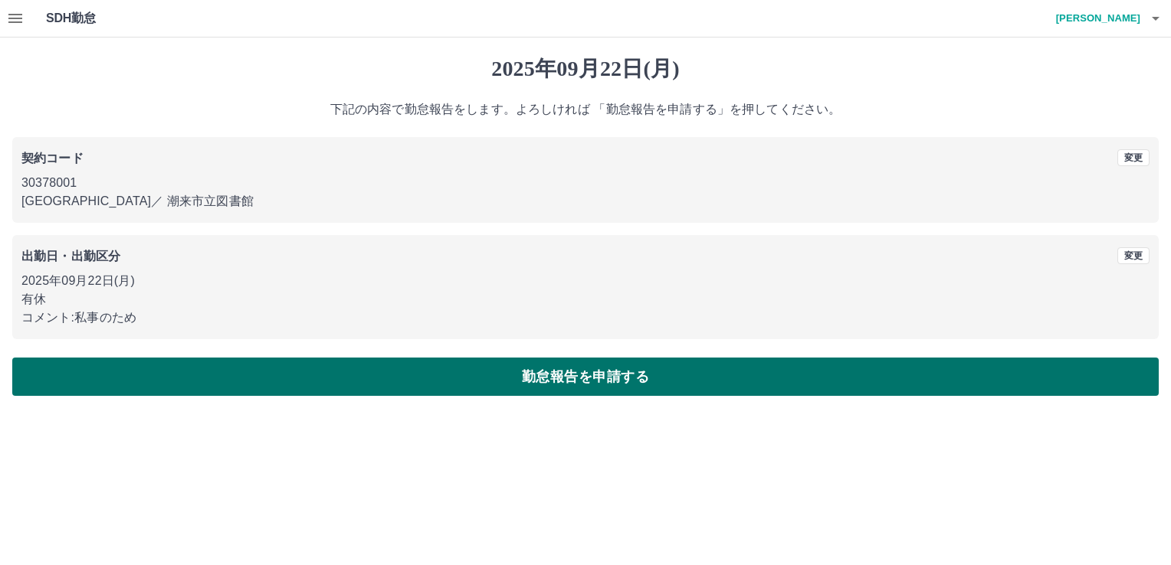
click at [437, 367] on button "勤怠報告を申請する" at bounding box center [585, 377] width 1146 height 38
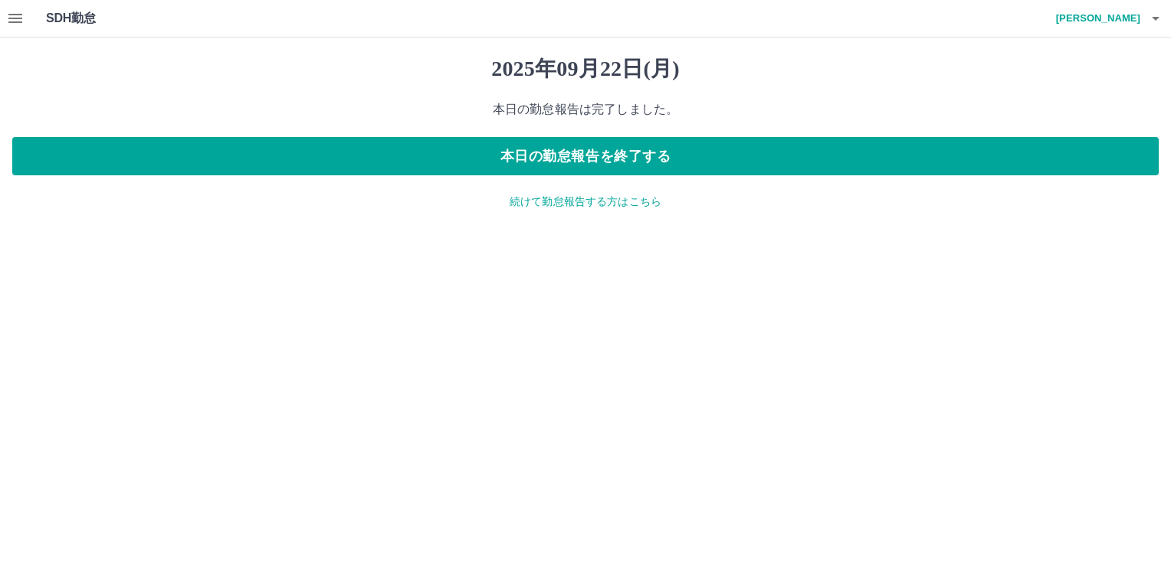
click at [564, 200] on p "続けて勤怠報告する方はこちら" at bounding box center [585, 202] width 1146 height 16
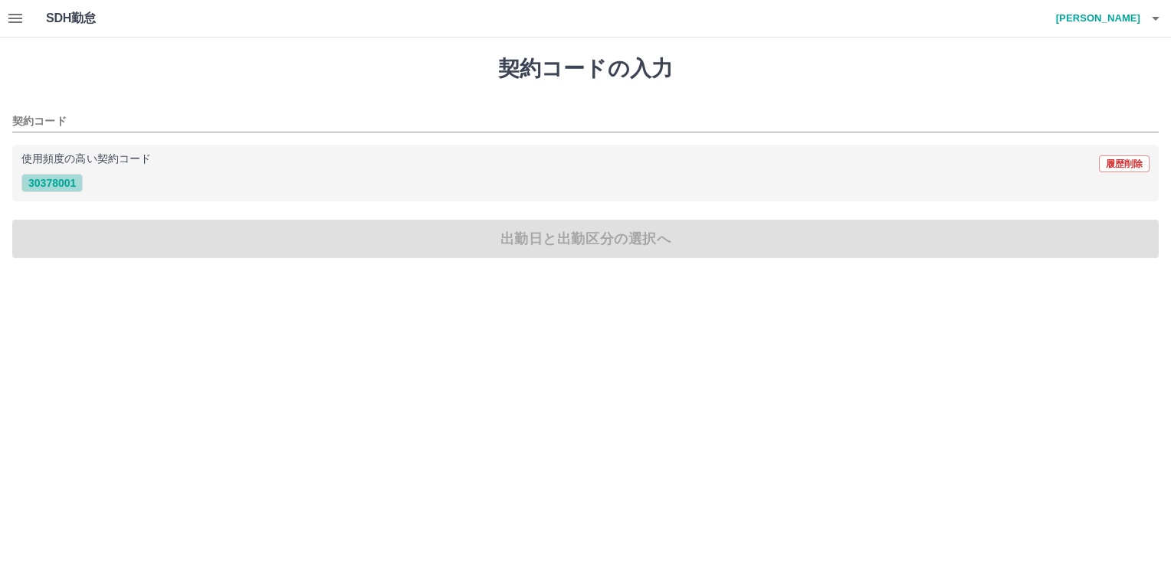
click at [31, 182] on button "30378001" at bounding box center [51, 183] width 61 height 18
type input "********"
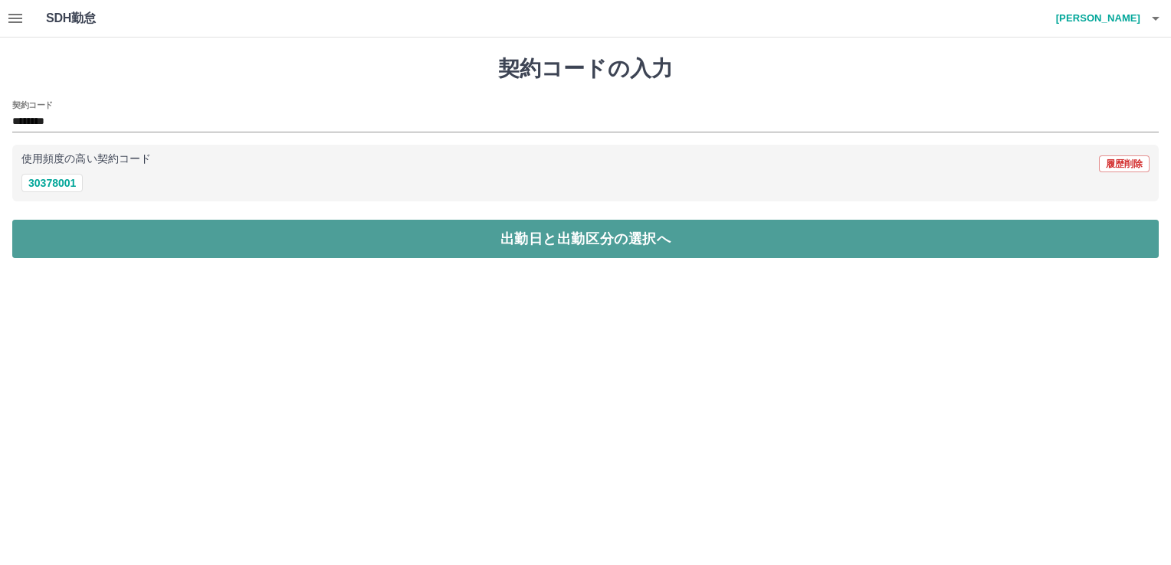
click at [92, 256] on button "出勤日と出勤区分の選択へ" at bounding box center [585, 239] width 1146 height 38
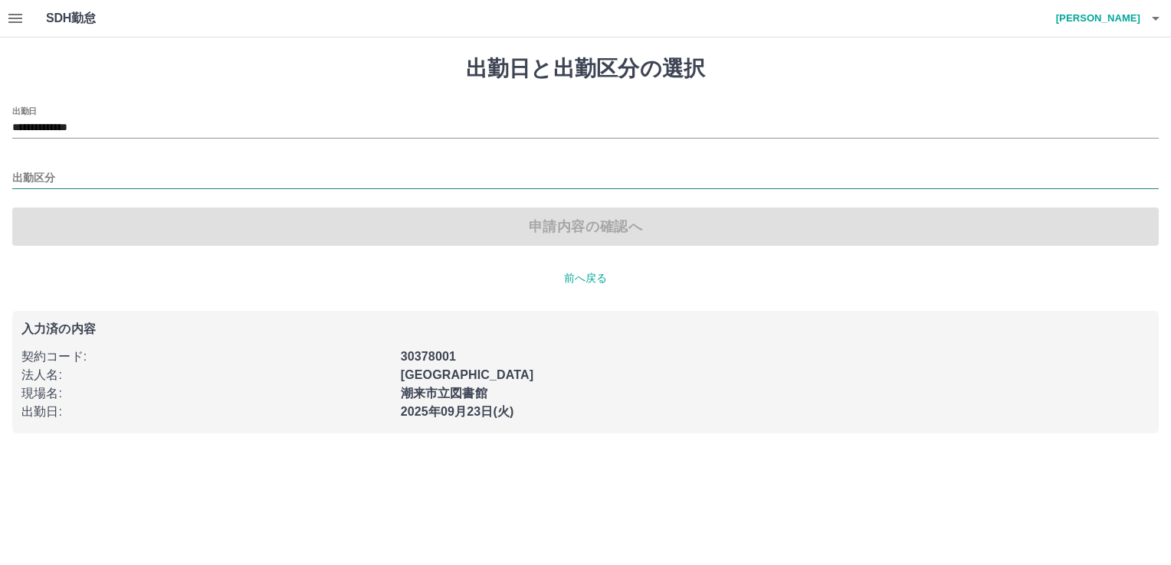
click at [62, 182] on input "出勤区分" at bounding box center [585, 178] width 1146 height 19
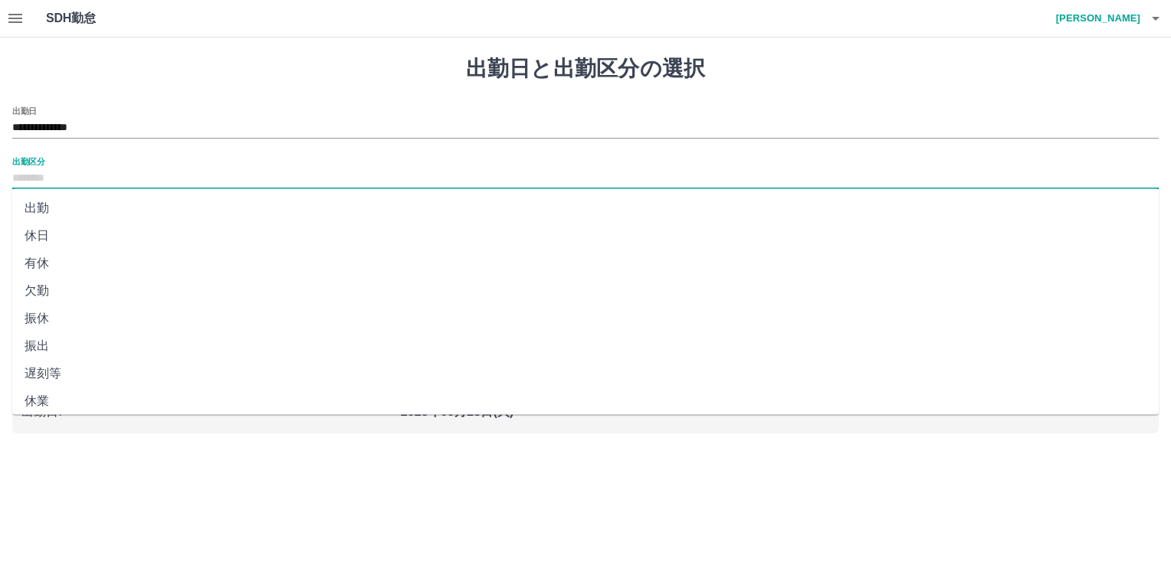
click at [54, 213] on li "出勤" at bounding box center [585, 209] width 1146 height 28
type input "**"
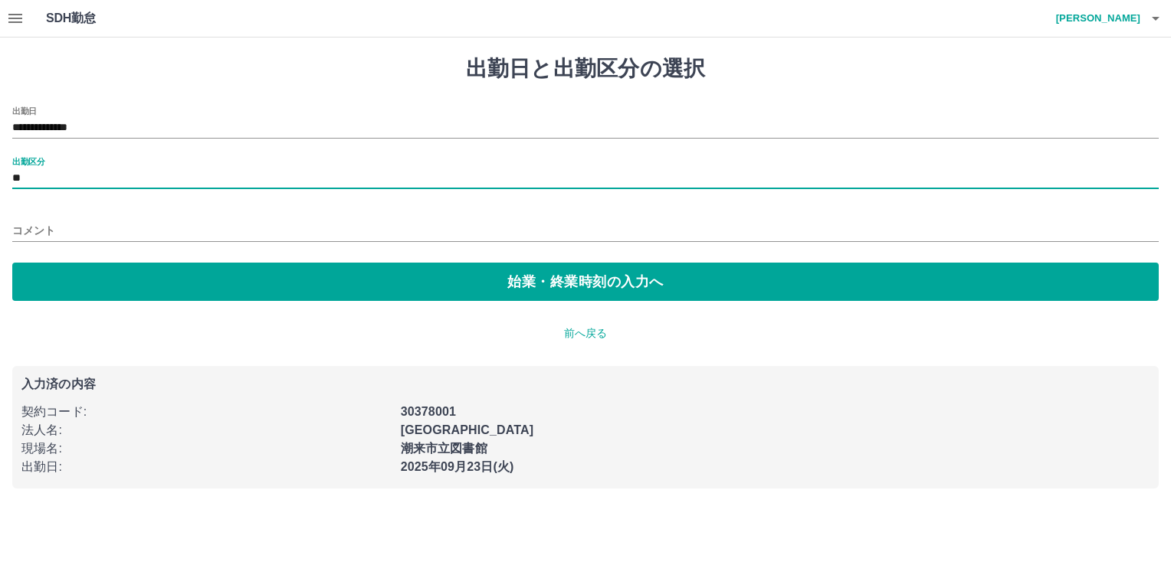
click at [60, 226] on input "コメント" at bounding box center [585, 231] width 1146 height 22
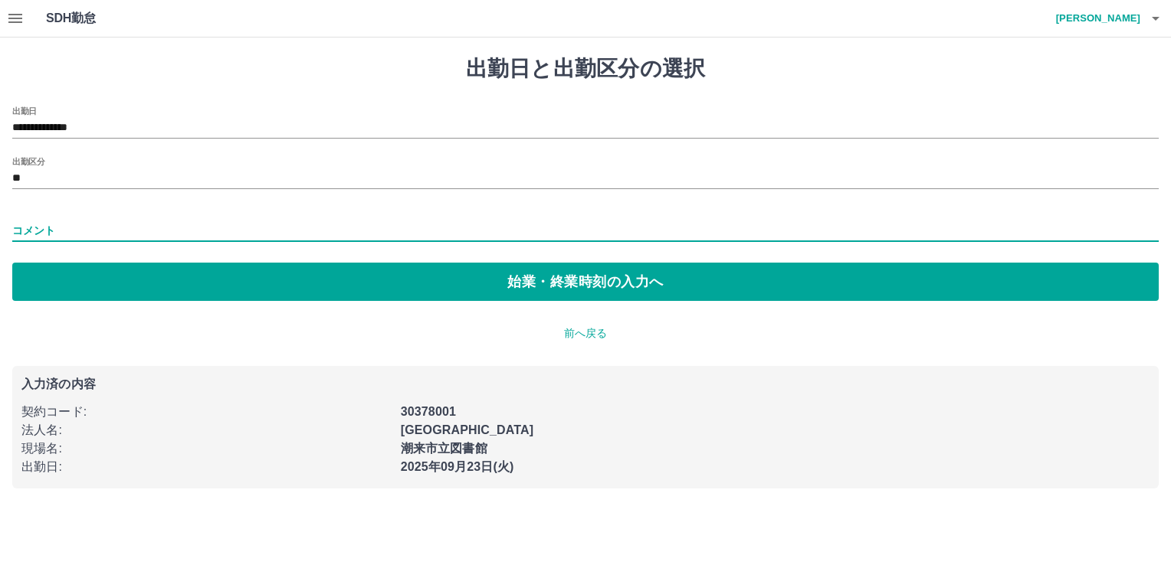
click at [25, 282] on button "始業・終業時刻の入力へ" at bounding box center [585, 282] width 1146 height 38
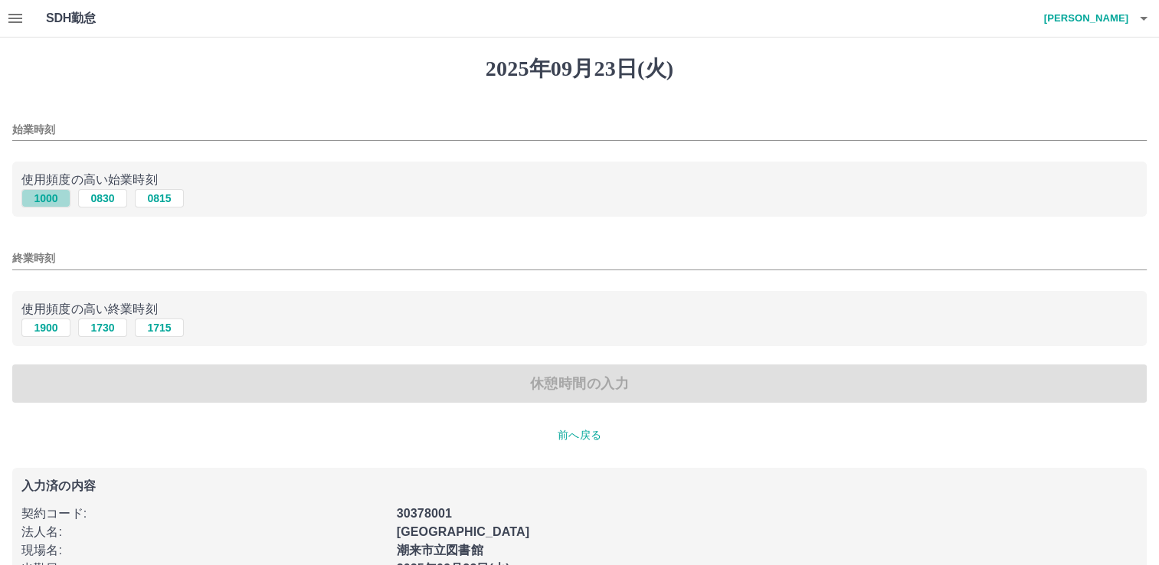
click at [48, 196] on button "1000" at bounding box center [45, 198] width 49 height 18
type input "****"
click at [52, 329] on button "1900" at bounding box center [45, 328] width 49 height 18
type input "****"
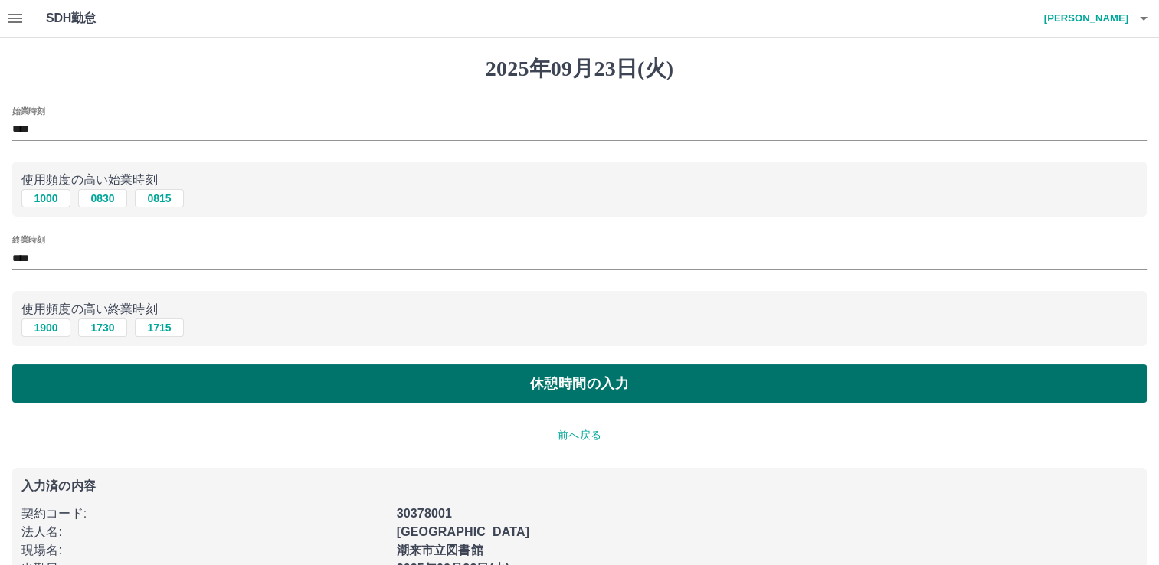
click at [60, 384] on button "休憩時間の入力" at bounding box center [579, 384] width 1135 height 38
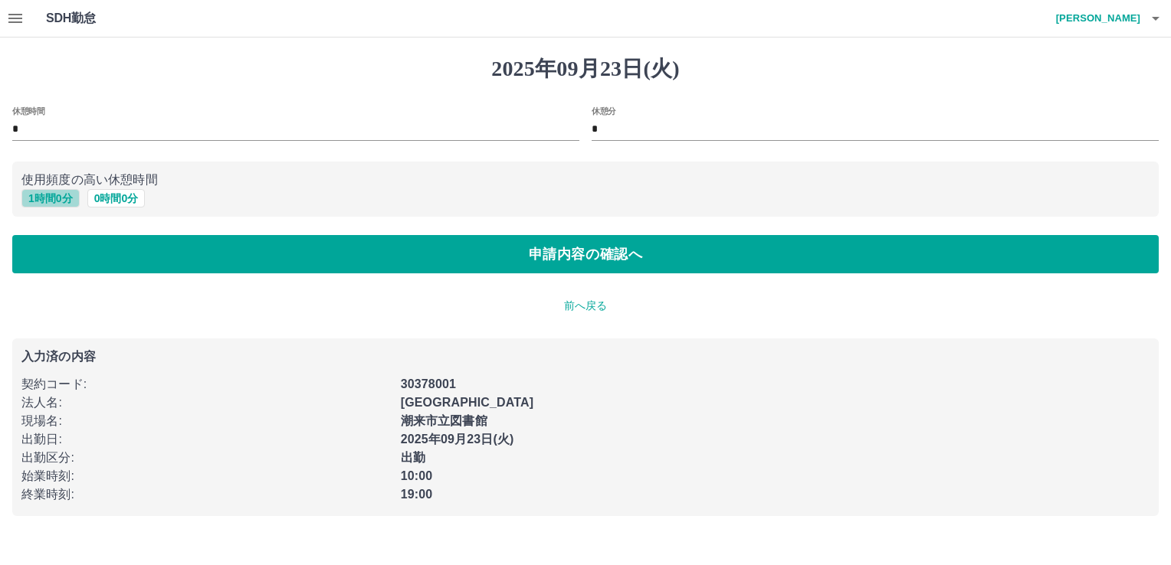
click at [46, 203] on button "1 時間 0 分" at bounding box center [50, 198] width 58 height 18
type input "*"
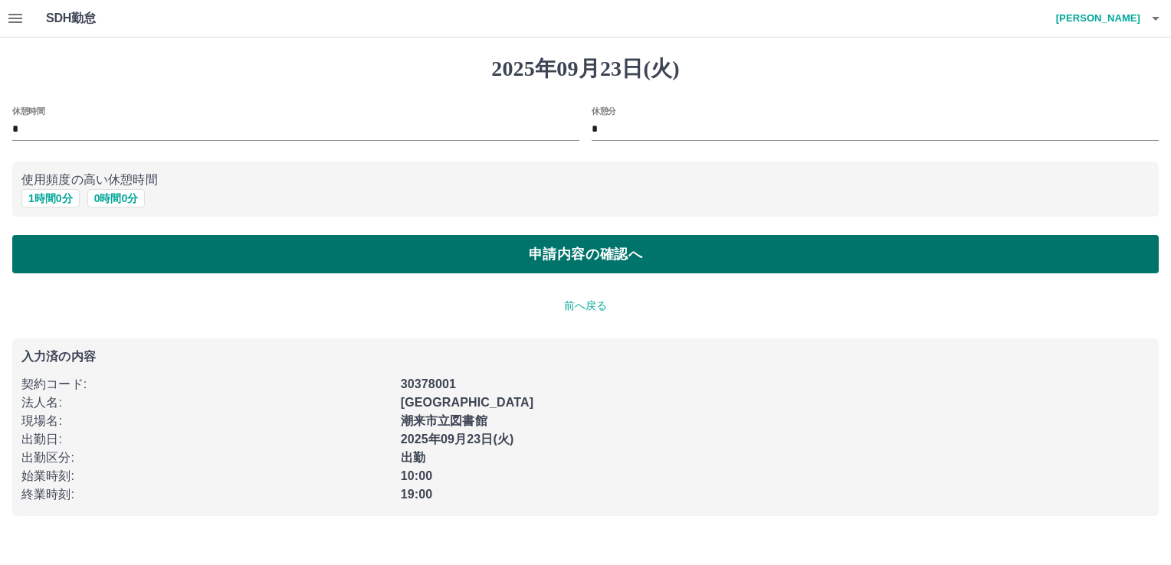
click at [57, 248] on button "申請内容の確認へ" at bounding box center [585, 254] width 1146 height 38
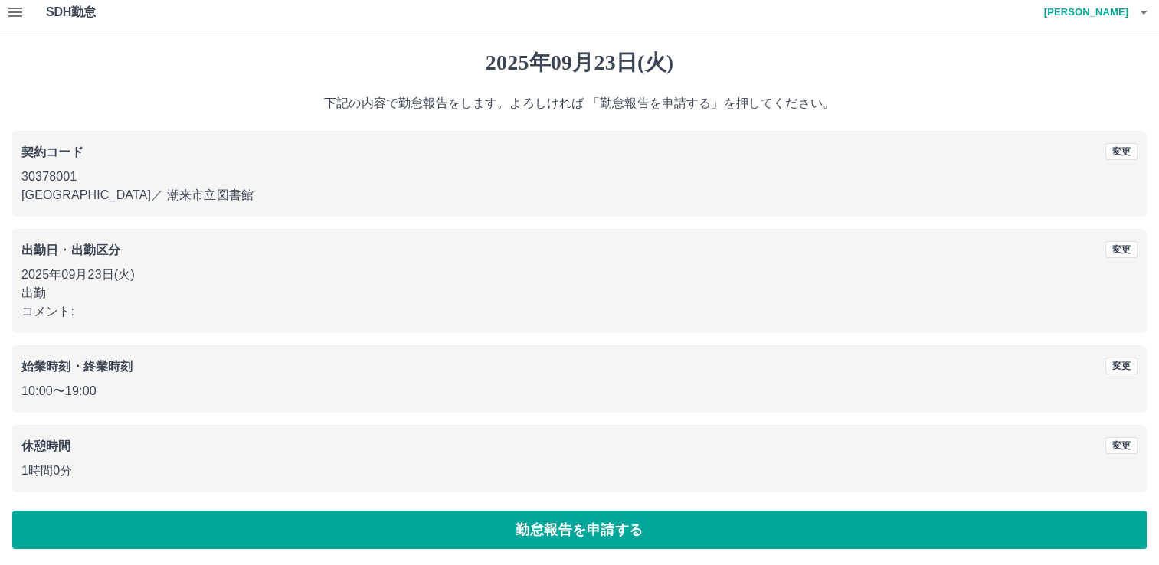
scroll to position [8, 0]
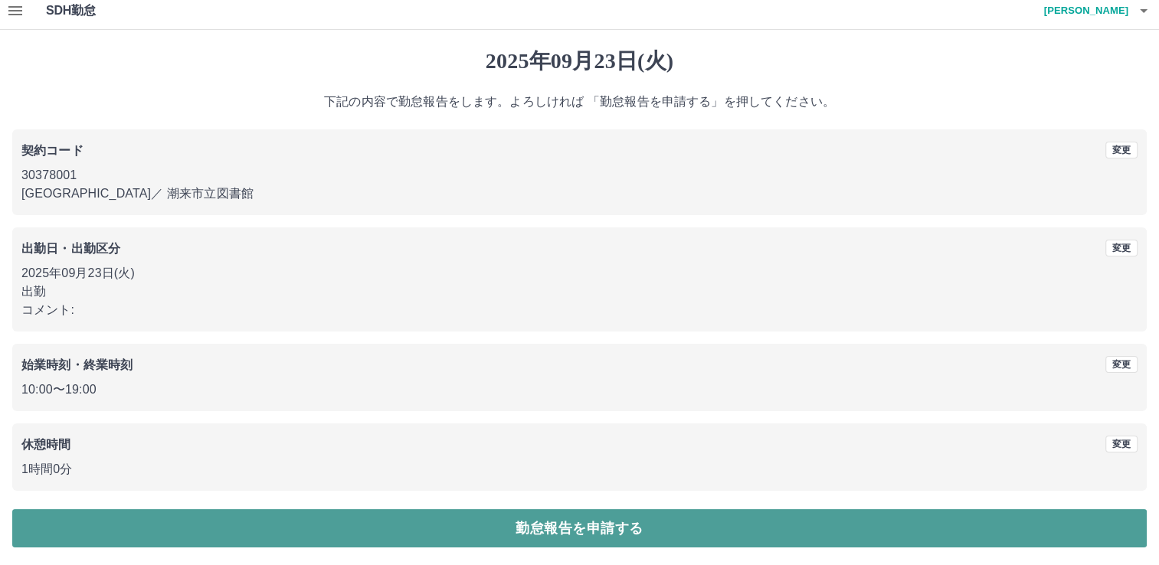
click at [290, 540] on button "勤怠報告を申請する" at bounding box center [579, 529] width 1135 height 38
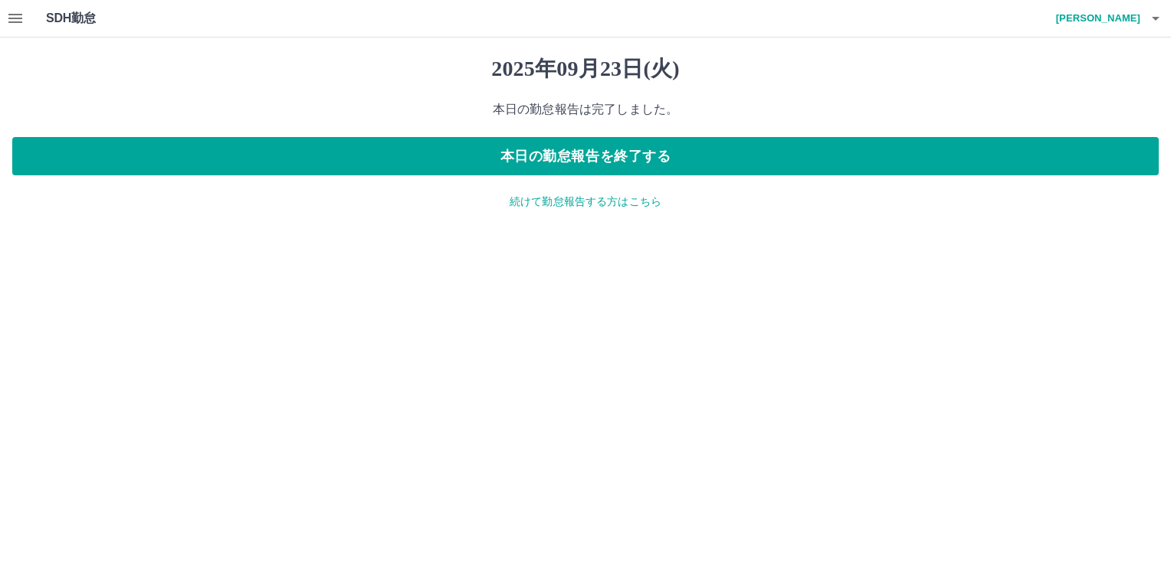
click at [567, 202] on p "続けて勤怠報告する方はこちら" at bounding box center [585, 202] width 1146 height 16
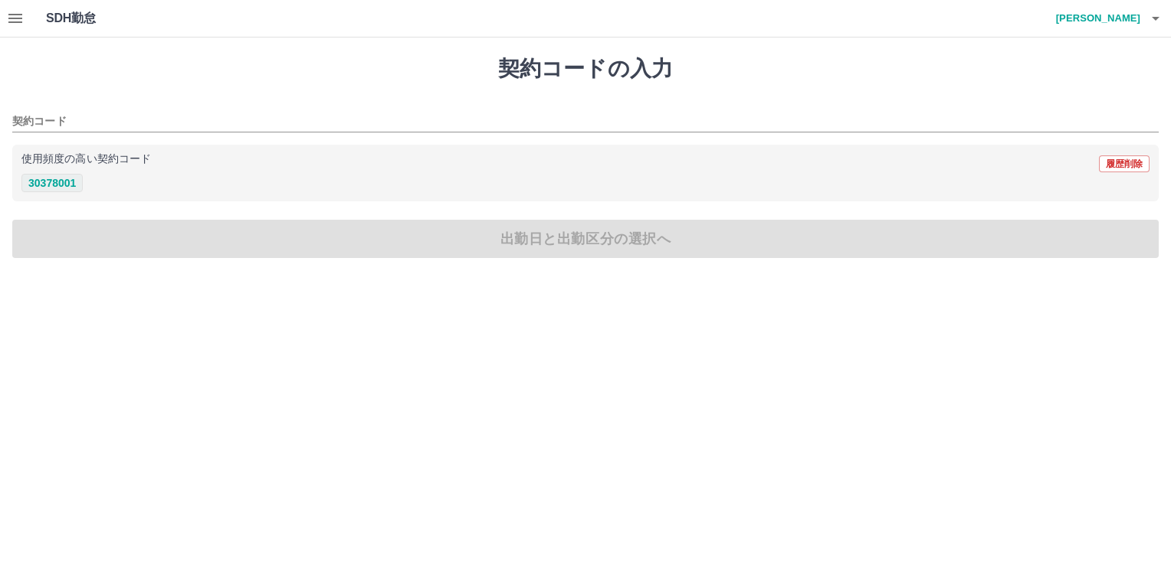
click at [64, 189] on button "30378001" at bounding box center [51, 183] width 61 height 18
type input "********"
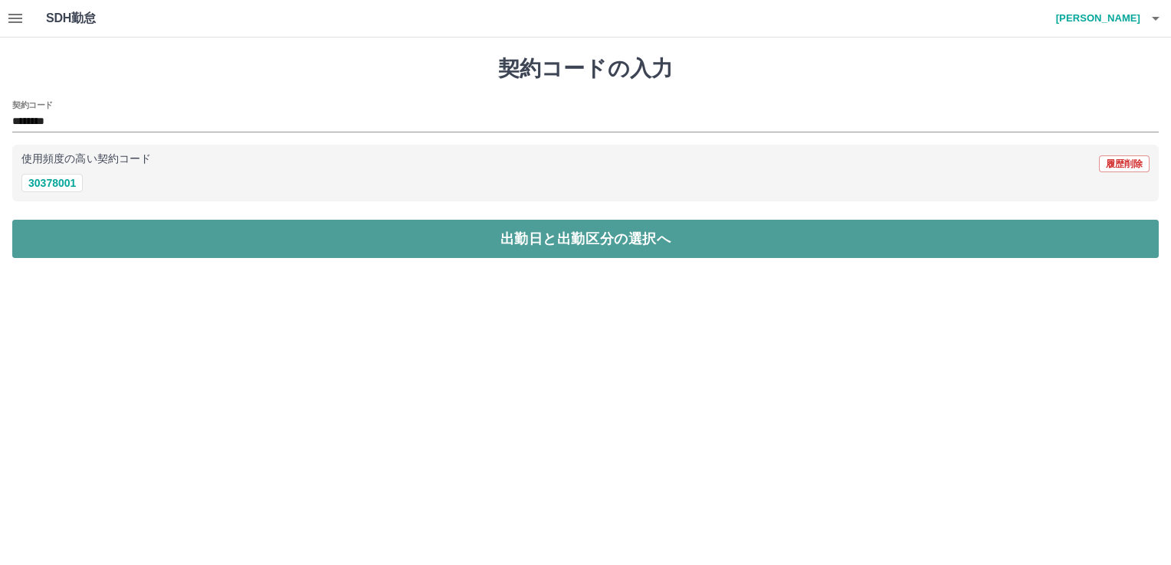
click at [70, 233] on button "出勤日と出勤区分の選択へ" at bounding box center [585, 239] width 1146 height 38
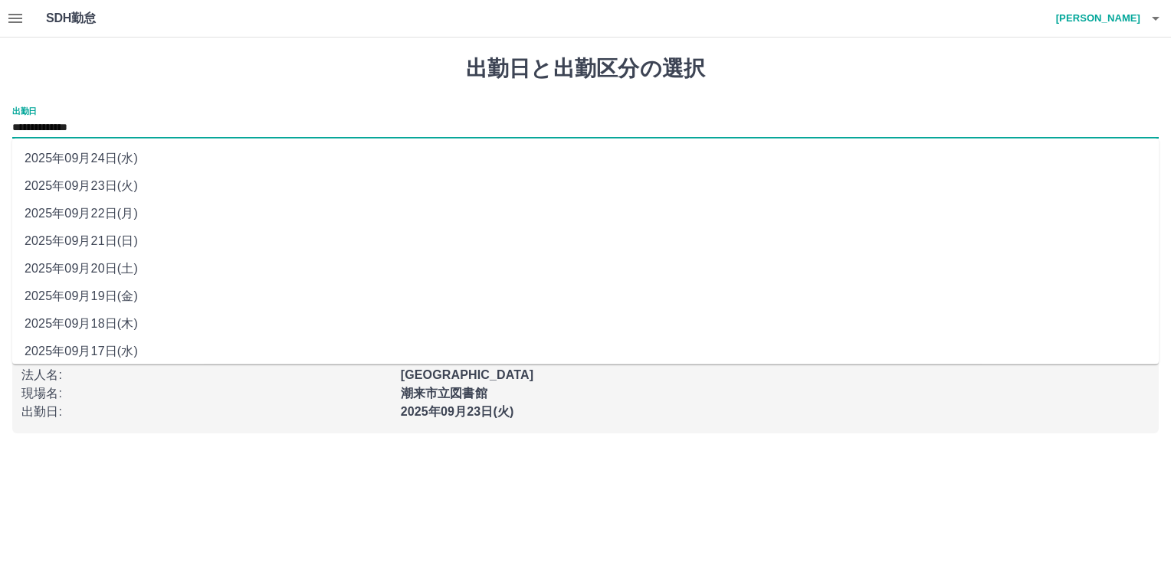
click at [74, 123] on input "**********" at bounding box center [585, 128] width 1146 height 19
drag, startPoint x: 74, startPoint y: 123, endPoint x: 99, endPoint y: 155, distance: 40.5
click at [99, 155] on li "2025年09月24日(水)" at bounding box center [585, 159] width 1146 height 28
type input "**********"
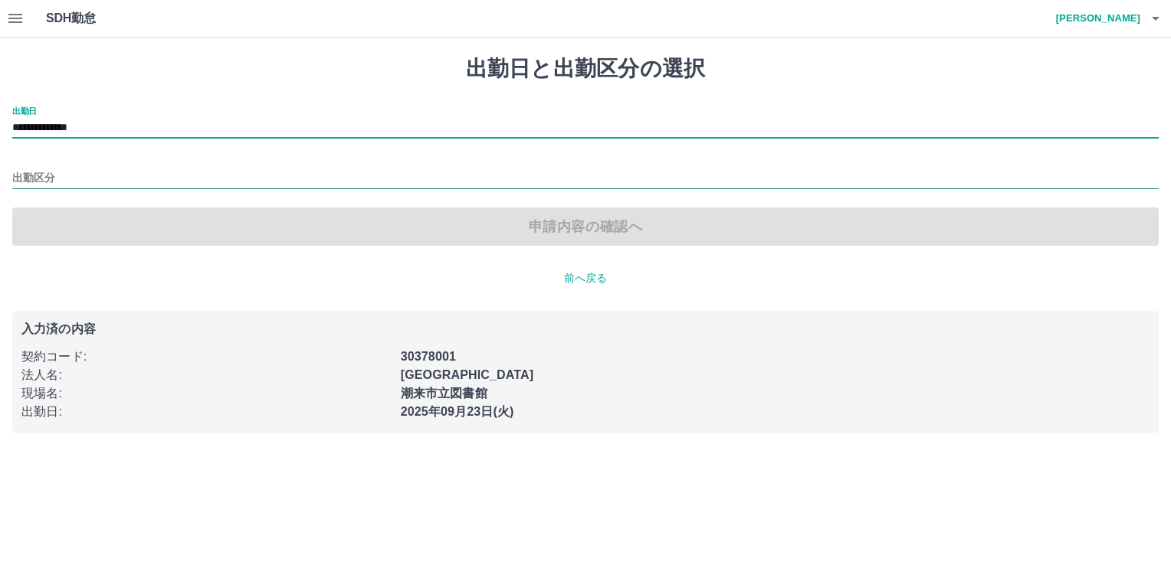
click at [61, 179] on input "出勤区分" at bounding box center [585, 178] width 1146 height 19
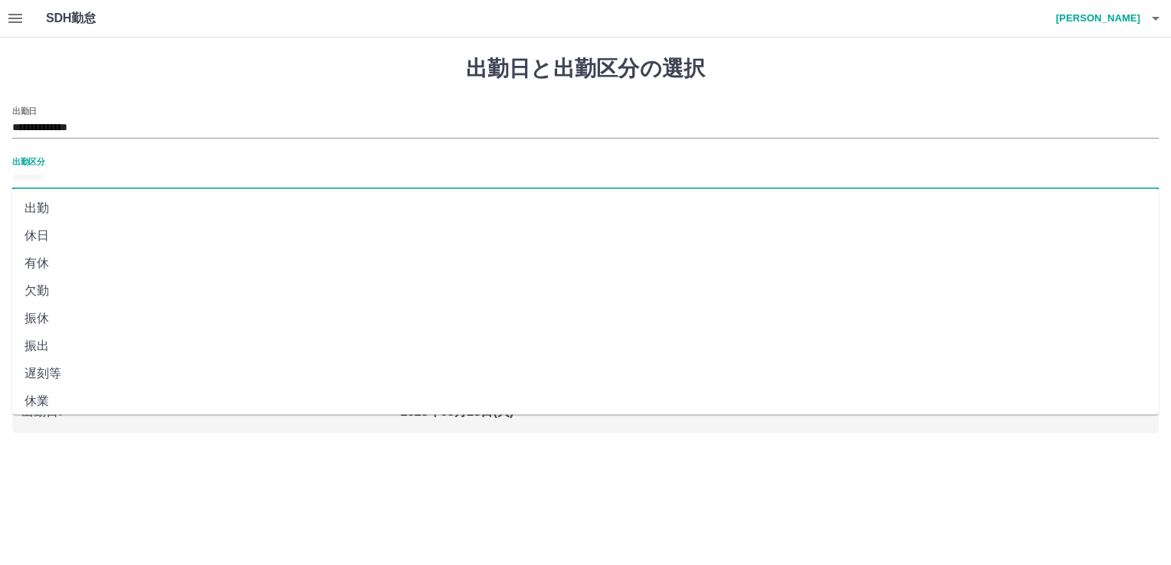
click at [44, 206] on li "出勤" at bounding box center [585, 209] width 1146 height 28
type input "**"
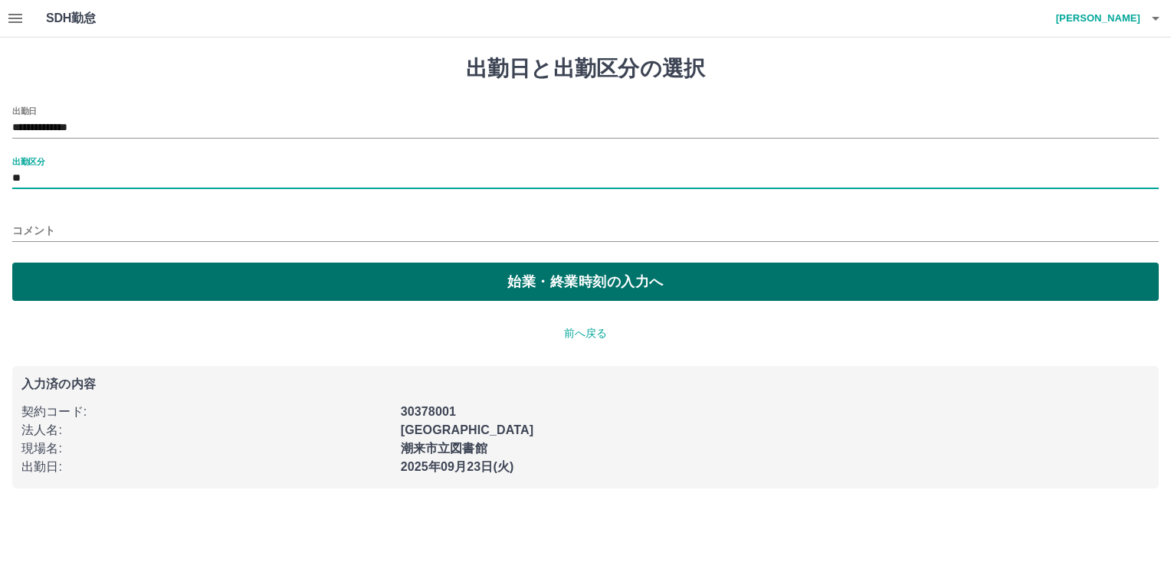
click at [42, 285] on button "始業・終業時刻の入力へ" at bounding box center [585, 282] width 1146 height 38
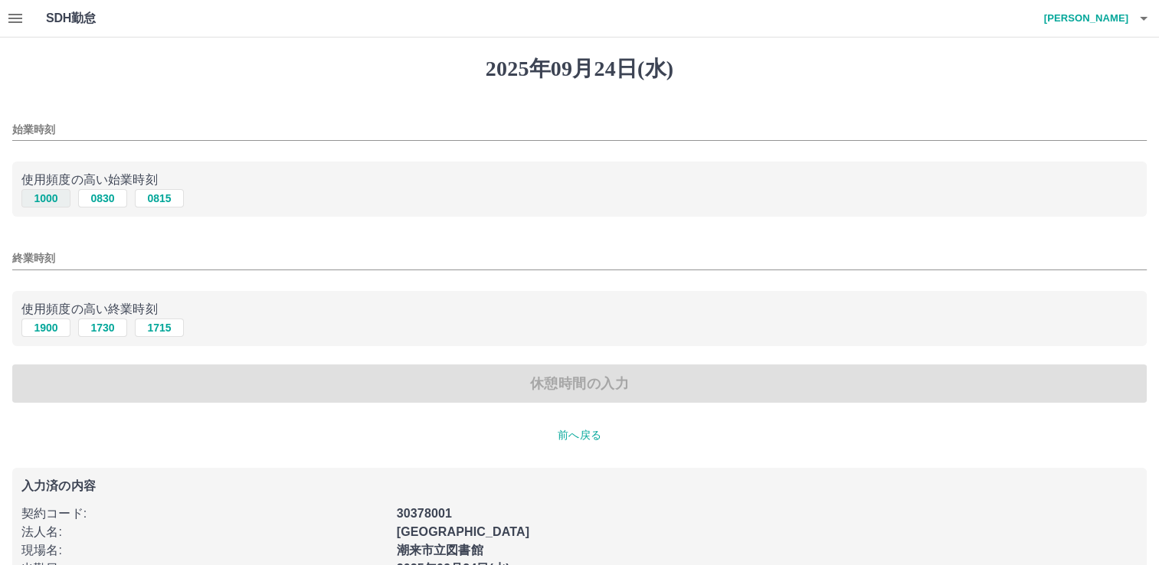
click at [40, 195] on button "1000" at bounding box center [45, 198] width 49 height 18
type input "****"
click at [28, 329] on button "1900" at bounding box center [45, 328] width 49 height 18
type input "****"
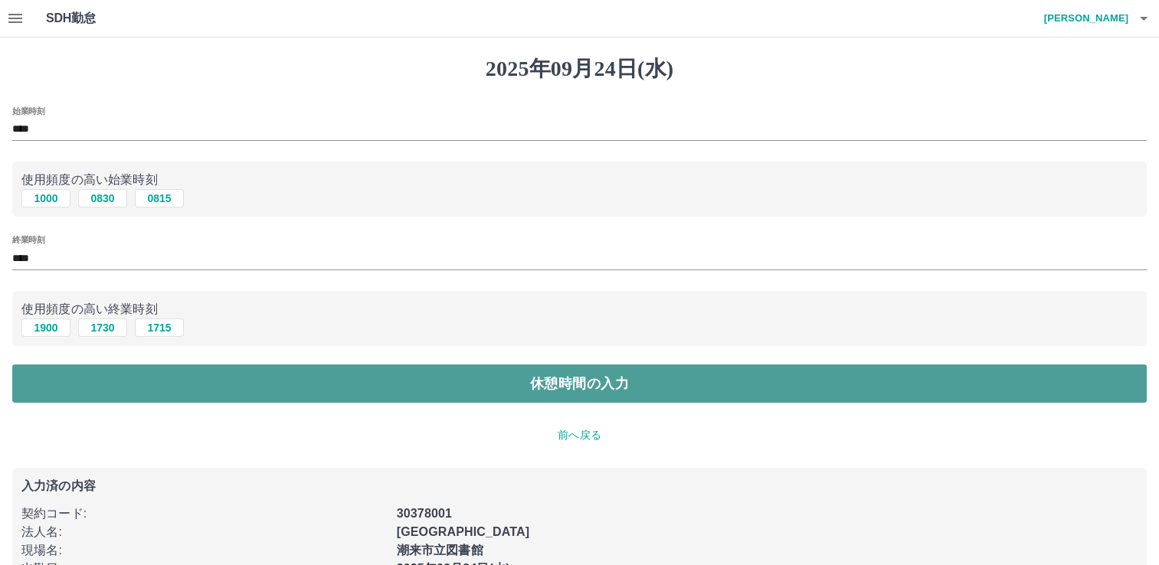
click at [64, 391] on button "休憩時間の入力" at bounding box center [579, 384] width 1135 height 38
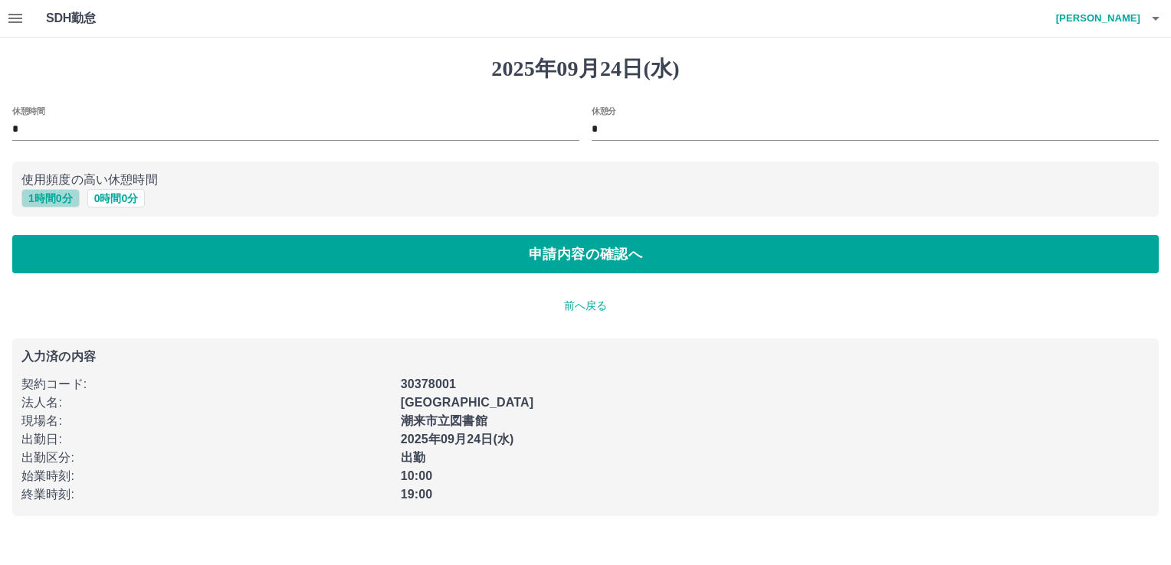
click at [37, 205] on button "1 時間 0 分" at bounding box center [50, 198] width 58 height 18
type input "*"
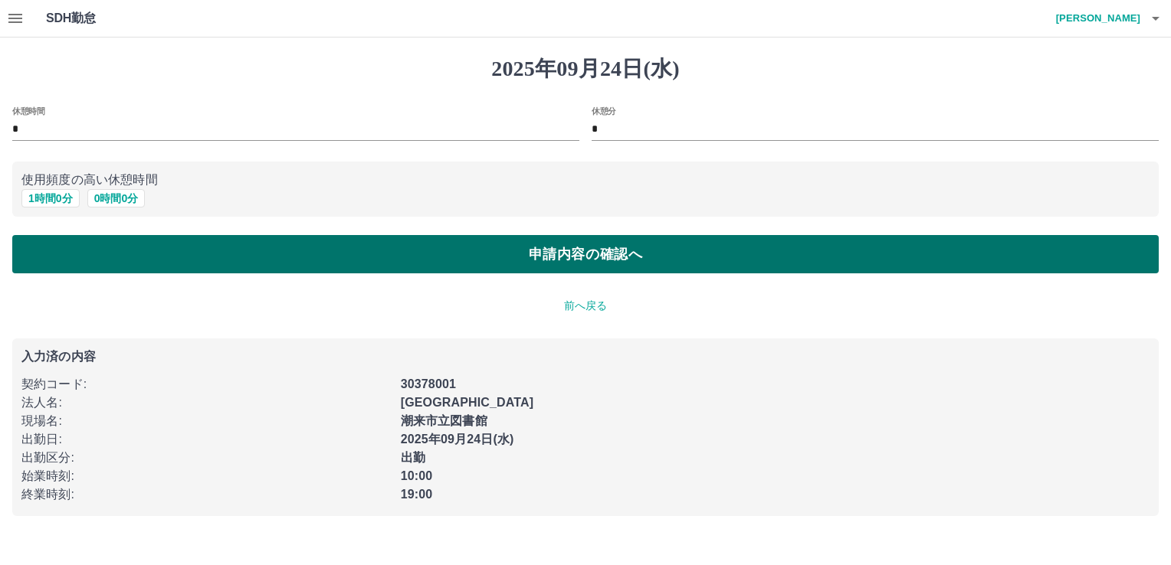
click at [368, 265] on button "申請内容の確認へ" at bounding box center [585, 254] width 1146 height 38
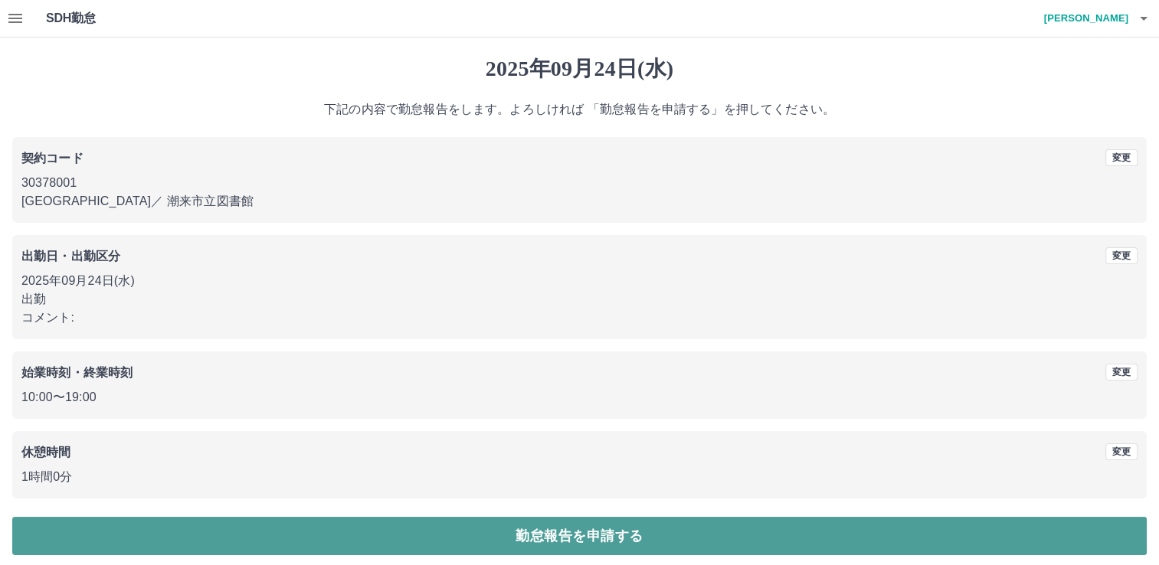
click at [162, 544] on button "勤怠報告を申請する" at bounding box center [579, 536] width 1135 height 38
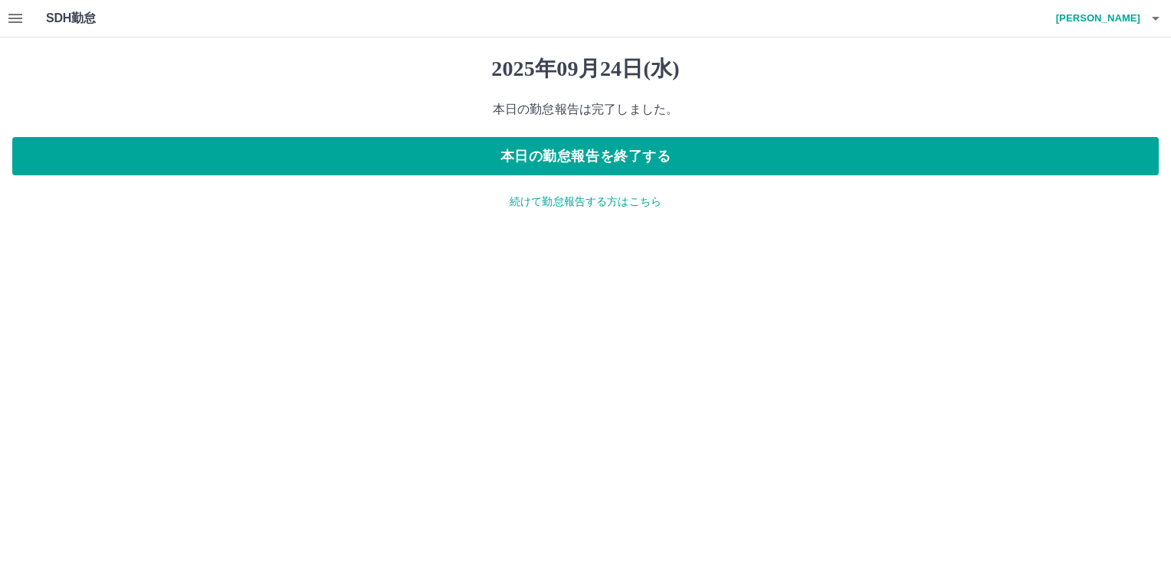
click at [13, 21] on icon "button" at bounding box center [15, 18] width 14 height 9
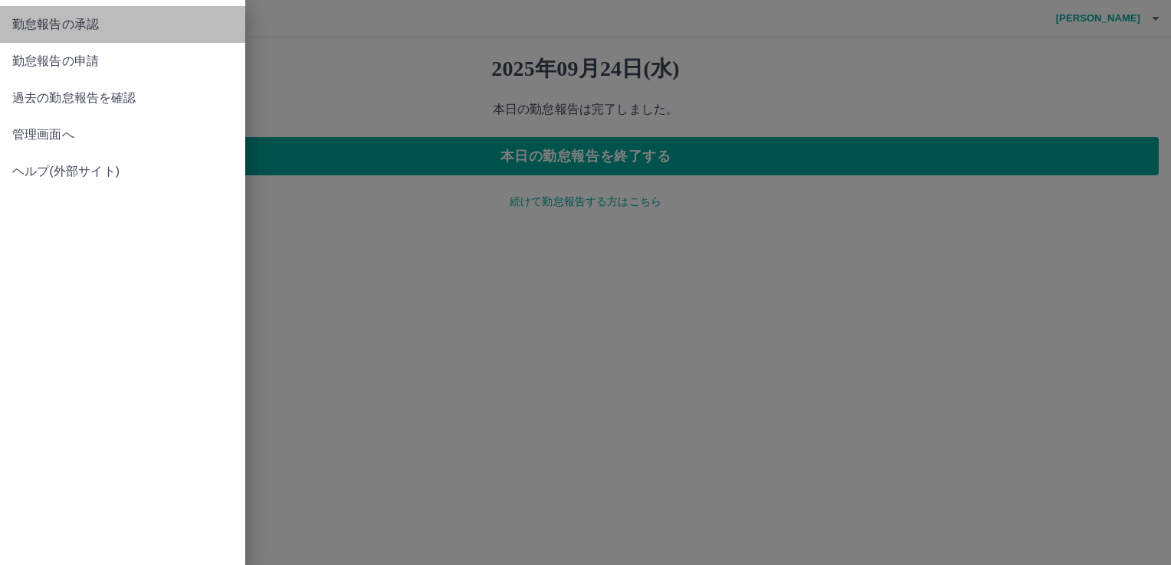
click at [53, 26] on span "勤怠報告の承認" at bounding box center [122, 24] width 221 height 18
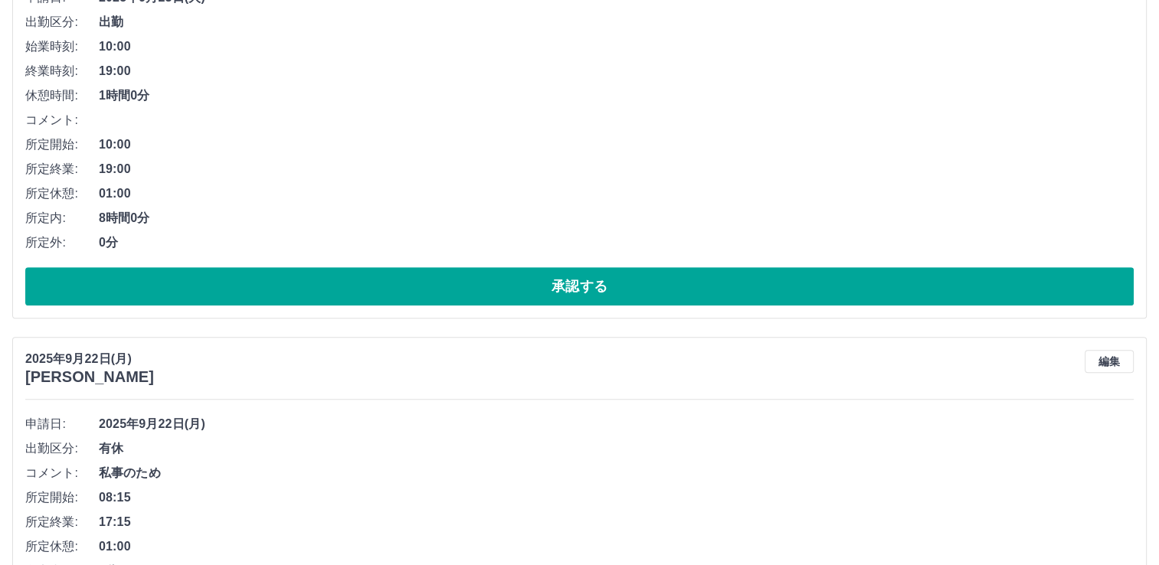
scroll to position [819, 0]
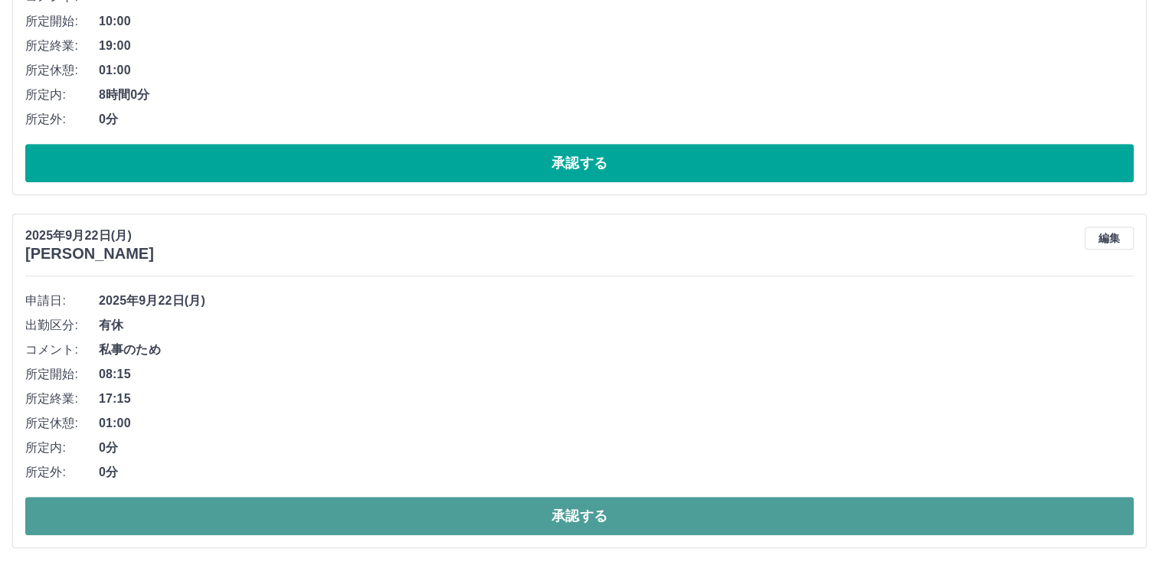
click at [218, 508] on button "承認する" at bounding box center [579, 516] width 1109 height 38
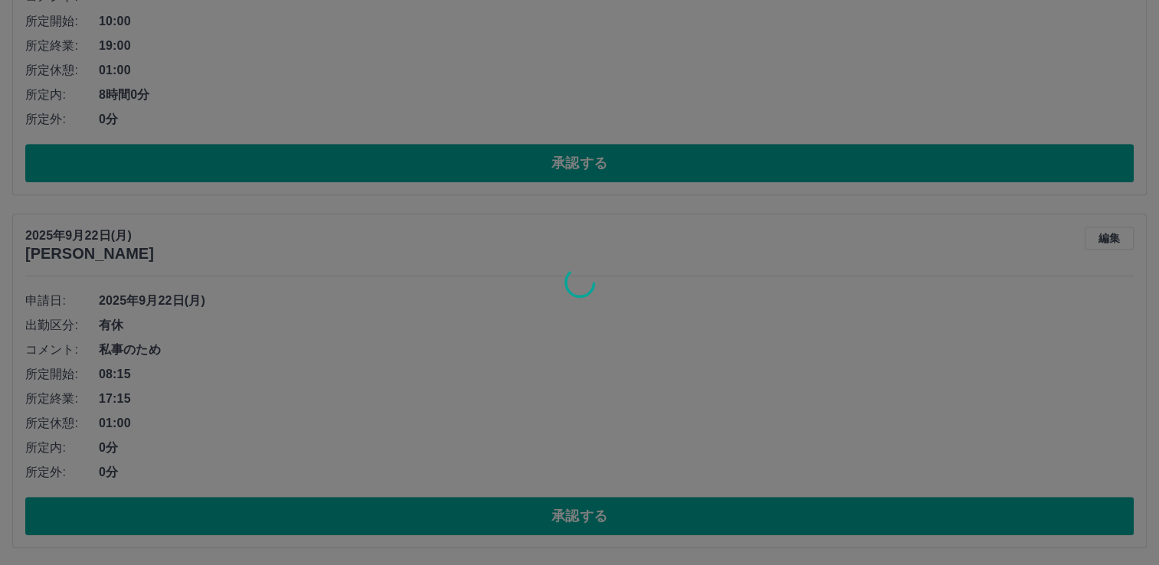
scroll to position [467, 0]
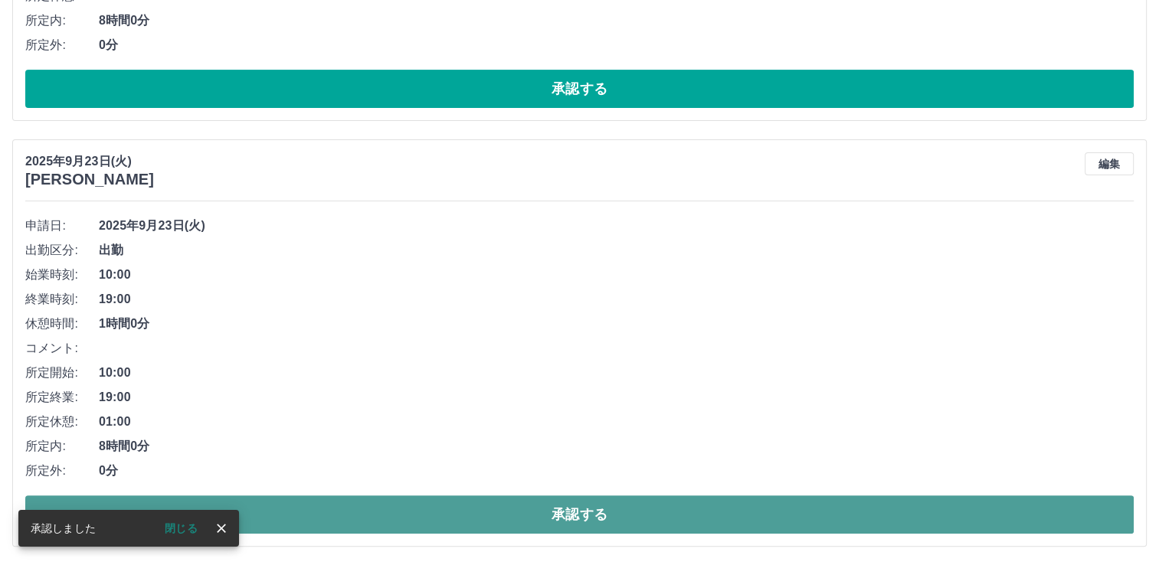
click at [316, 522] on button "承認する" at bounding box center [579, 515] width 1109 height 38
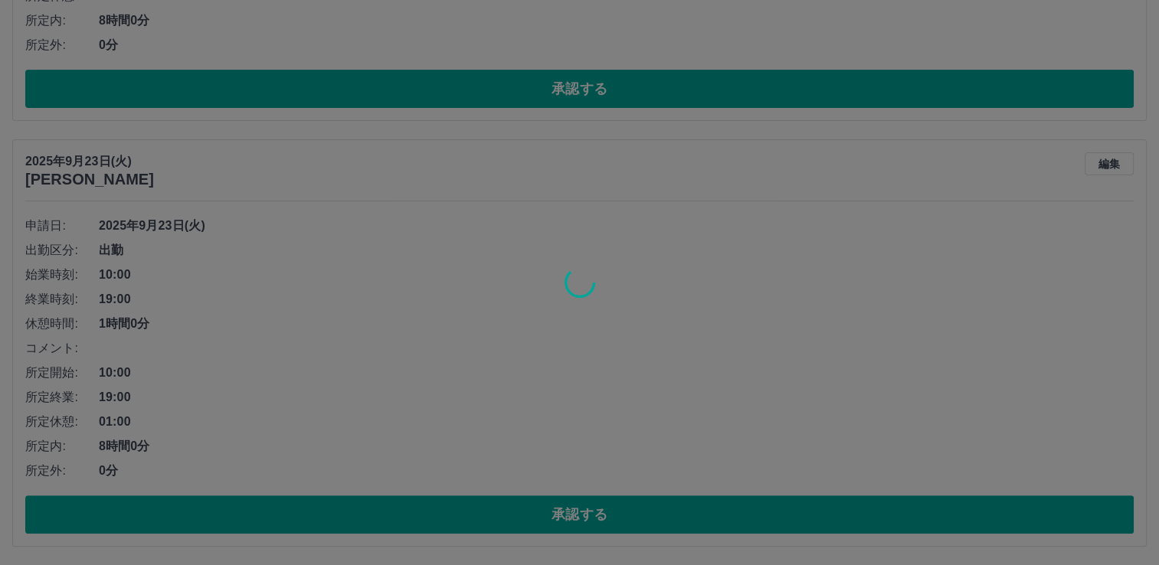
scroll to position [41, 0]
